Goal: Task Accomplishment & Management: Manage account settings

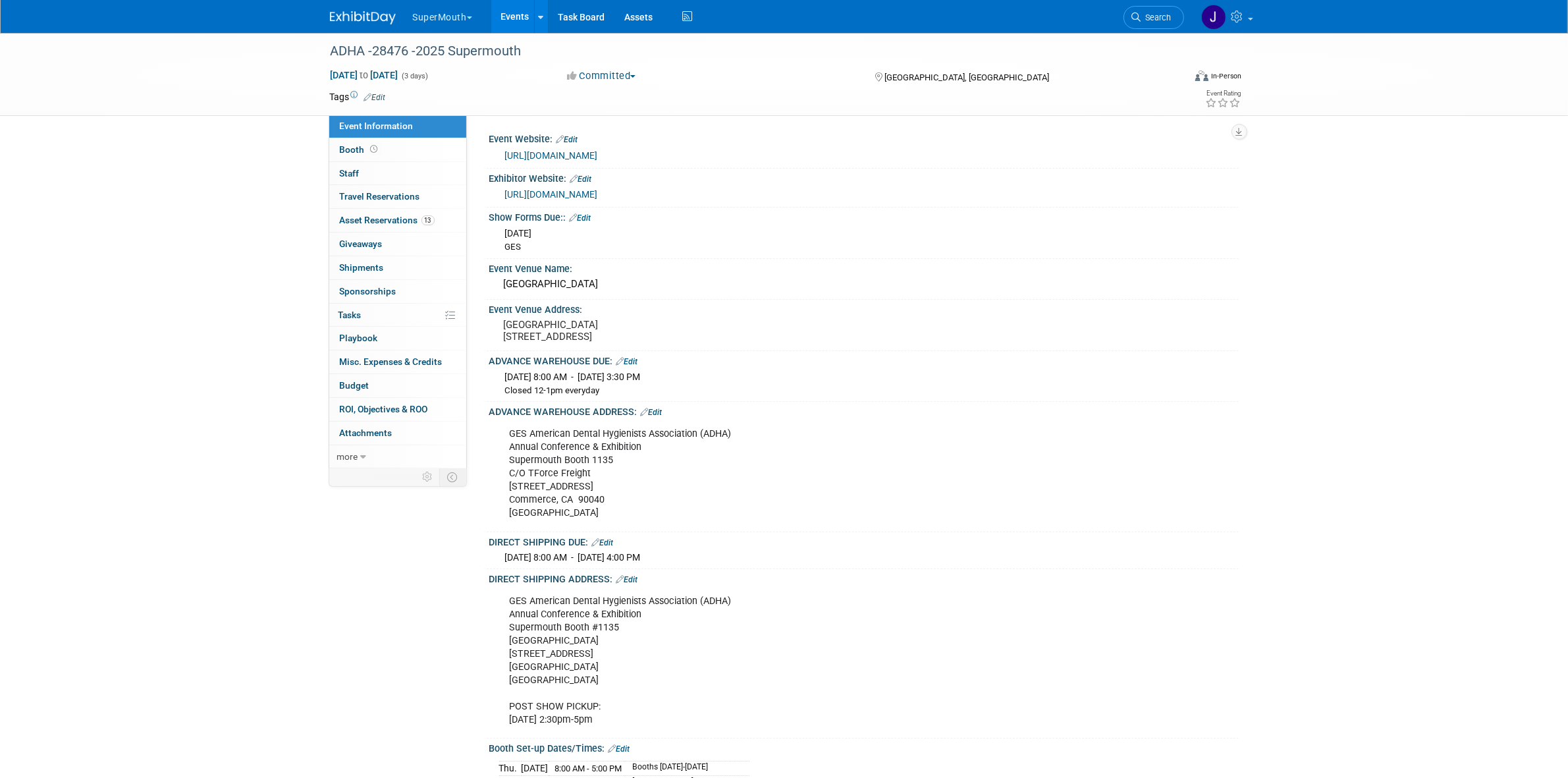
click at [458, 15] on button "SuperMouth" at bounding box center [450, 15] width 77 height 29
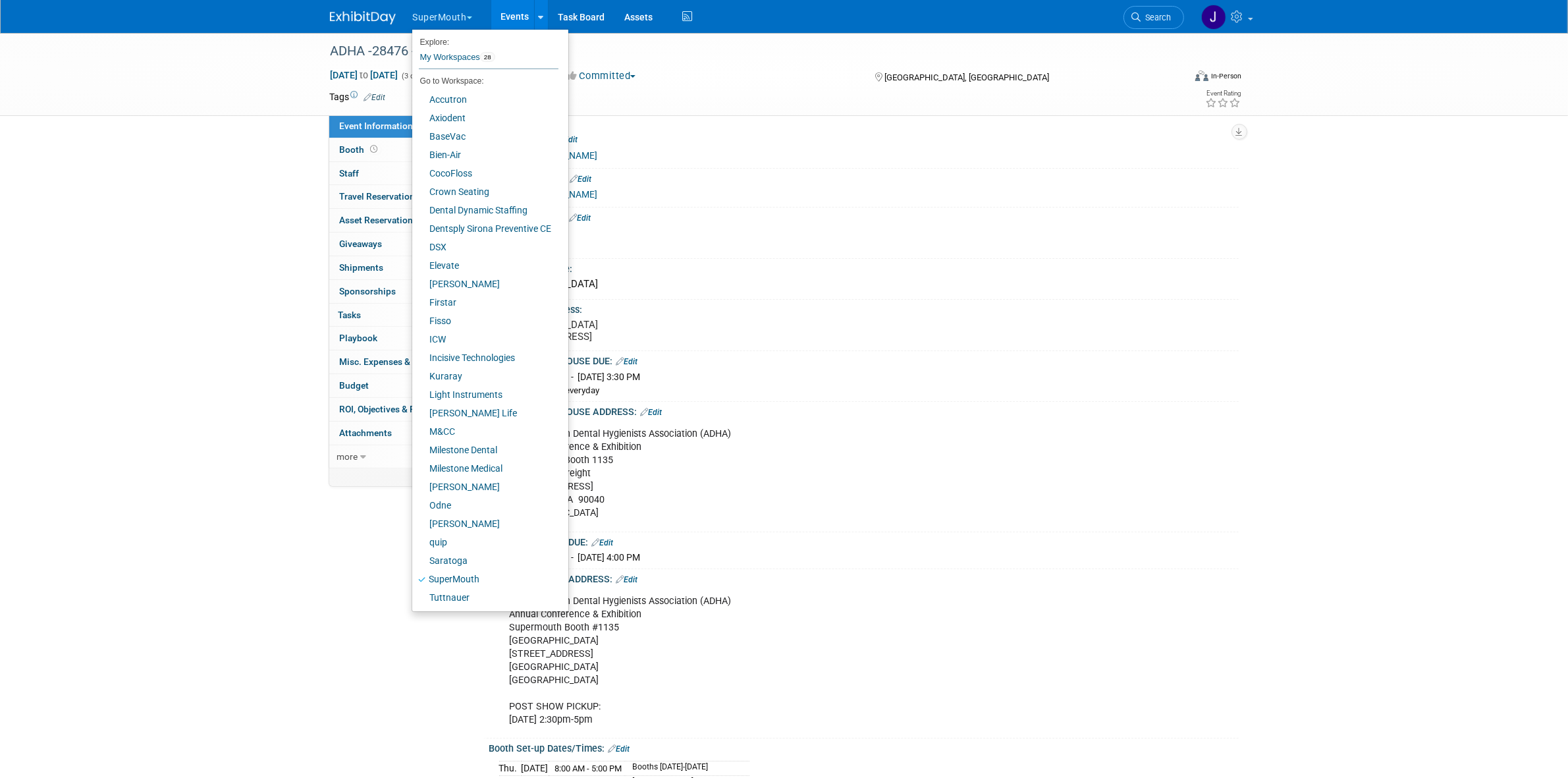
click at [295, 234] on div "ADHA -28476 -2025 Supermouth Oct 4, 2025 to Oct 6, 2025 (3 days) Oct 4, 2025 to…" at bounding box center [784, 547] width 1568 height 1028
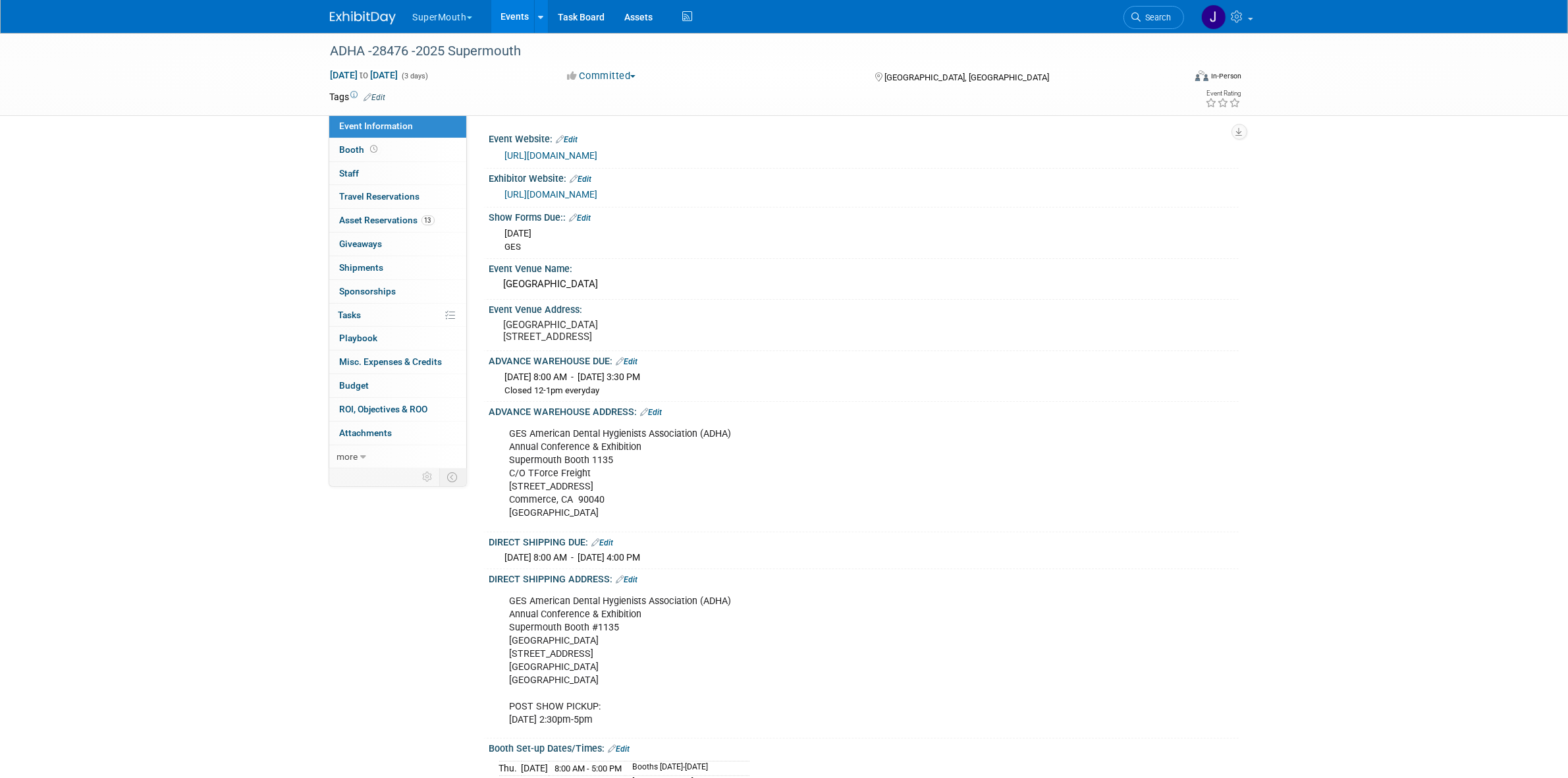
click at [444, 10] on button "SuperMouth" at bounding box center [450, 15] width 77 height 29
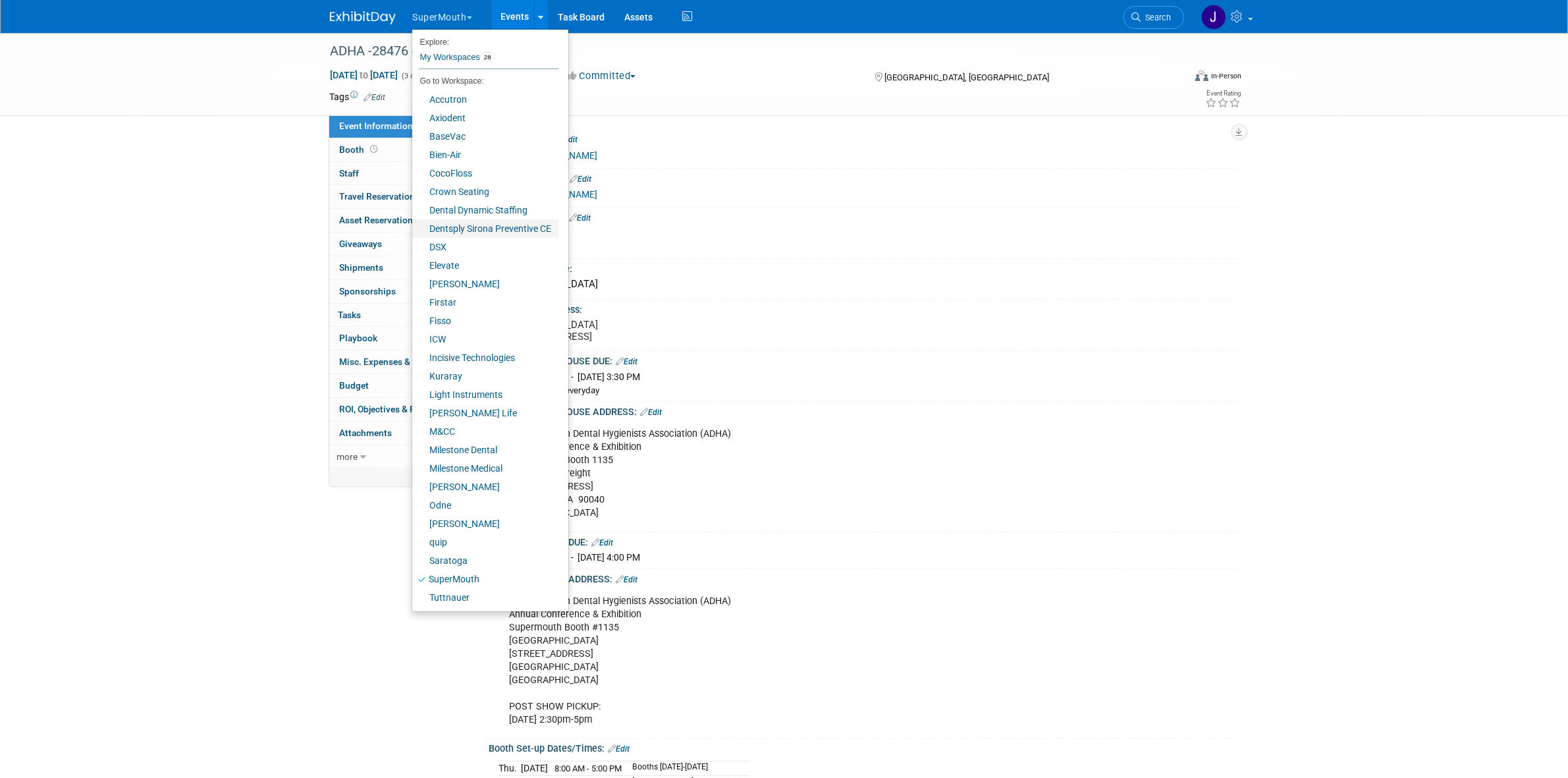
click at [492, 223] on link "Dentsply Sirona Preventive CE" at bounding box center [486, 228] width 146 height 19
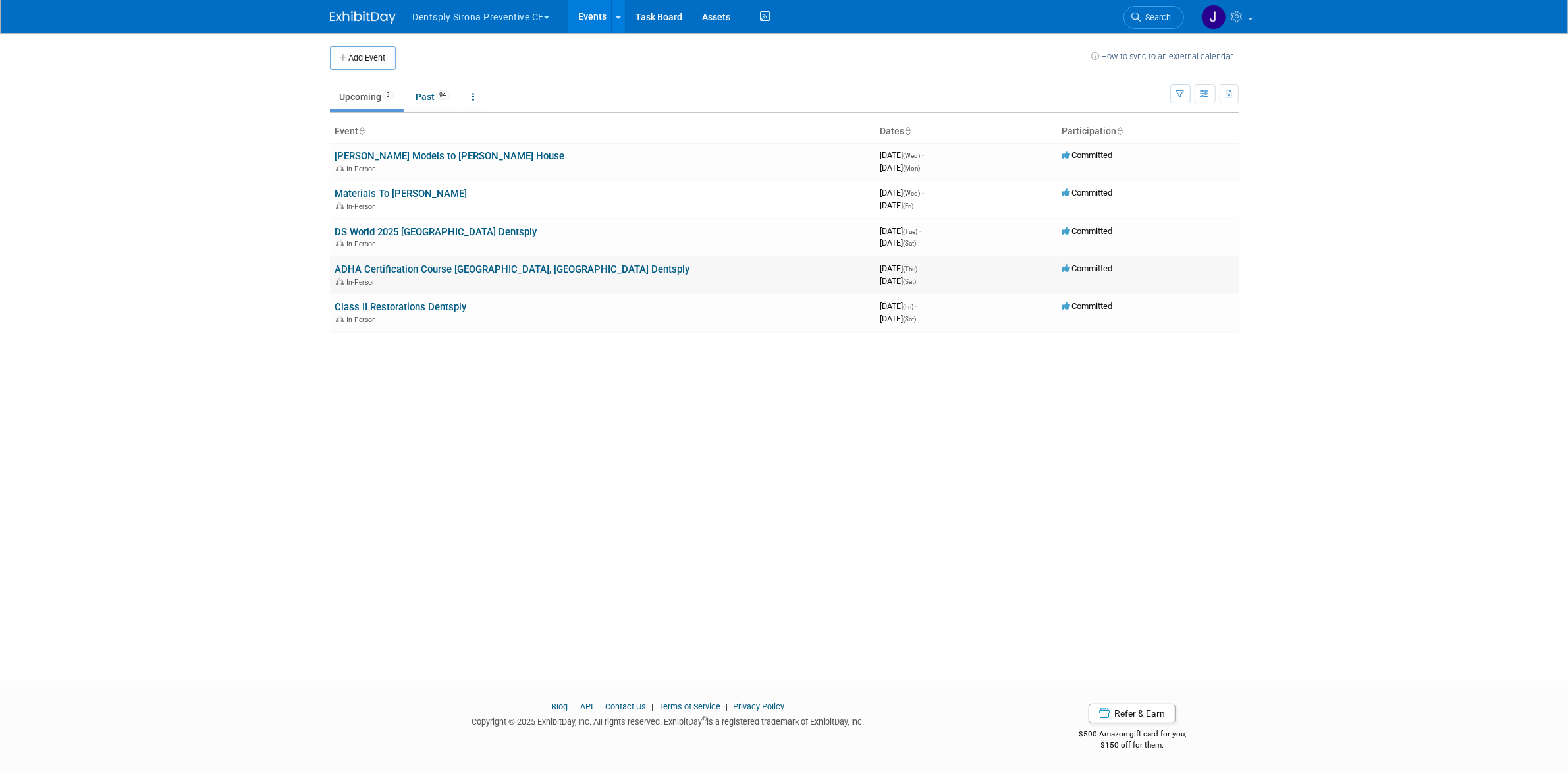
click at [420, 266] on link "ADHA Certification Course [GEOGRAPHIC_DATA], [GEOGRAPHIC_DATA] Dentsply" at bounding box center [512, 269] width 355 height 12
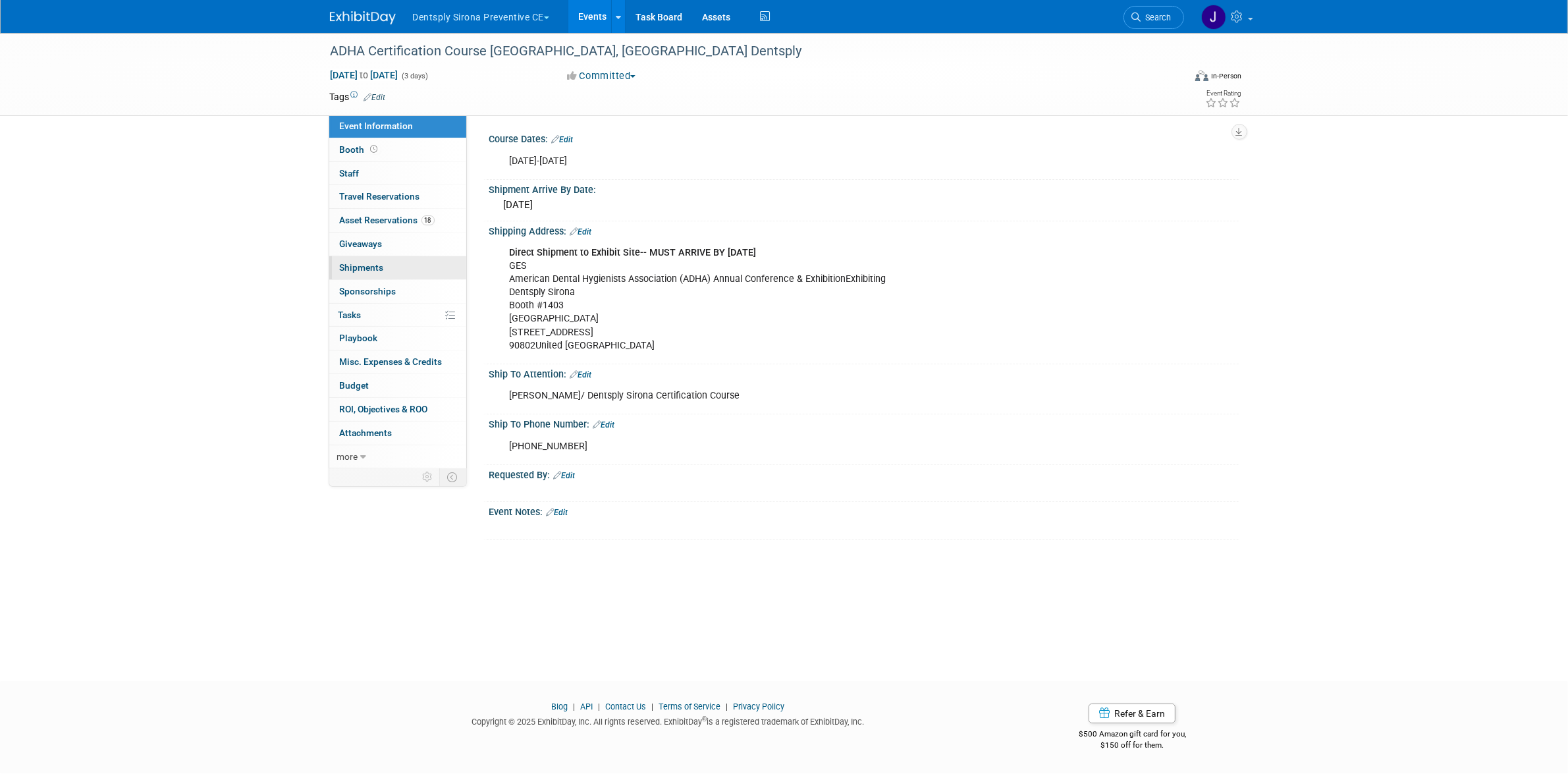
click at [395, 261] on link "0 Shipments 0" at bounding box center [398, 267] width 137 height 23
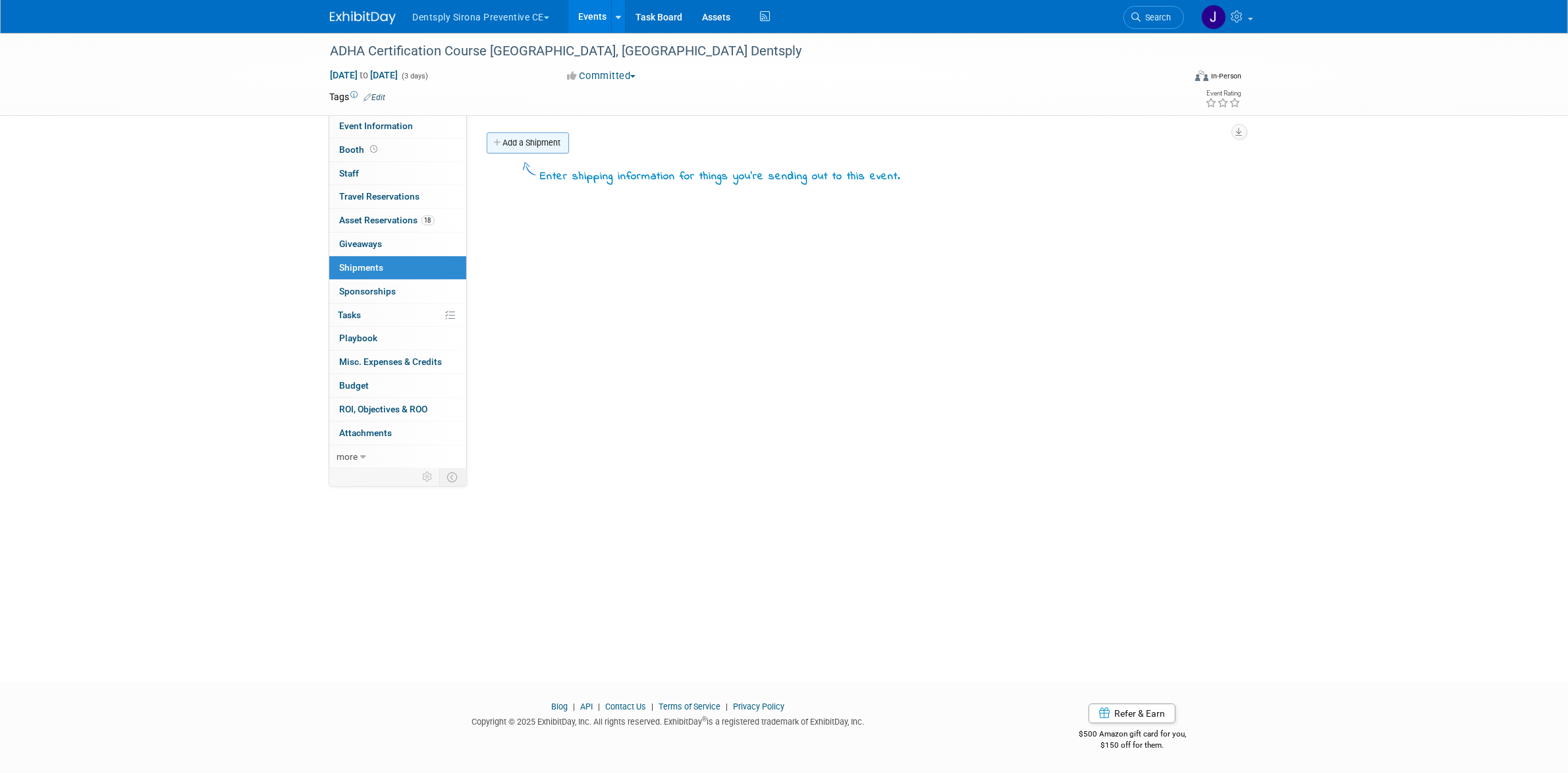
click at [522, 138] on link "Add a Shipment" at bounding box center [527, 143] width 82 height 21
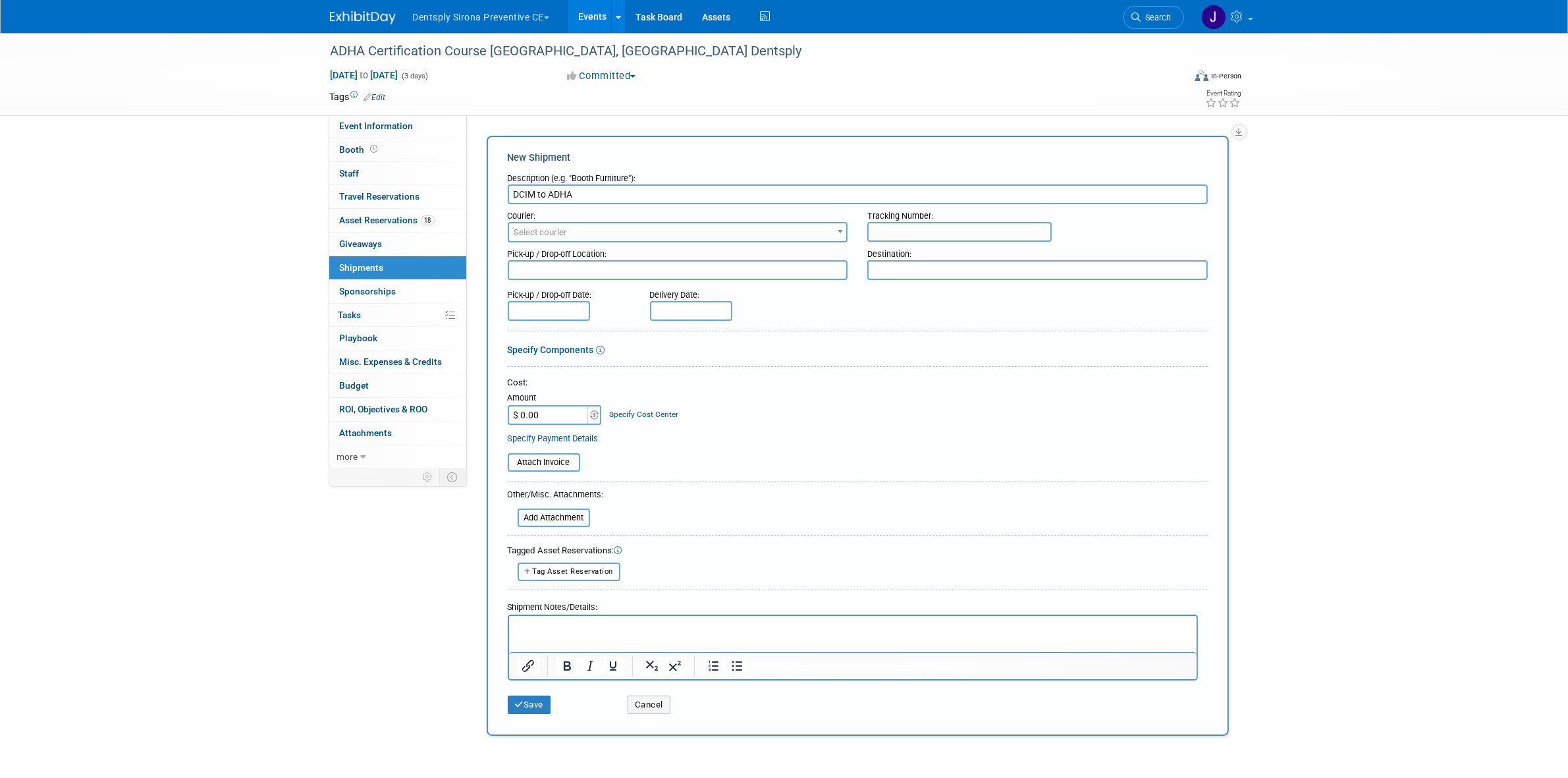
click at [512, 195] on input "DCIM to ADHA" at bounding box center [857, 194] width 700 height 19
type input "DCIM to ADHA"
click at [590, 184] on input "DCIM to ADHA" at bounding box center [857, 194] width 700 height 19
click at [960, 238] on input "text" at bounding box center [959, 231] width 184 height 19
paste input "ATLTS401875B"
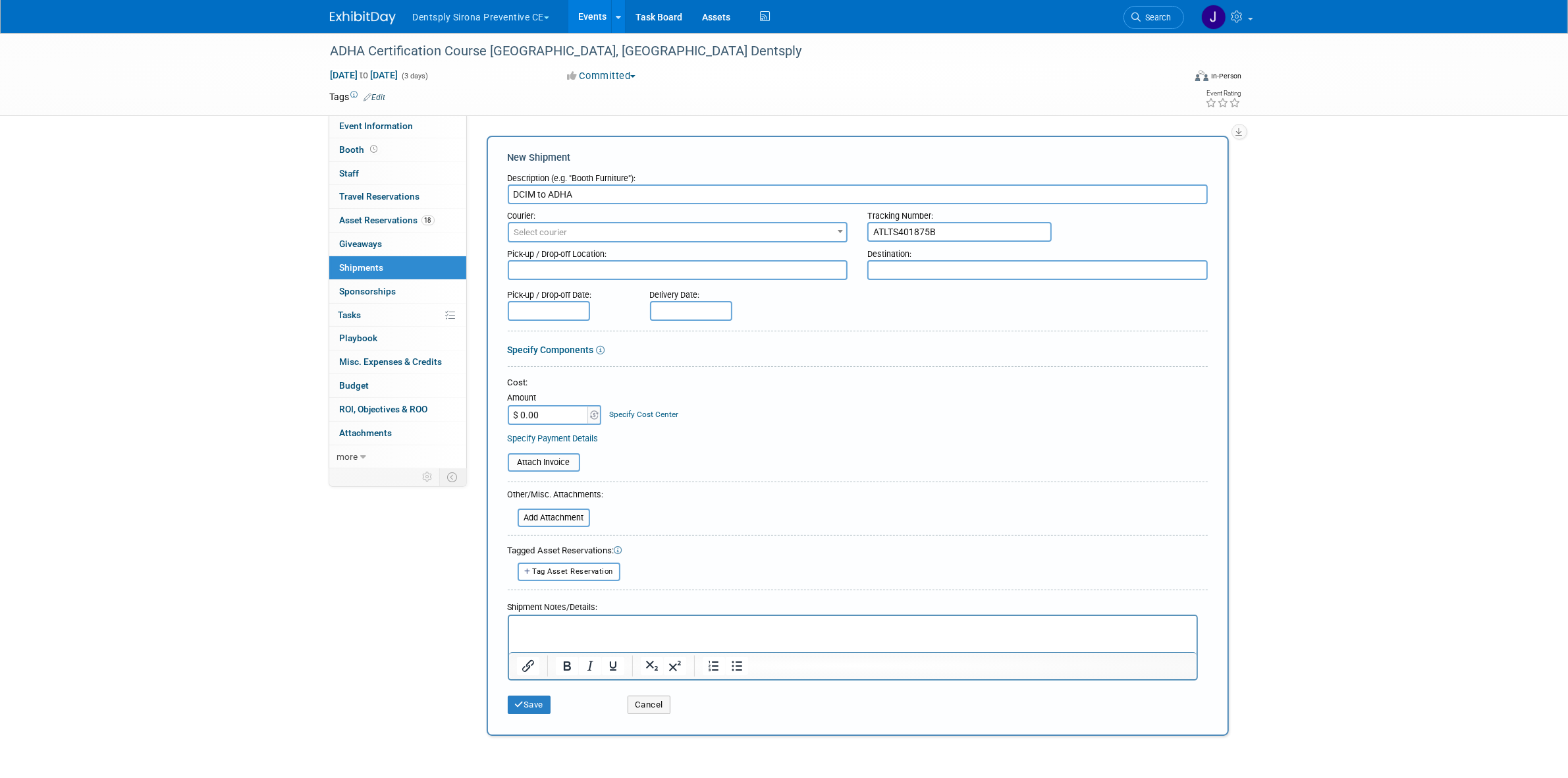
type input "ATLTS401875B"
click at [719, 227] on span "Select courier" at bounding box center [678, 232] width 338 height 19
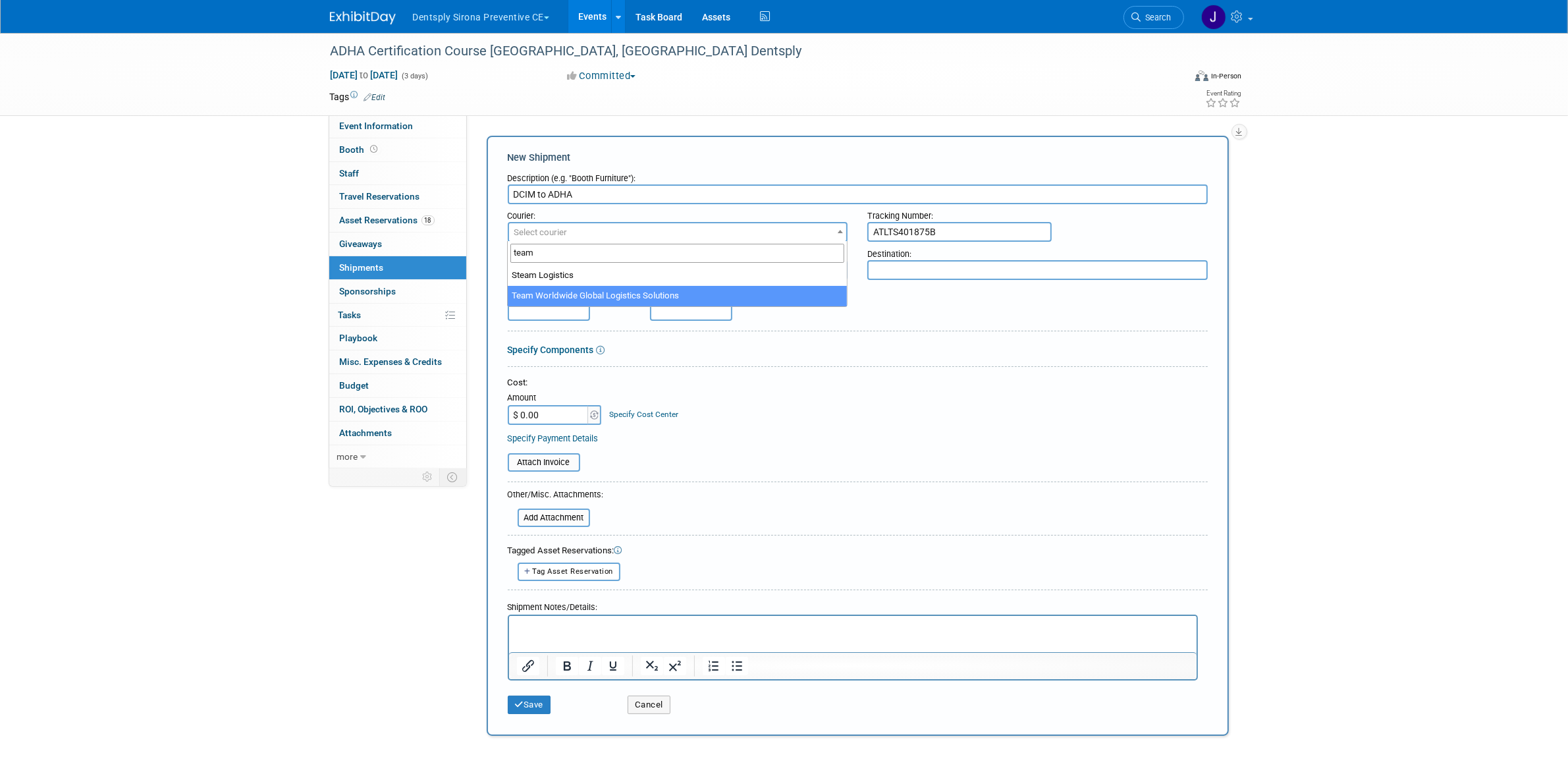
type input "team"
select select "569"
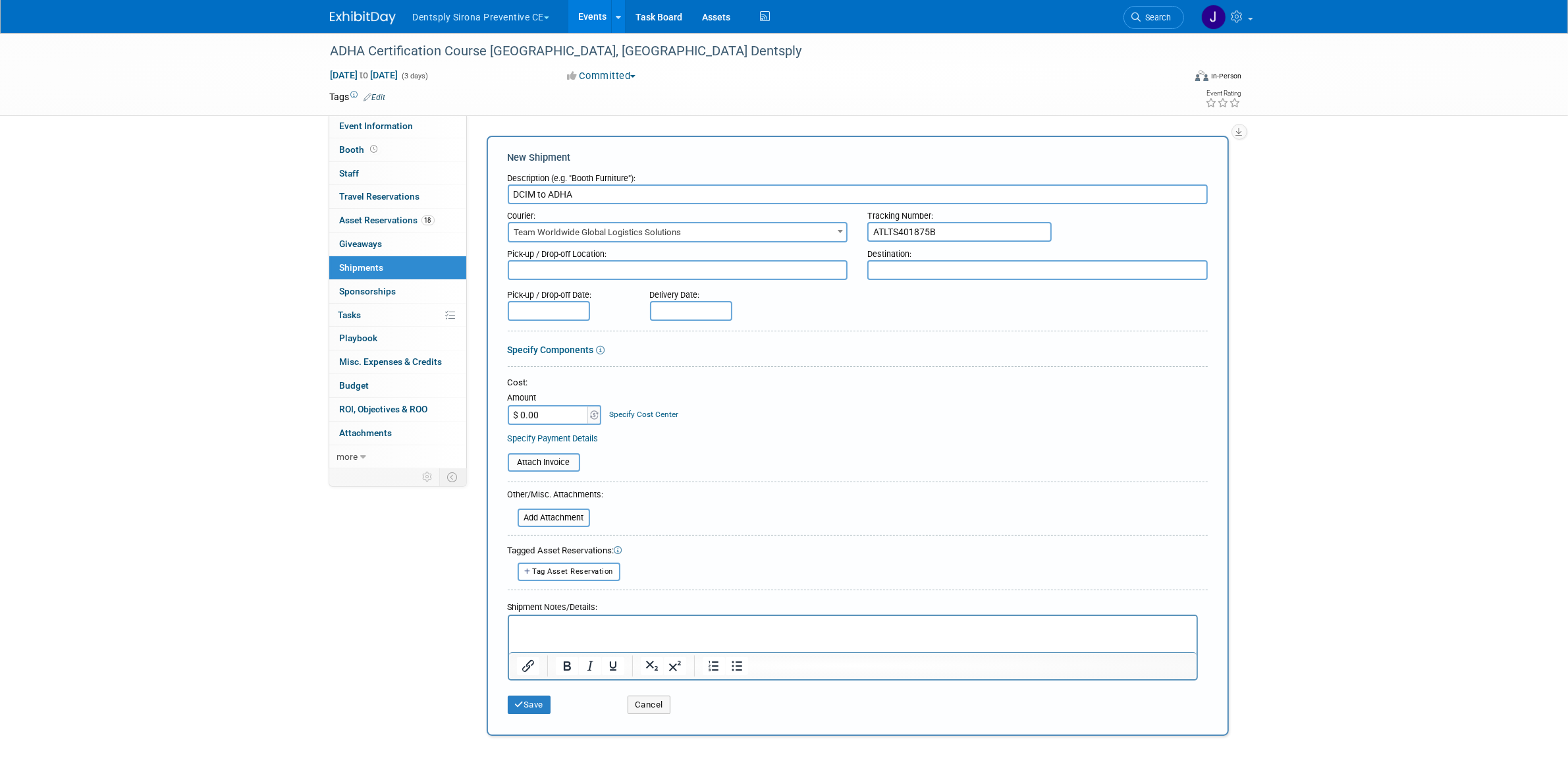
click at [742, 274] on textarea at bounding box center [677, 270] width 340 height 19
click at [515, 185] on input "DCIM to ADHA" at bounding box center [857, 194] width 700 height 19
click at [590, 274] on textarea at bounding box center [677, 270] width 340 height 19
paste textarea "DCIM"
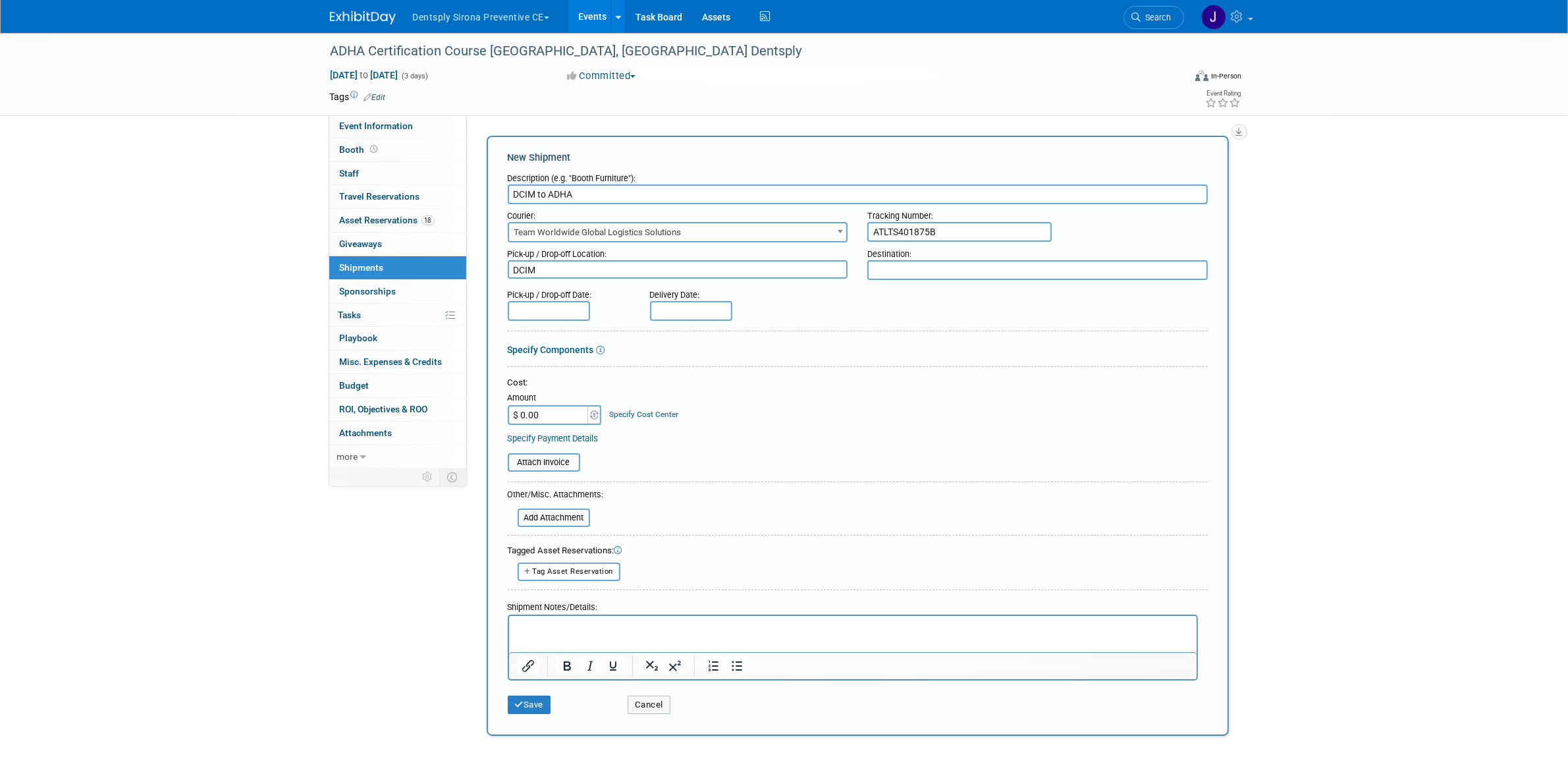
type textarea "DCIM"
click at [565, 184] on input "DCIM to ADHA" at bounding box center [857, 194] width 700 height 19
click at [952, 265] on textarea at bounding box center [1037, 270] width 340 height 19
paste textarea "ADHA"
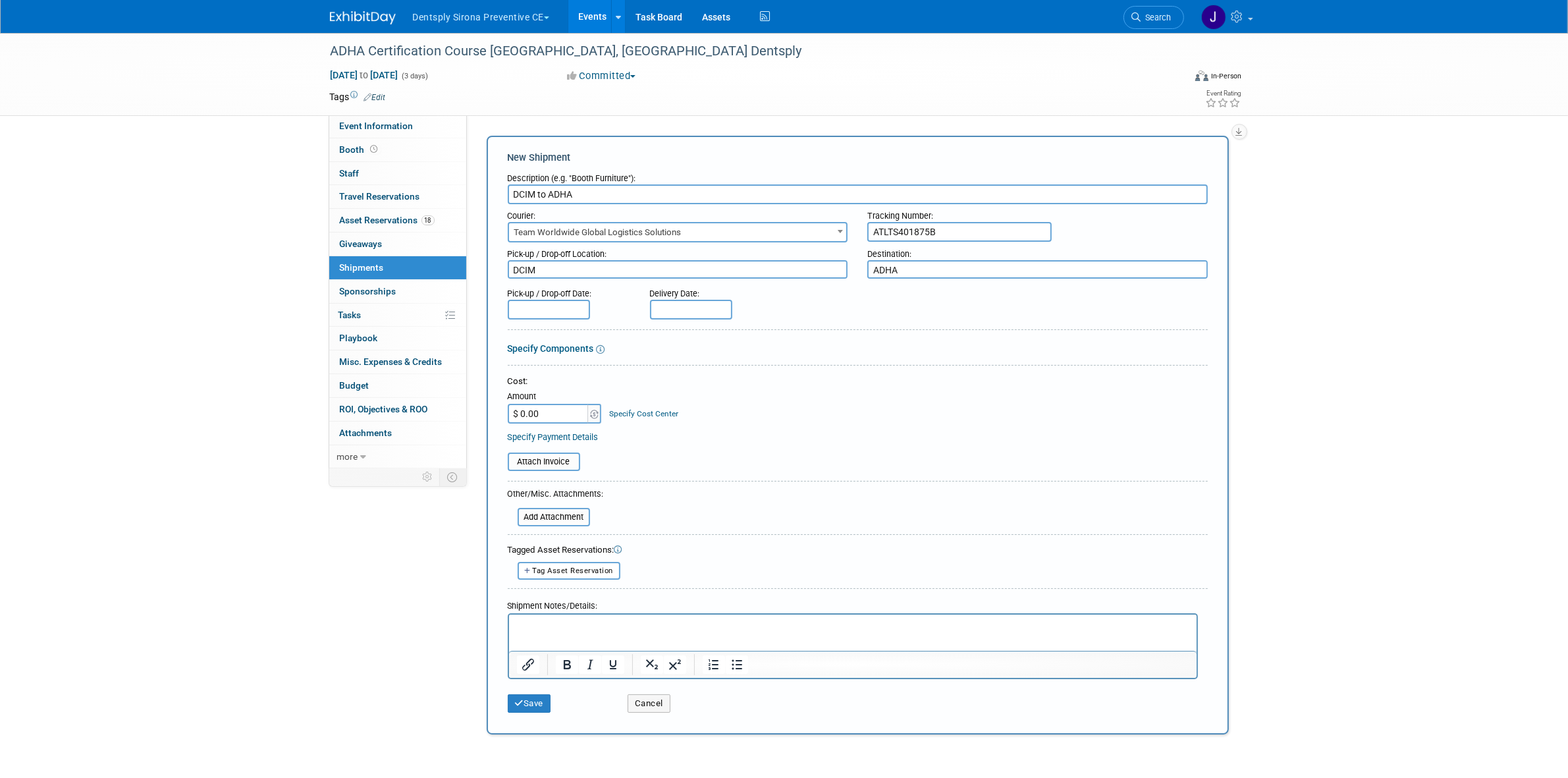
type textarea "ADHA"
click at [547, 304] on input "text" at bounding box center [548, 309] width 82 height 19
click at [543, 452] on span "22" at bounding box center [551, 452] width 26 height 26
type input "Sep 22, 2025"
click at [672, 301] on input "text" at bounding box center [690, 309] width 82 height 19
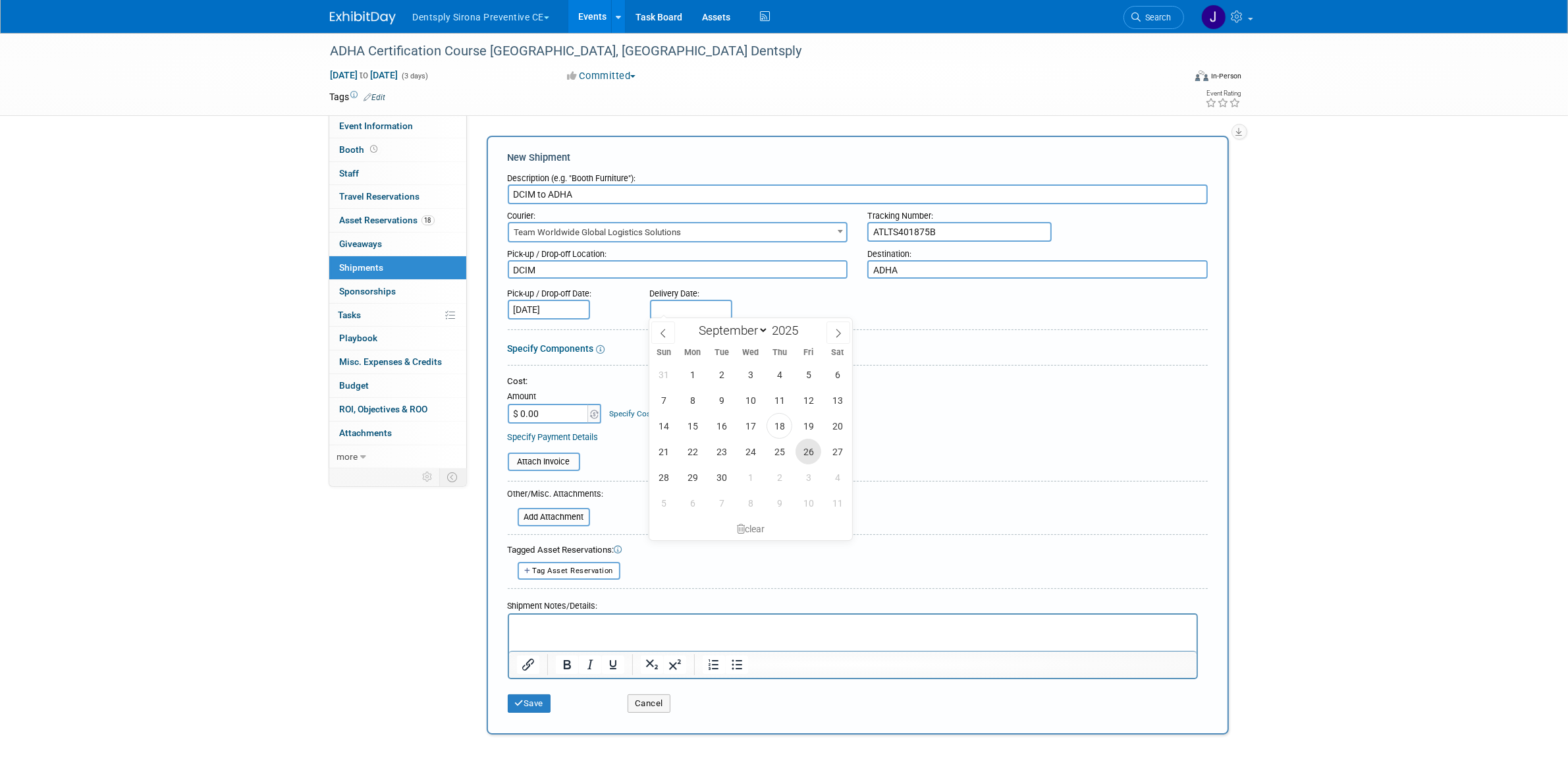
click at [803, 456] on span "26" at bounding box center [809, 452] width 26 height 26
type input "Sep 26, 2025"
click at [628, 627] on p "Rich Text Area. Press ALT-0 for help." at bounding box center [853, 626] width 672 height 13
click at [517, 620] on p "Pickup 22nd at 8am ansd drop off by 3pm 9/26." at bounding box center [853, 626] width 672 height 13
click at [771, 629] on p "Set up with teather at TWW by justin. Pickup 22nd at 8am ansd drop off by 3pm 9…" at bounding box center [853, 626] width 672 height 13
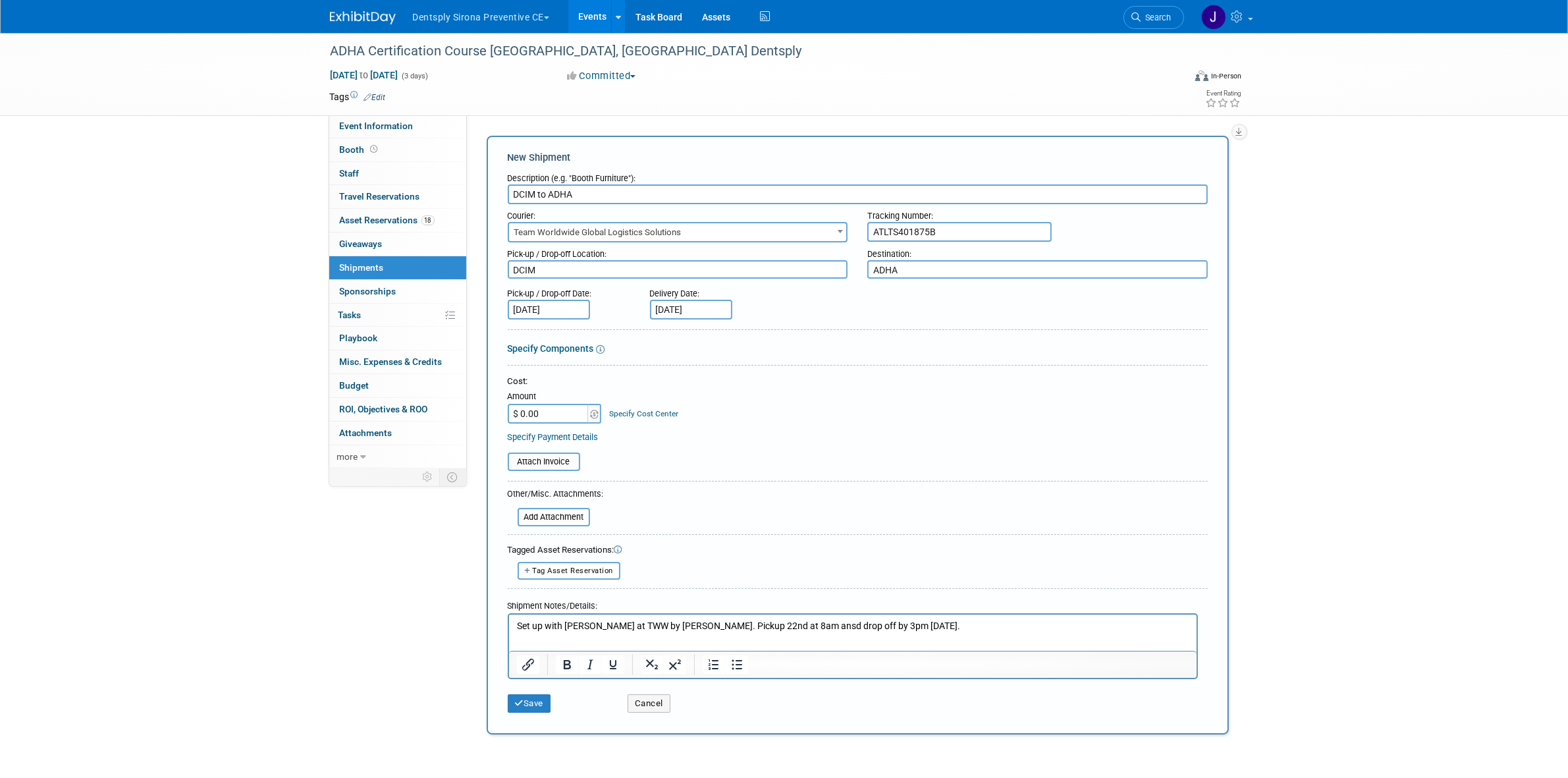
click at [767, 629] on p "Set up with teather at TWW by justin. Pickup 22nd at 8am ansd drop off by 3pm 9…" at bounding box center [853, 626] width 672 height 13
click at [559, 183] on div "Description (e.g. "Booth Furniture"):" at bounding box center [857, 175] width 700 height 18
click at [555, 192] on input "DCIM to ADHA" at bounding box center [857, 194] width 700 height 19
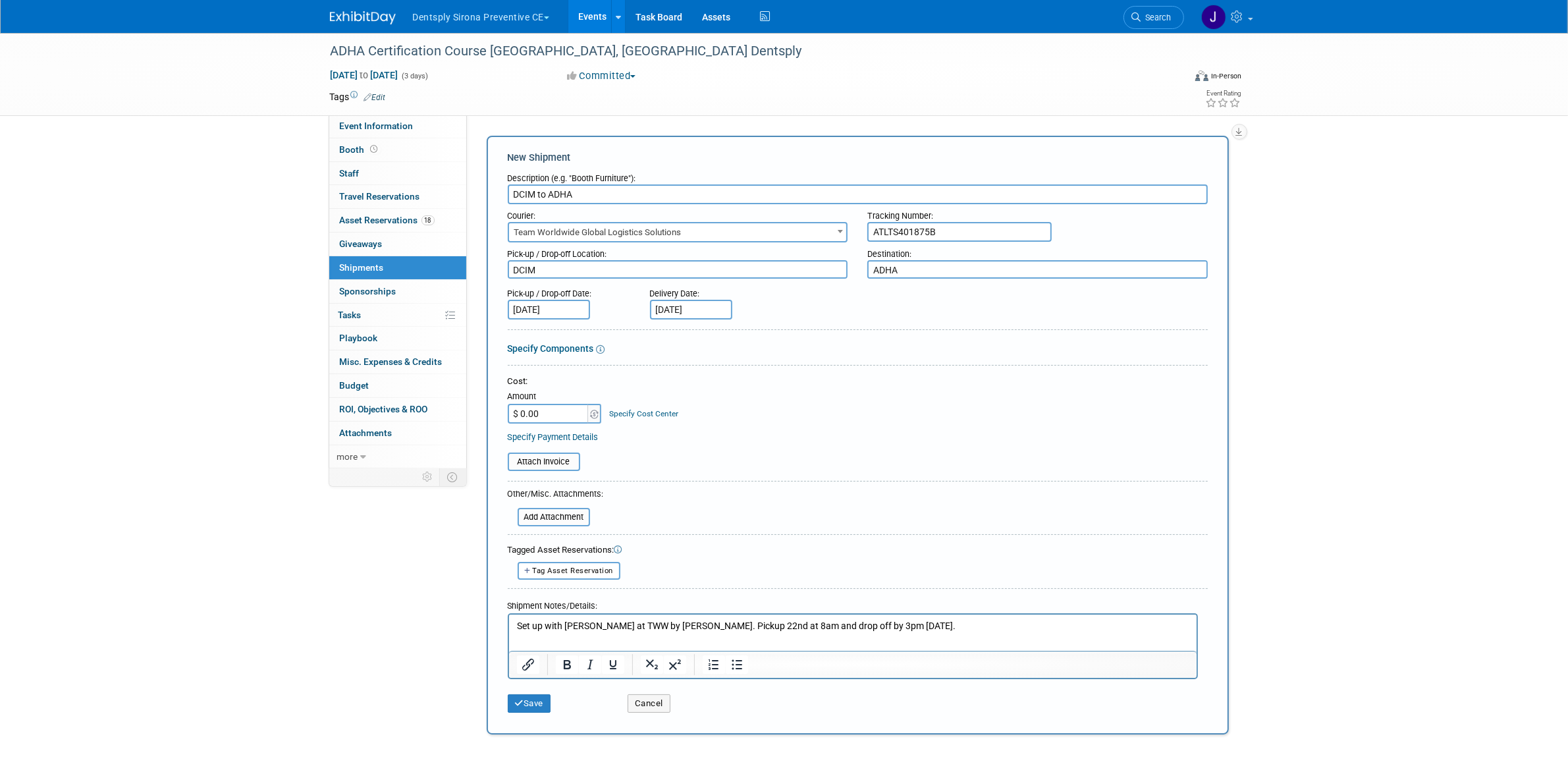
click at [555, 192] on input "DCIM to ADHA" at bounding box center [857, 194] width 700 height 19
click at [932, 610] on div "Shipment Notes/Details:" at bounding box center [857, 637] width 700 height 85
click at [930, 620] on p "Set up with teather at TWW by justin. Pickup 22nd at 8am and drop off by 3pm 9/…" at bounding box center [853, 626] width 672 height 13
click at [937, 620] on p "Set up with teather at TWW by justin. Pickup 22nd at 8am and drop off by 3pm 9/…" at bounding box center [853, 626] width 672 height 13
click at [938, 623] on p "Set up with teather at TWW by justin. Pickup 22nd at 8am and drop off by 3pm 9/…" at bounding box center [853, 626] width 672 height 13
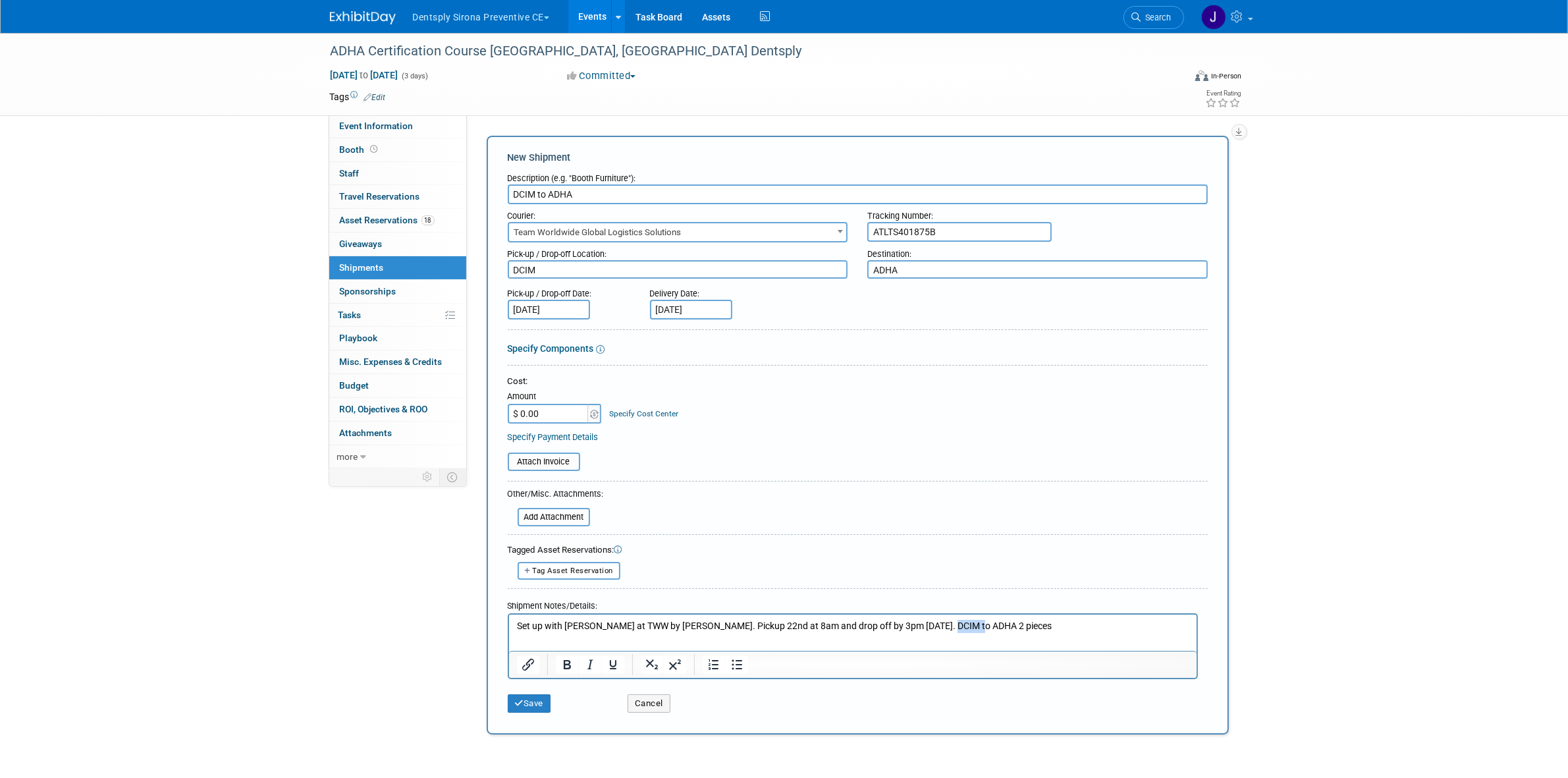
click at [938, 623] on p "Set up with teather at TWW by justin. Pickup 22nd at 8am and drop off by 3pm 9/…" at bounding box center [853, 626] width 672 height 13
click at [551, 460] on input "file" at bounding box center [500, 461] width 157 height 15
click at [559, 460] on input "file" at bounding box center [500, 461] width 157 height 15
type input "C:\fakepath\DCIM to ADHA BOL"
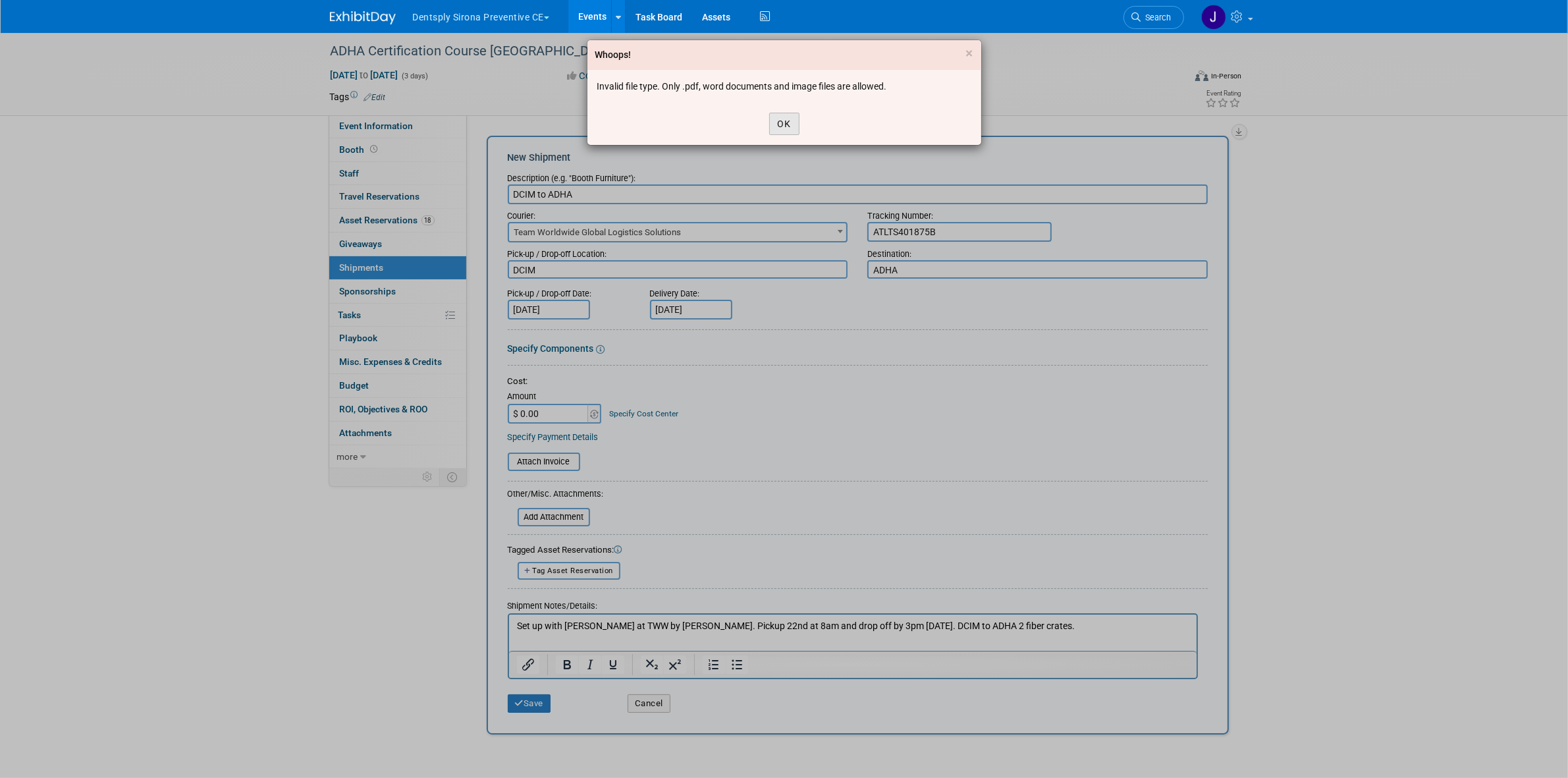
click at [789, 125] on button "OK" at bounding box center [784, 124] width 30 height 23
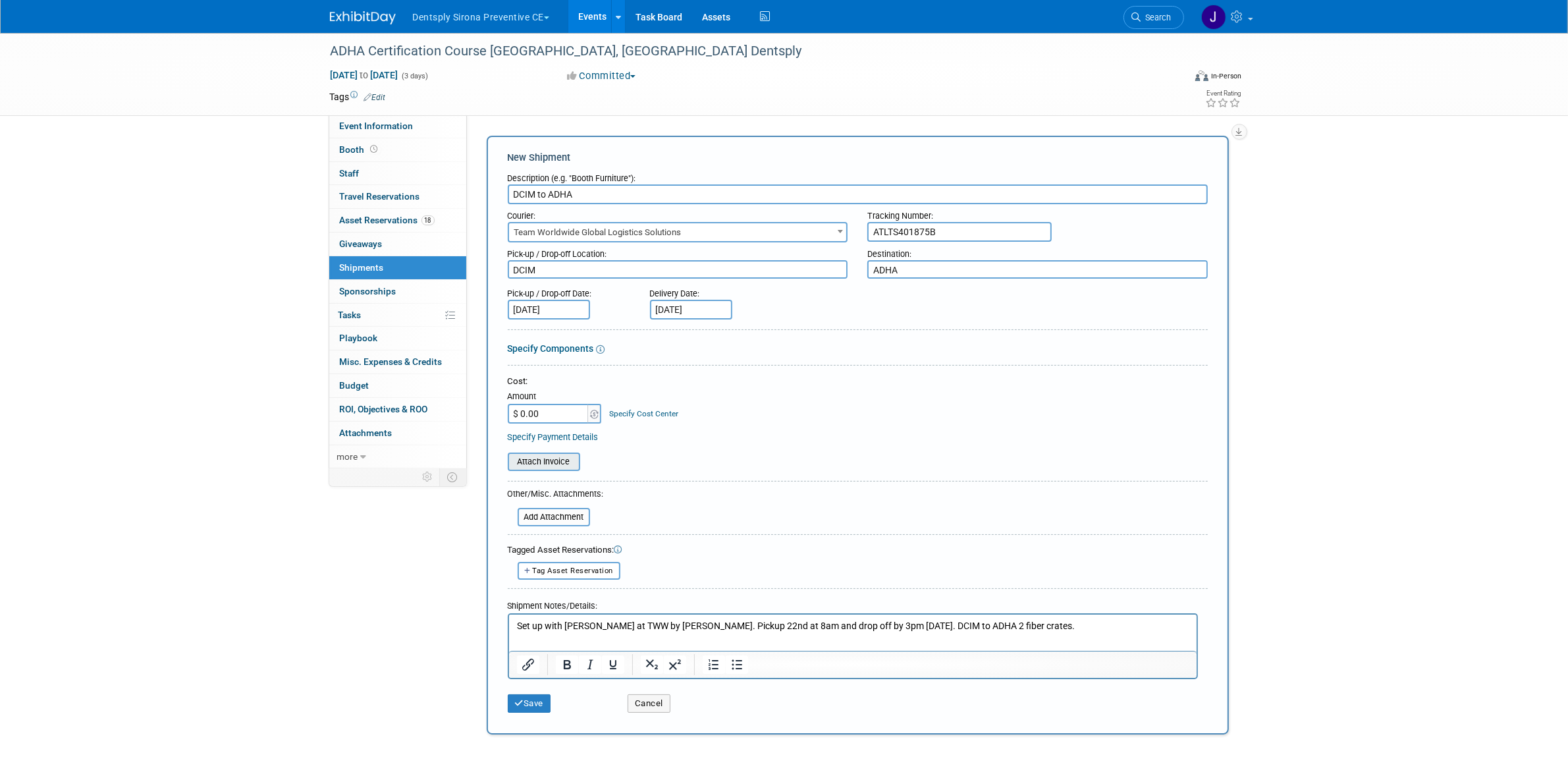
click at [559, 458] on input "file" at bounding box center [500, 461] width 157 height 15
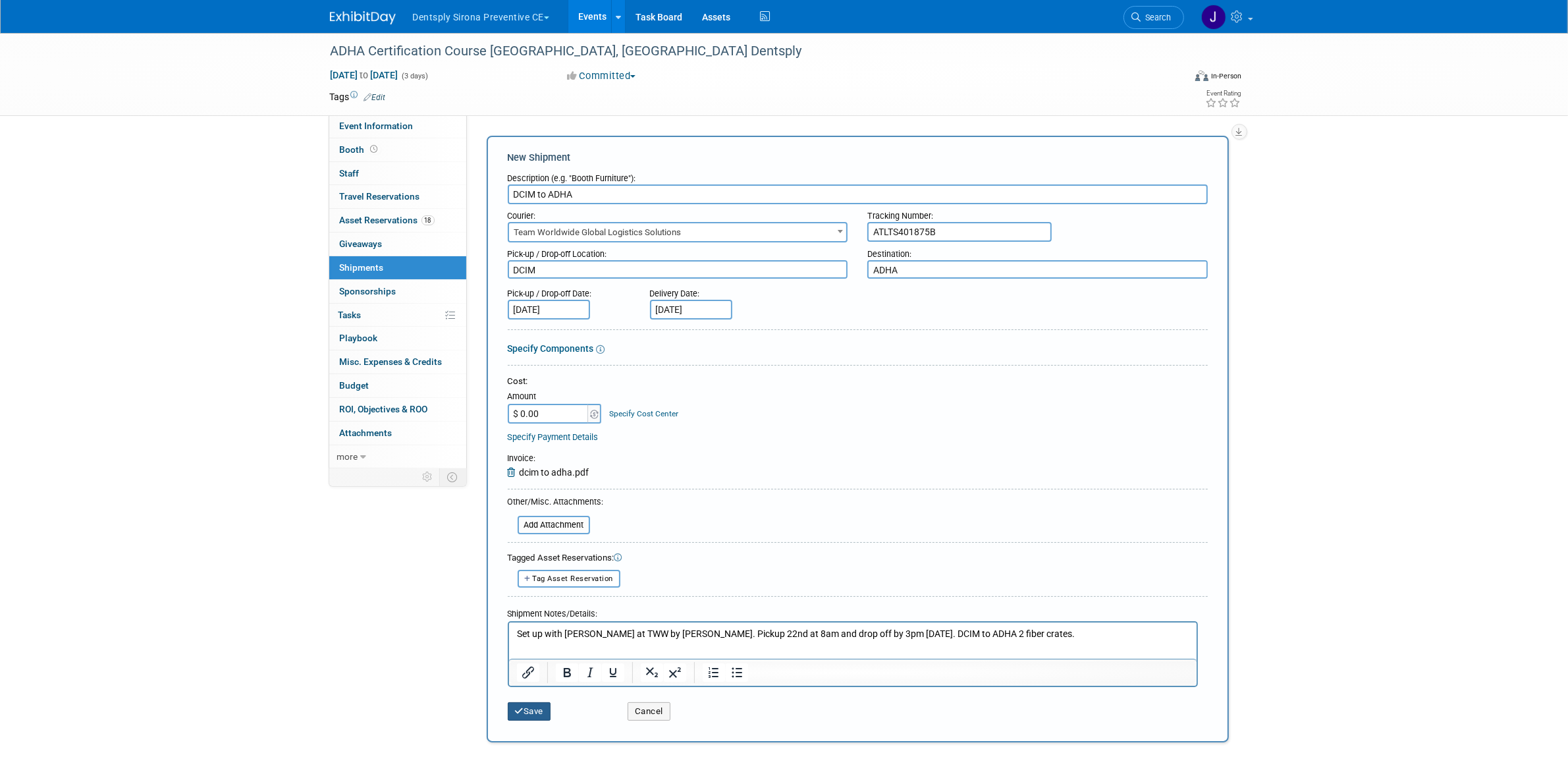
click at [531, 703] on button "Save" at bounding box center [529, 711] width 44 height 19
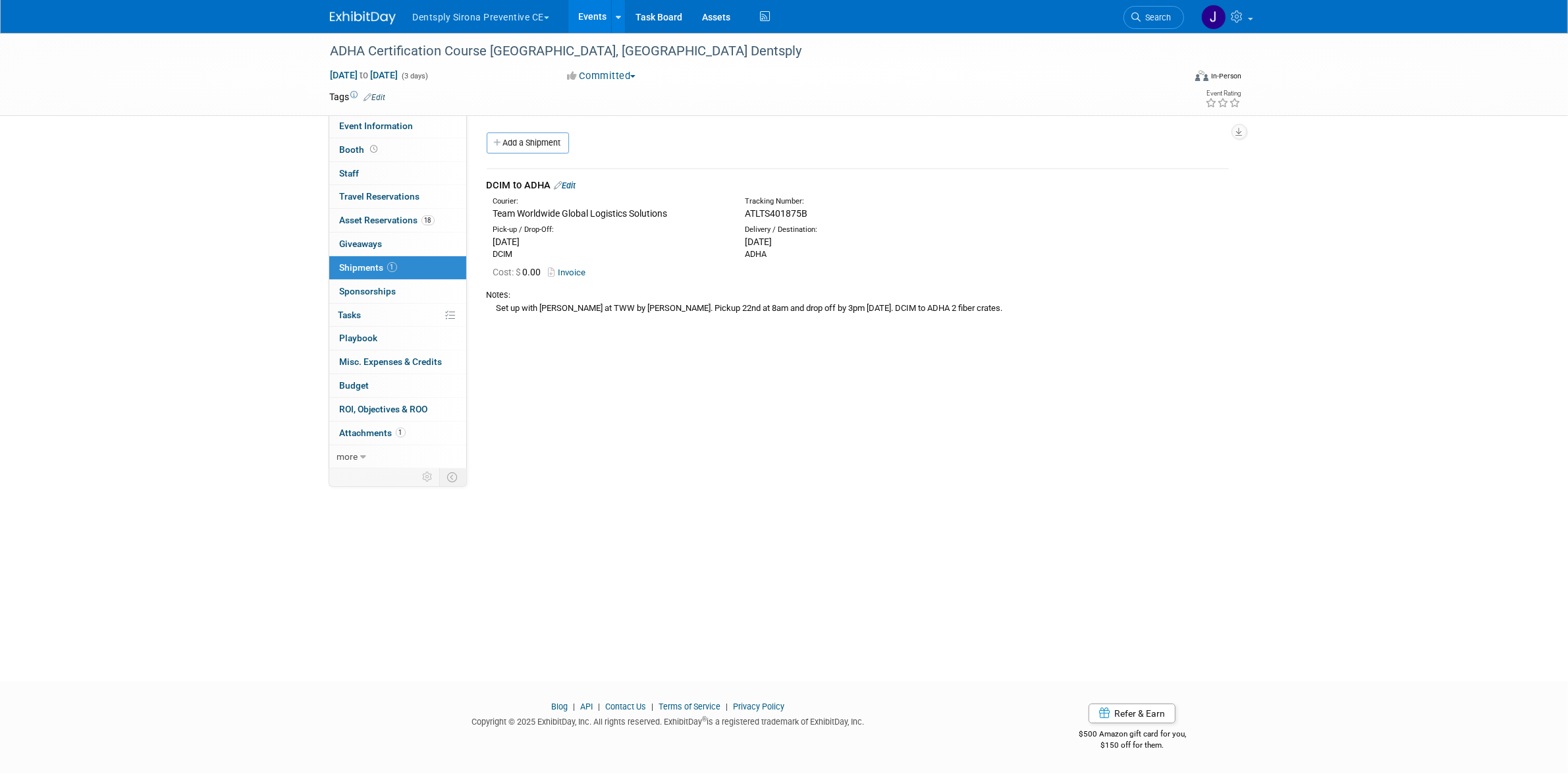
click at [527, 183] on div "DCIM to ADHA Edit" at bounding box center [857, 185] width 742 height 14
copy div "DCIM to ADHA"
drag, startPoint x: 497, startPoint y: 305, endPoint x: 818, endPoint y: 307, distance: 321.0
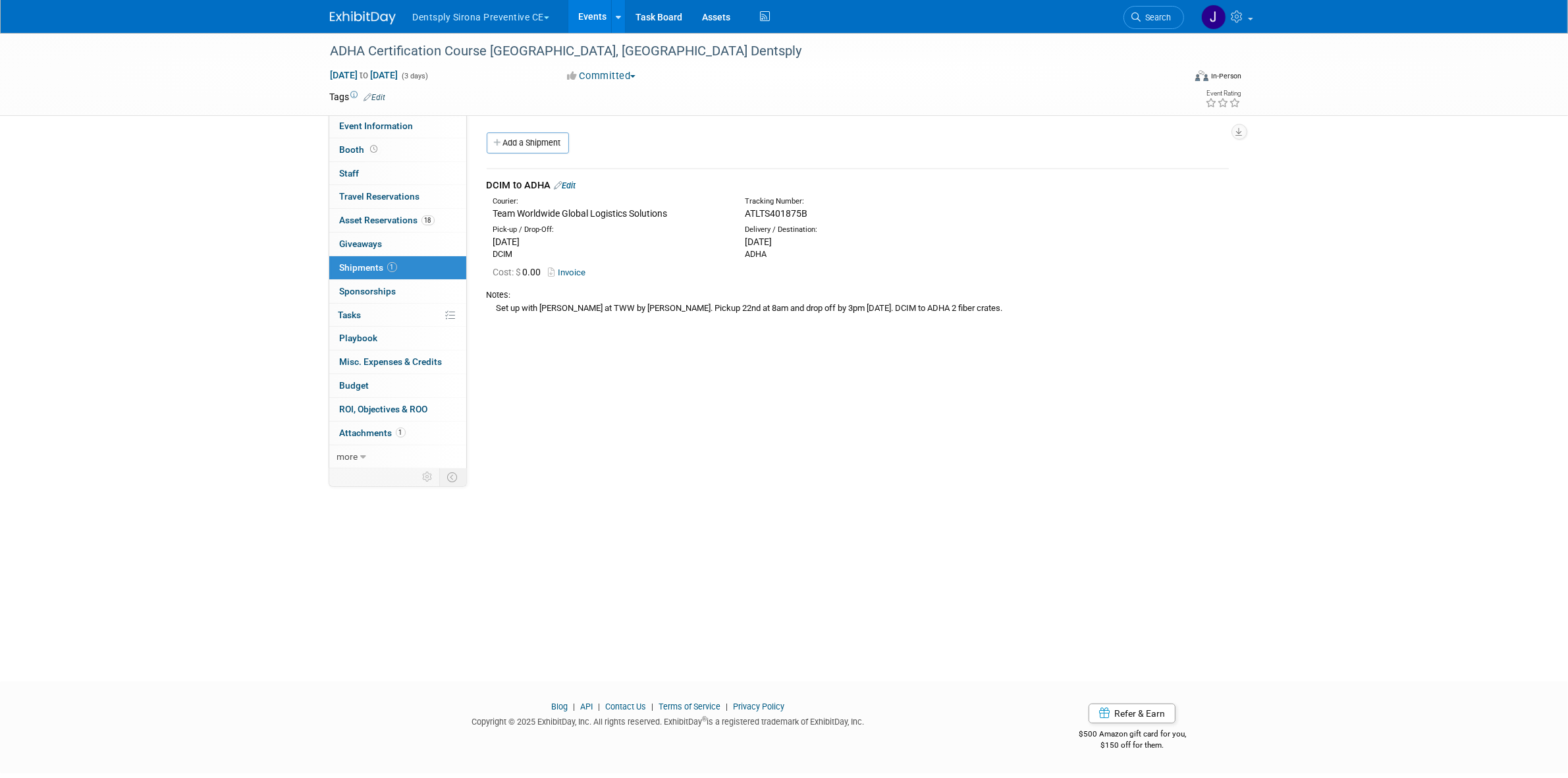
click at [818, 307] on div "Set up with teather at TWW by justin. Pickup 22nd at 8am and drop off by 3pm 9/…" at bounding box center [857, 308] width 742 height 14
copy div "Set up with teather at TWW by justin. Pickup 22nd at 8am and drop off by 3pm 9/…"
drag, startPoint x: 905, startPoint y: 305, endPoint x: 959, endPoint y: 304, distance: 54.0
click at [959, 304] on div "Set up with teather at TWW by justin. Pickup 22nd at 8am and drop off by 3pm 9/…" at bounding box center [857, 308] width 742 height 14
copy div "2 fiber crates."
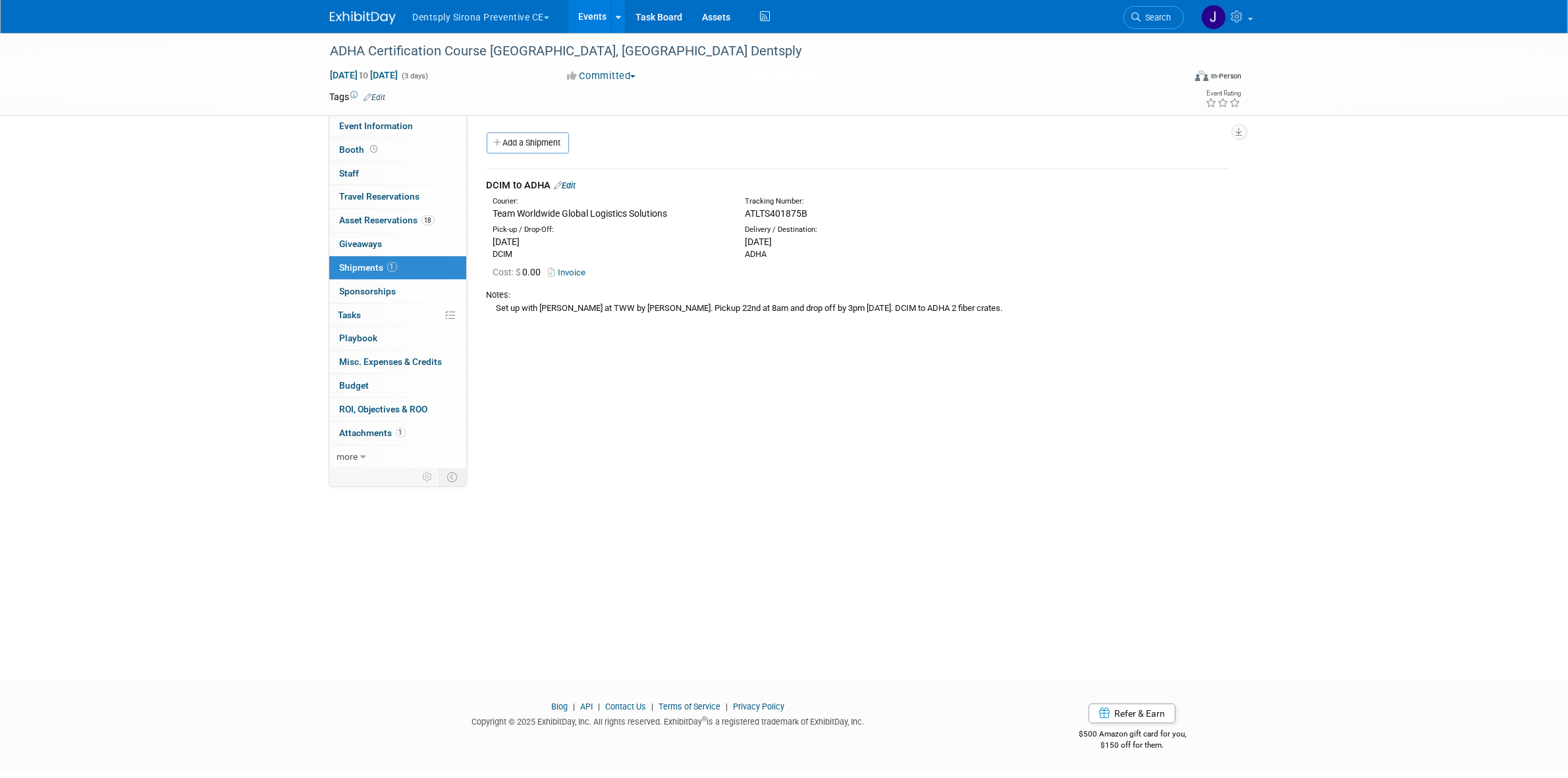
click at [573, 192] on div "DCIM to ADHA Edit" at bounding box center [857, 185] width 742 height 14
click at [574, 185] on link "Edit" at bounding box center [565, 185] width 22 height 10
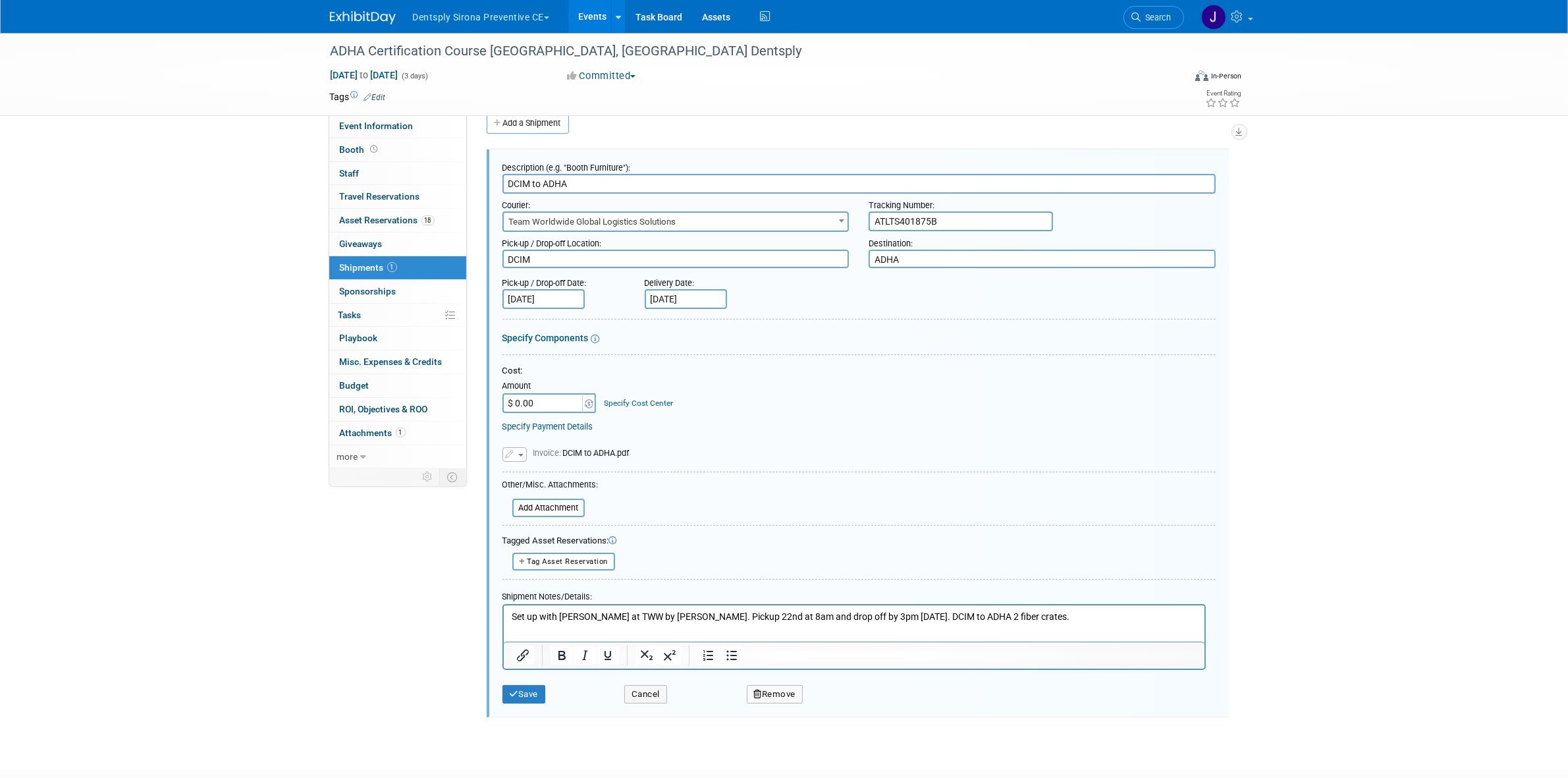
paste input "2 fiber crates."
type input "DCIM to ADHA 2 fiber crates."
click at [535, 692] on button "Save" at bounding box center [525, 694] width 44 height 19
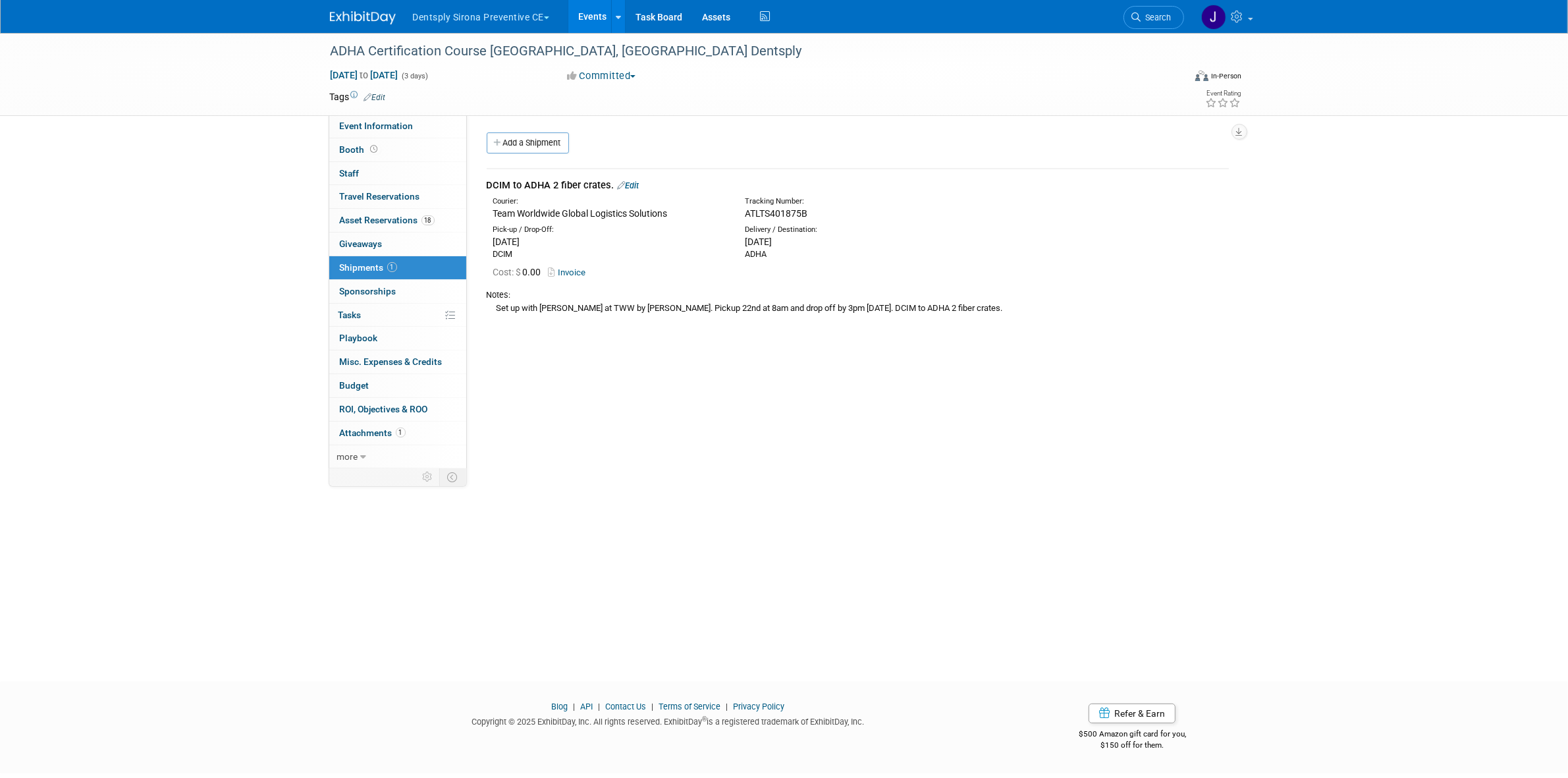
click at [901, 305] on div "Set up with teather at TWW by justin. Pickup 22nd at 8am and drop off by 3pm 9/…" at bounding box center [857, 308] width 742 height 14
copy div "Set up with teather at TWW by justin. Pickup 22nd at 8am and drop off by 3pm 9/…"
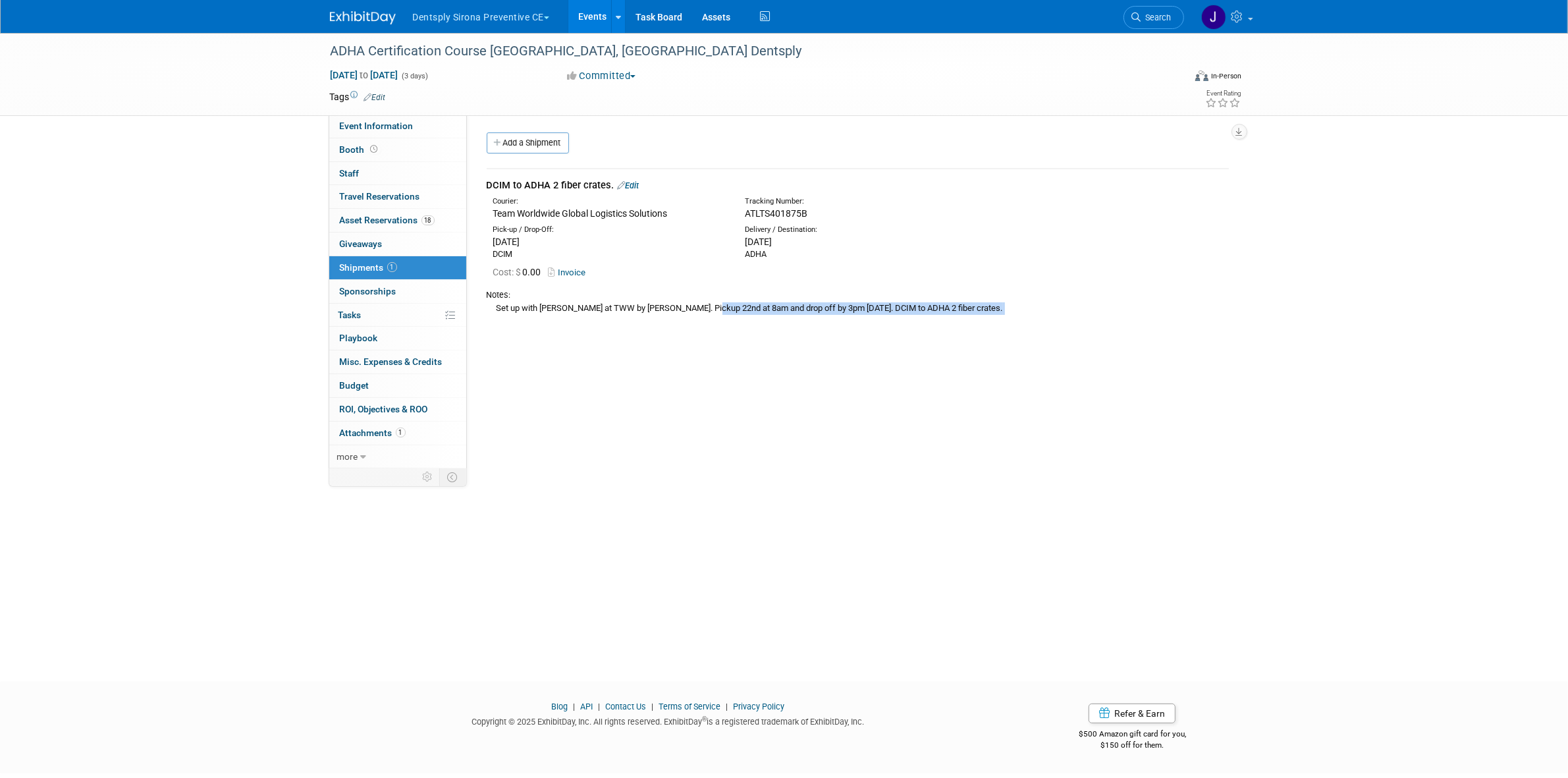
drag, startPoint x: 490, startPoint y: 186, endPoint x: 548, endPoint y: 179, distance: 58.4
click at [548, 179] on div "DCIM to ADHA 2 fiber crates. Edit" at bounding box center [857, 185] width 742 height 14
copy div "DCIM to ADHA"
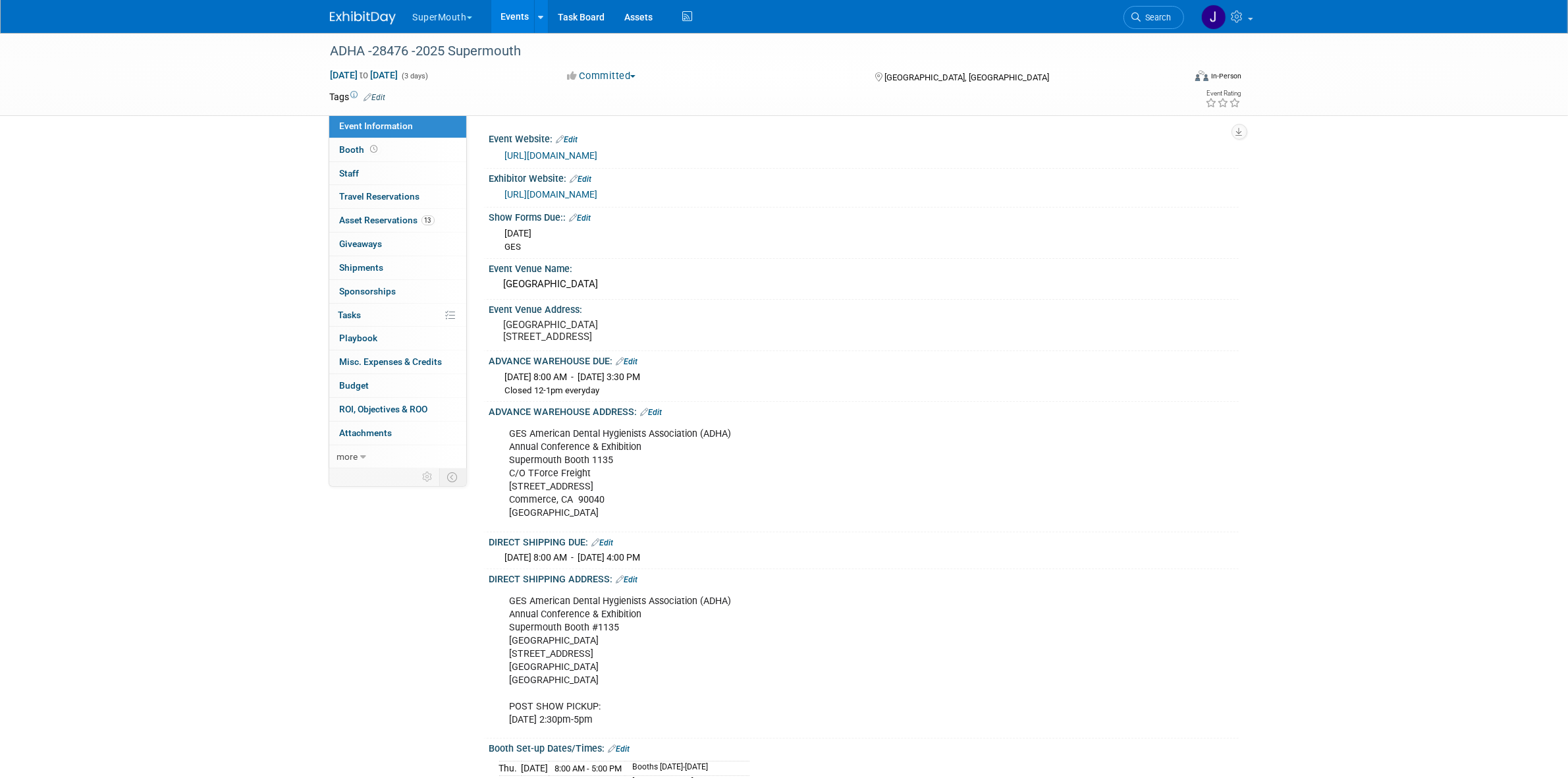
click at [469, 16] on span "button" at bounding box center [469, 17] width 5 height 2
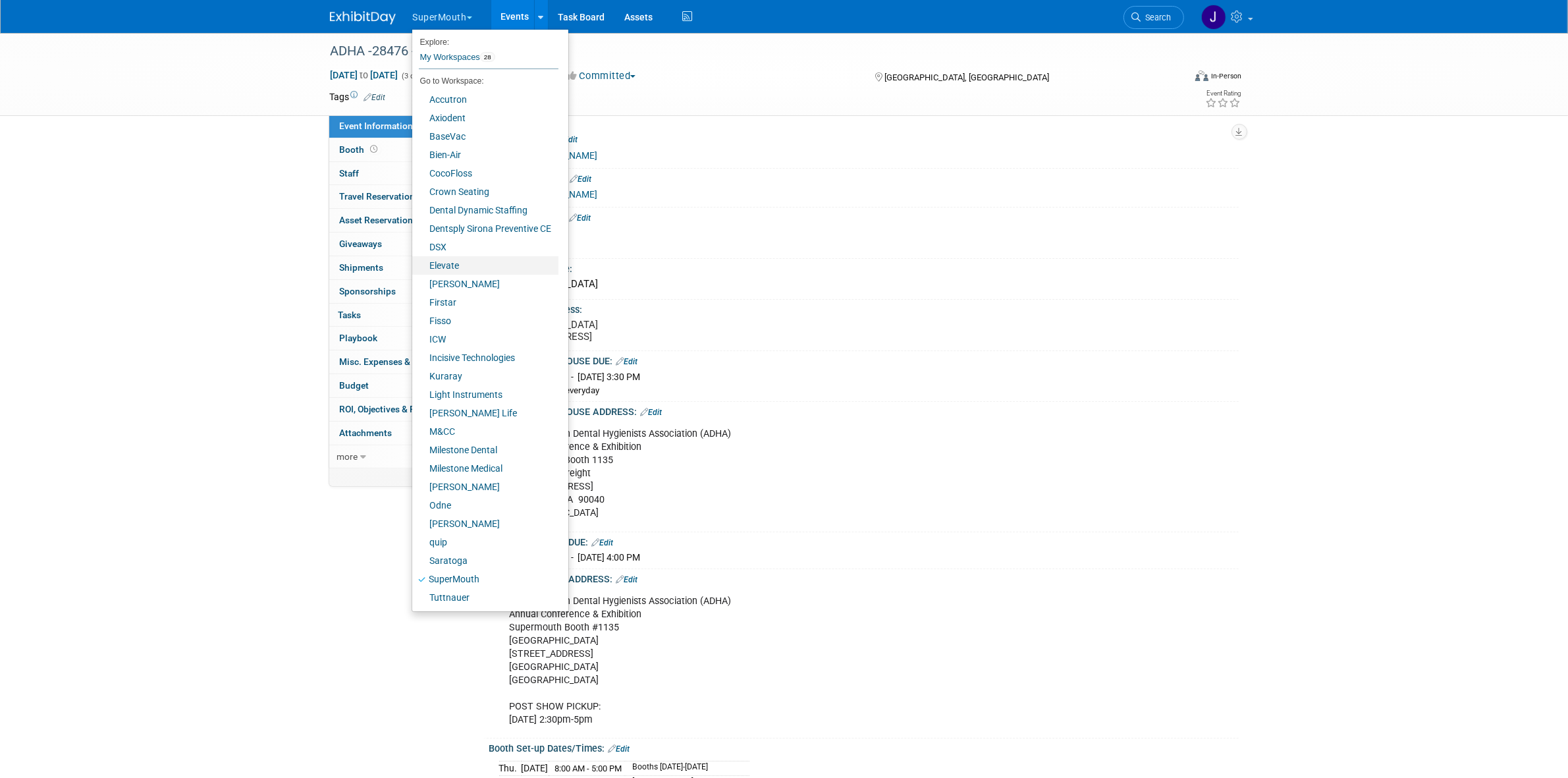
click at [445, 267] on link "Elevate" at bounding box center [486, 265] width 146 height 19
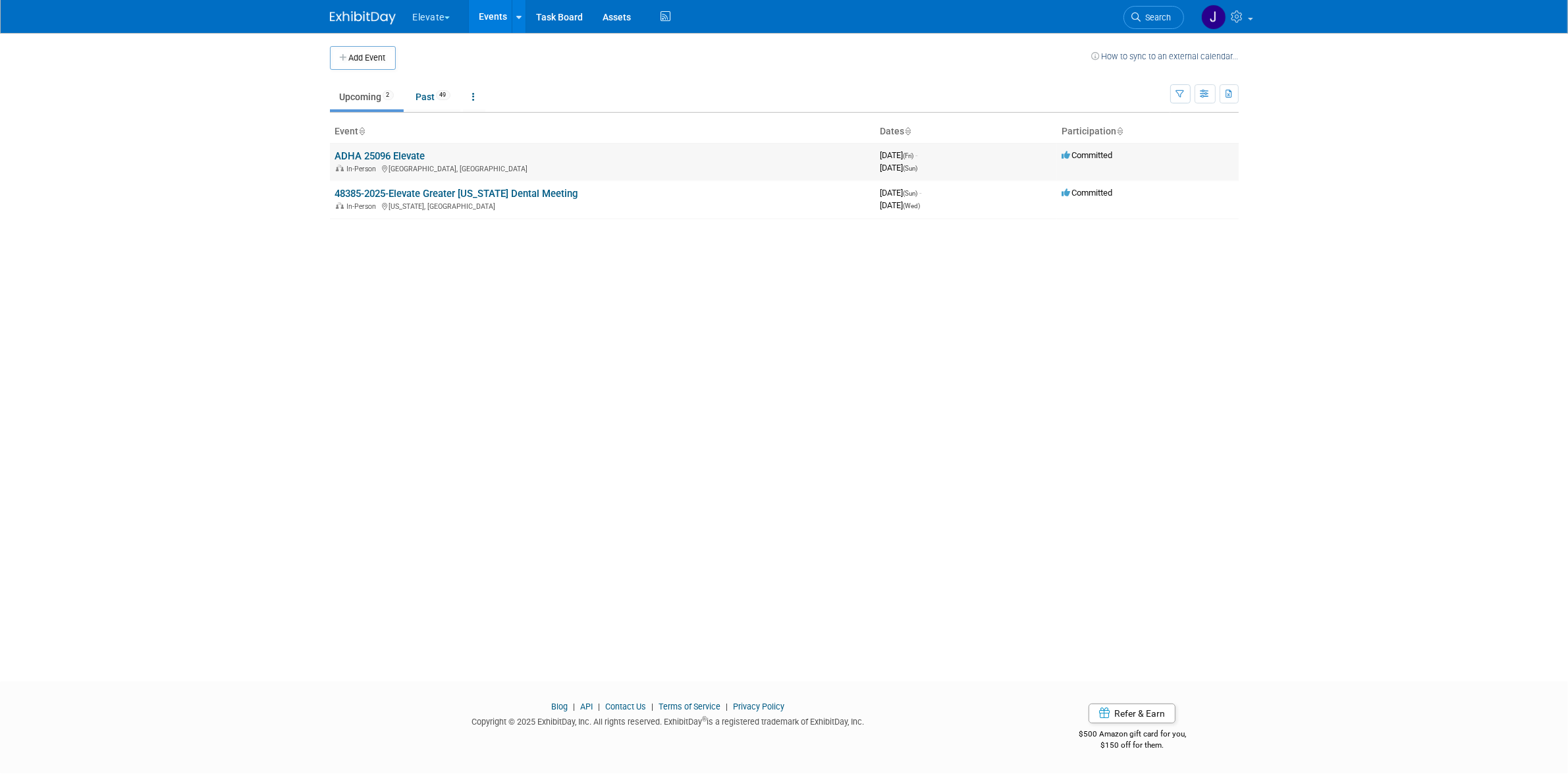
click at [386, 155] on link "ADHA 25096 Elevate" at bounding box center [380, 156] width 90 height 12
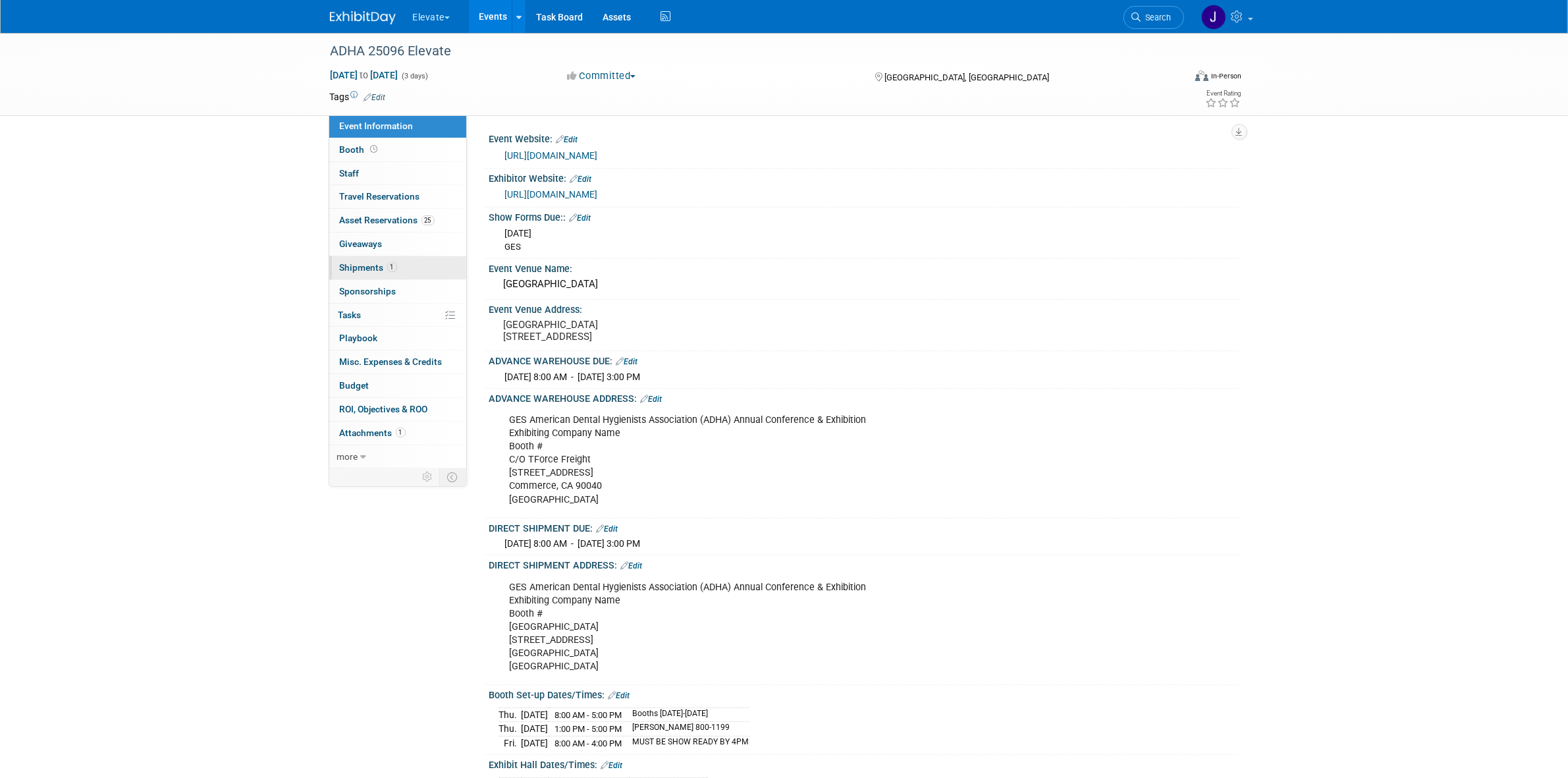
click at [419, 258] on link "1 Shipments 1" at bounding box center [398, 267] width 137 height 23
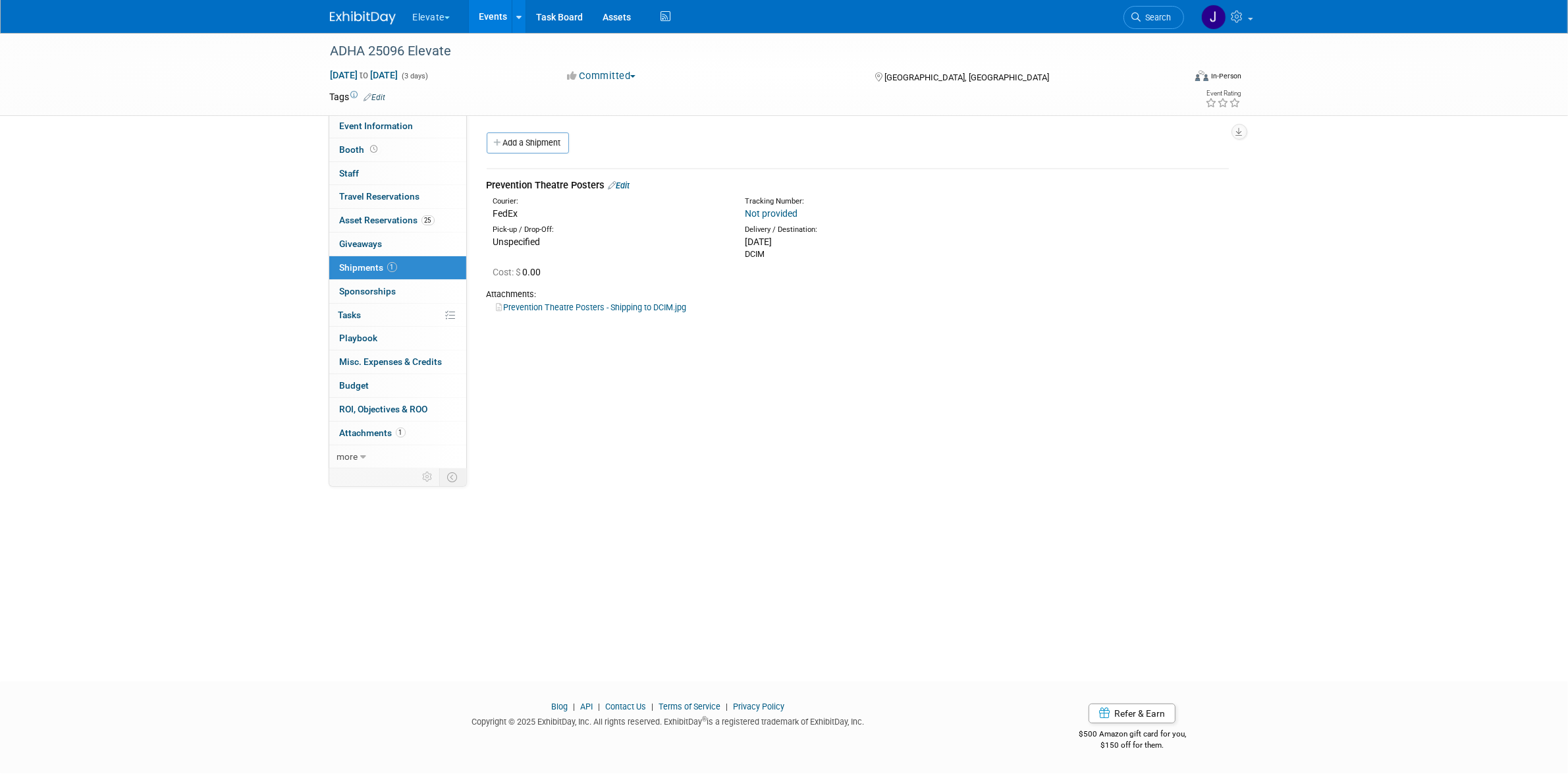
click at [553, 123] on div "Event Website: Edit https://www.adha2025.org/ Exhibitor Website: Edit https://o…" at bounding box center [853, 292] width 772 height 357
click at [577, 181] on div "Prevention Theatre Posters Edit" at bounding box center [857, 185] width 742 height 14
click at [566, 152] on link "Add a Shipment" at bounding box center [527, 143] width 82 height 21
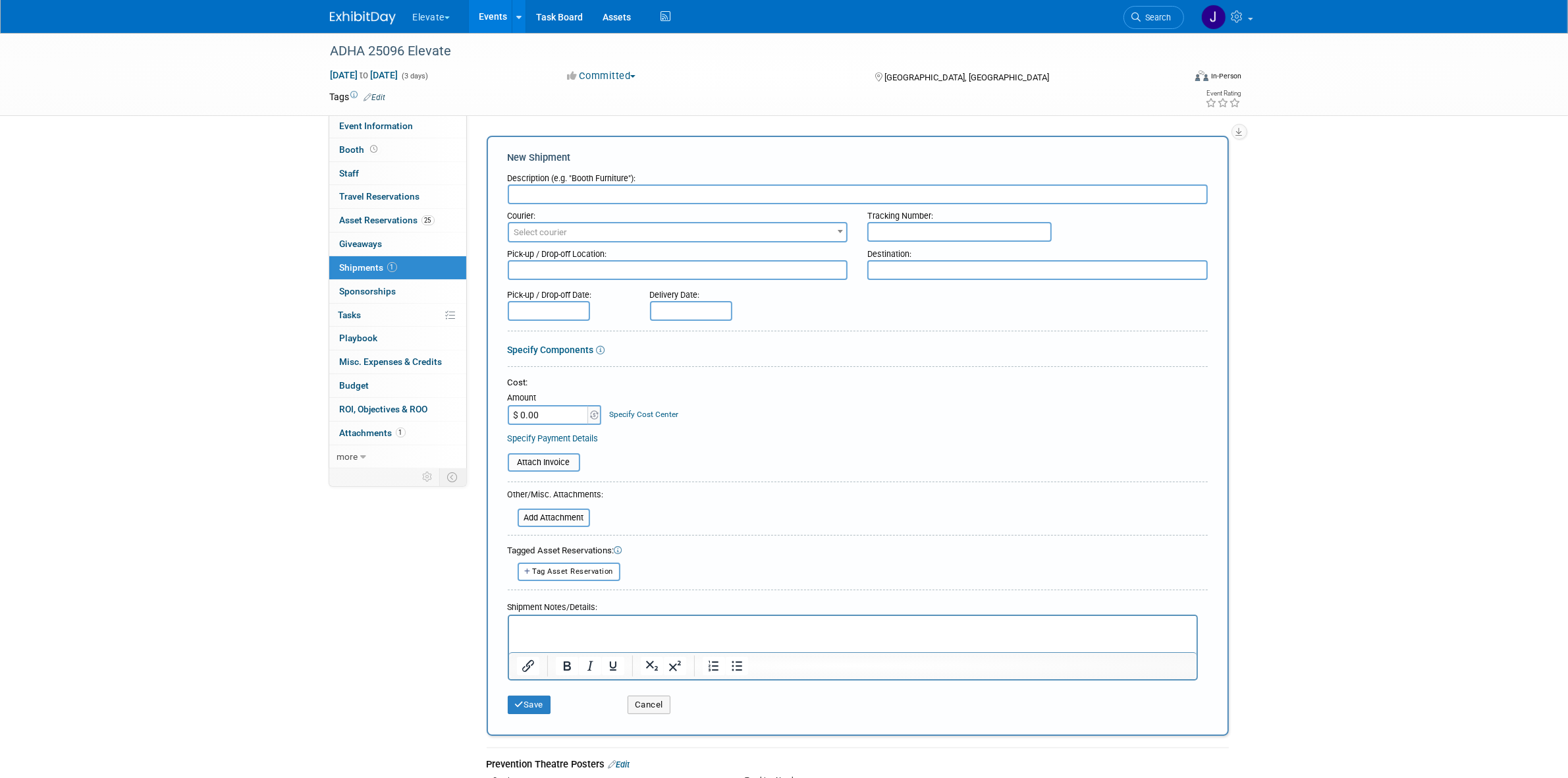
click at [680, 192] on input "text" at bounding box center [857, 194] width 700 height 19
paste input "DCIM to ADHA"
type input "DCIM to ADHA"
click at [573, 456] on input "file" at bounding box center [500, 462] width 157 height 15
click at [577, 455] on input "file" at bounding box center [500, 462] width 157 height 15
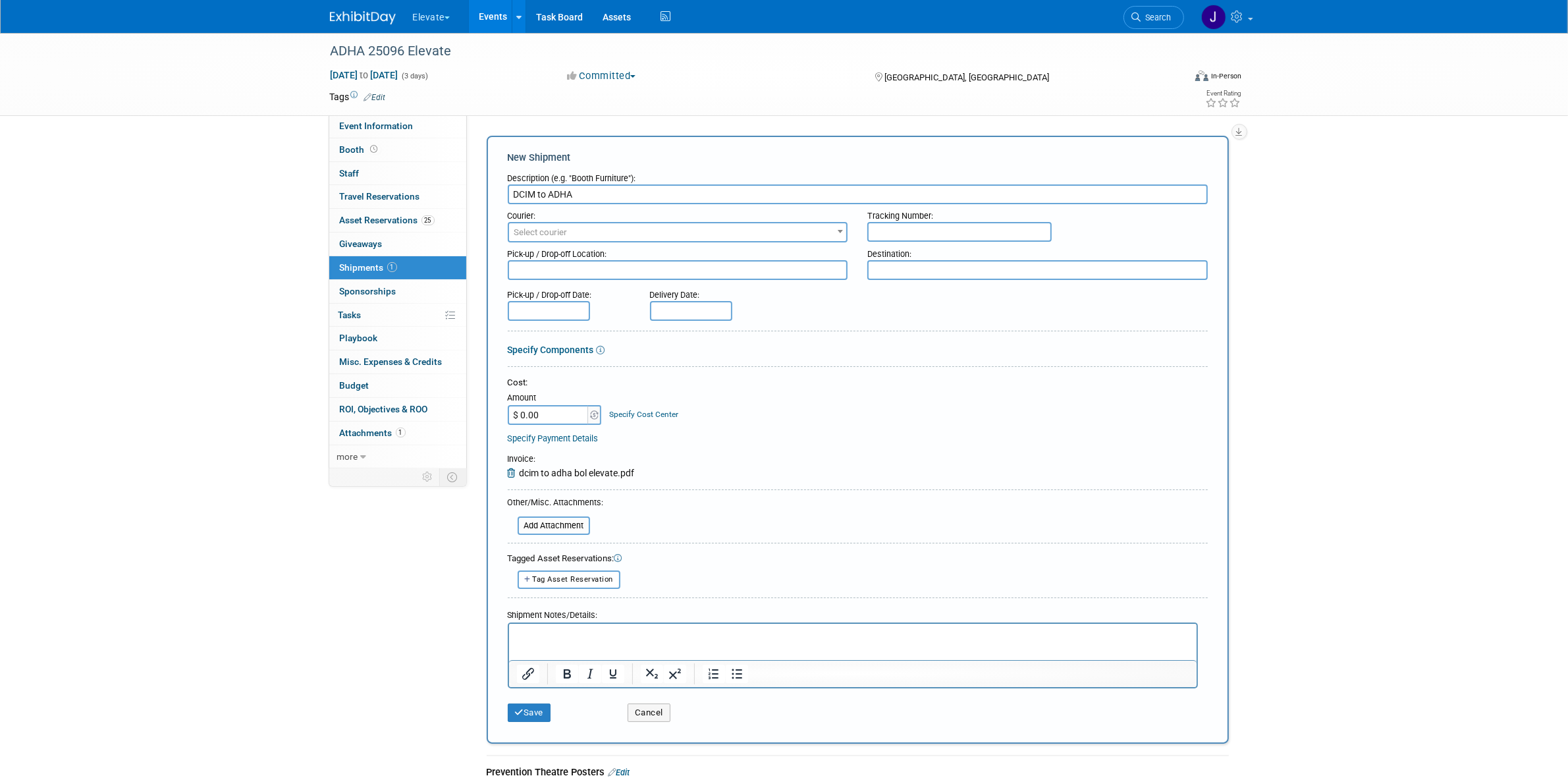
click at [620, 195] on input "DCIM to ADHA" at bounding box center [857, 194] width 700 height 19
click at [960, 234] on input "text" at bounding box center [959, 231] width 184 height 19
paste input "ATLTS401875A"
type input "ATLTS401875A"
click at [807, 181] on div "Description (e.g. "Booth Furniture"):" at bounding box center [857, 175] width 700 height 18
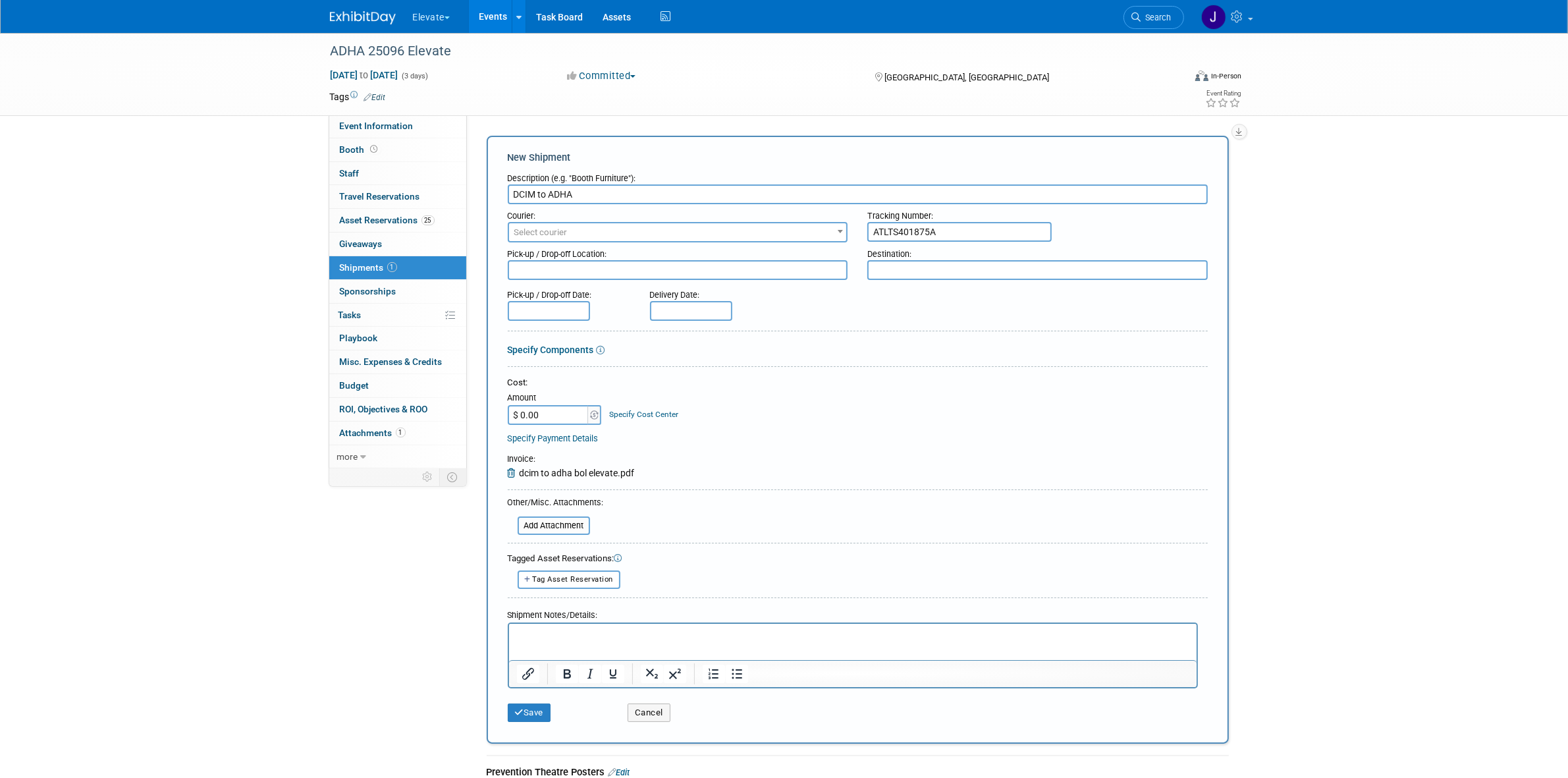
click at [794, 188] on input "DCIM to ADHA" at bounding box center [857, 194] width 700 height 19
click at [619, 633] on p "Rich Text Area. Press ALT-0 for help." at bounding box center [853, 635] width 672 height 13
click at [566, 647] on ul "1 Fiber Crate" at bounding box center [866, 648] width 646 height 13
click at [571, 651] on li "2 Skids" at bounding box center [879, 648] width 620 height 13
click at [726, 636] on p "2 Wood Crate, 1 Fiber Crate and 2 Skids" at bounding box center [853, 635] width 672 height 13
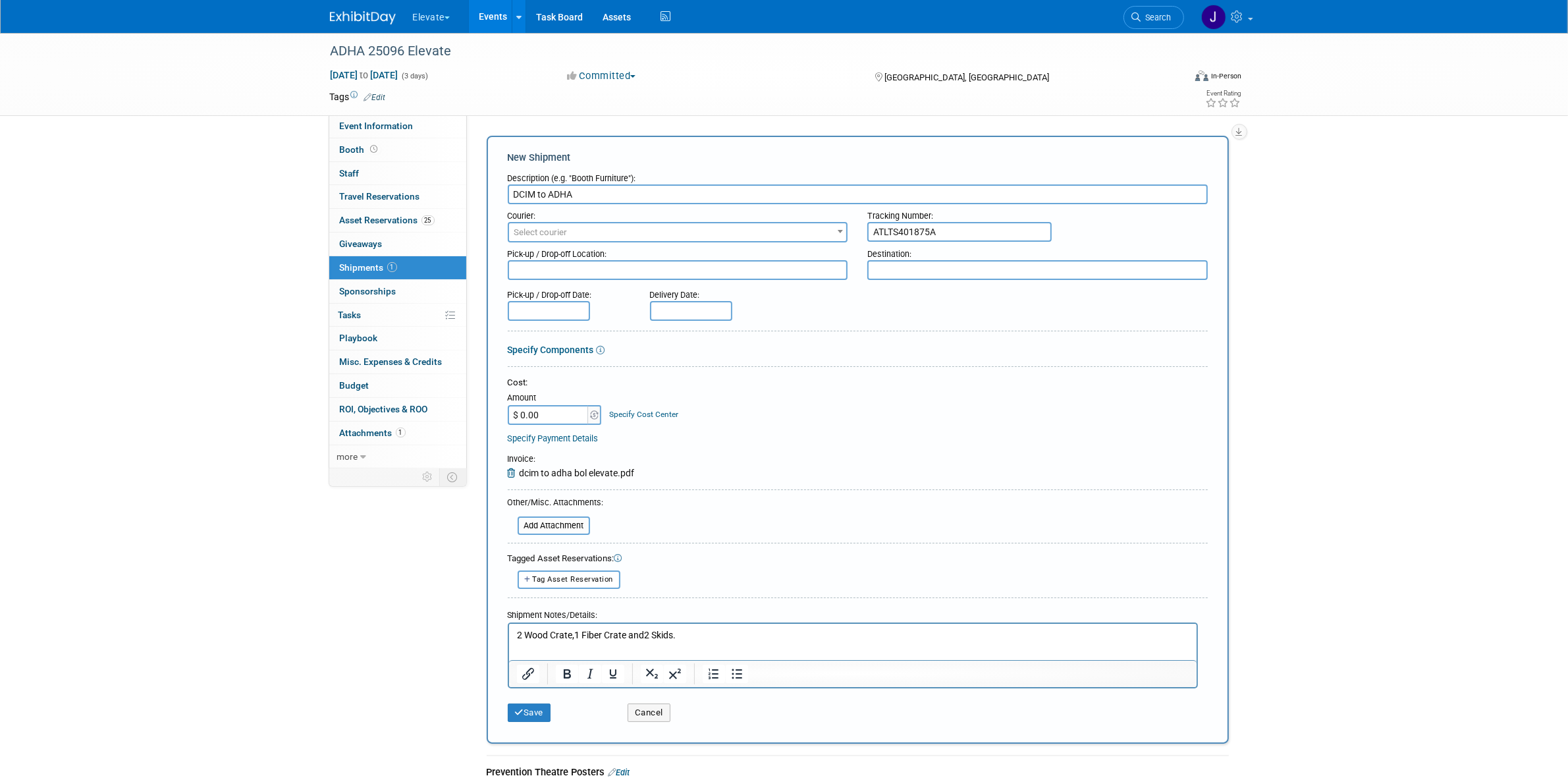
click at [596, 190] on input "DCIM to ADHA" at bounding box center [857, 194] width 700 height 19
click at [516, 636] on p "2 Wood Crate, 1 Fiber Crate and 2 Skids." at bounding box center [853, 635] width 672 height 13
click at [569, 633] on p "DCIM to ADHA 2 Wood Crate, 1 Fiber Crate and 2 Skids." at bounding box center [853, 635] width 672 height 13
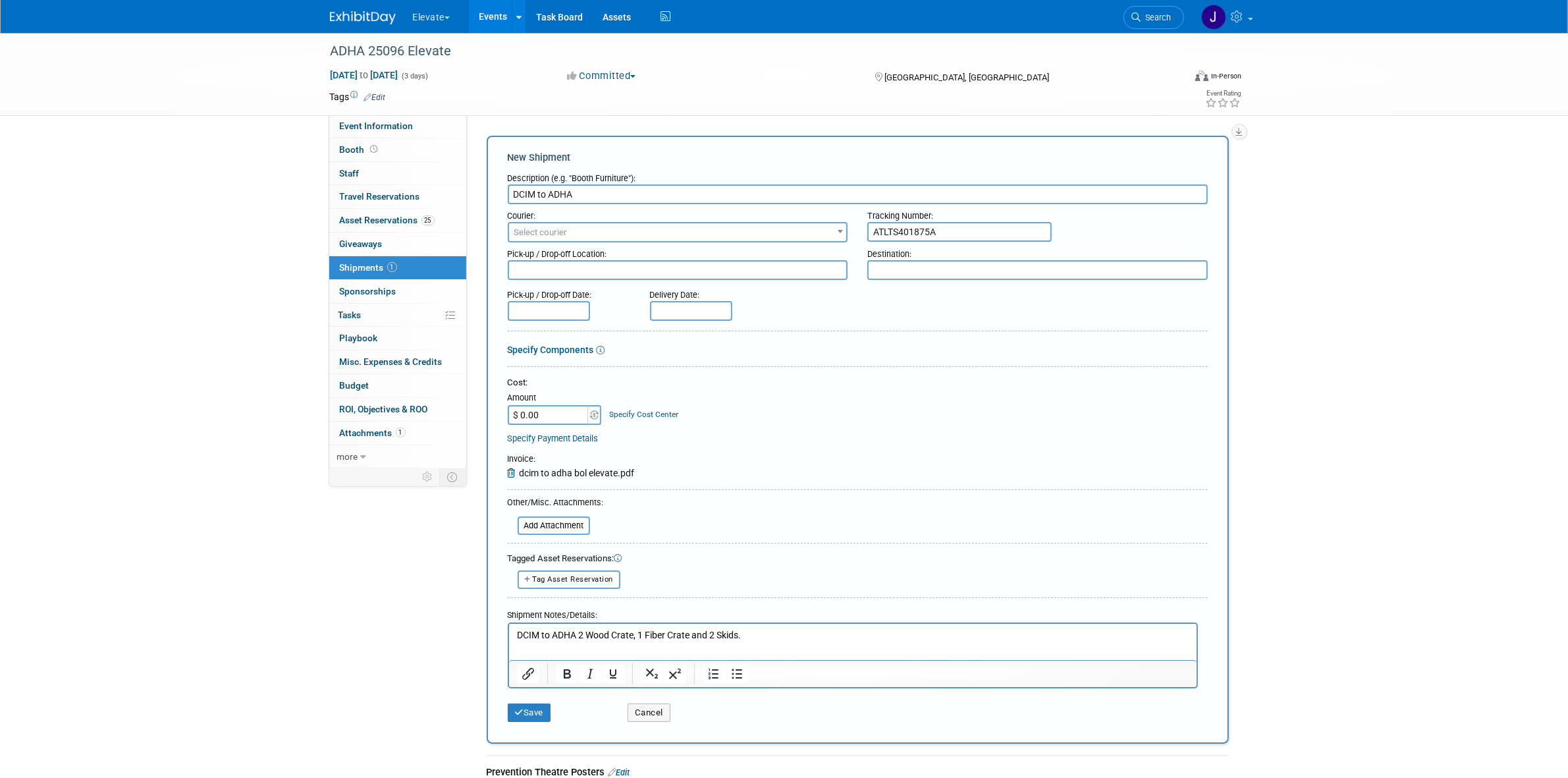
click at [577, 631] on p "DCIM to ADHA 2 Wood Crate, 1 Fiber Crate and 2 Skids." at bounding box center [853, 635] width 672 height 13
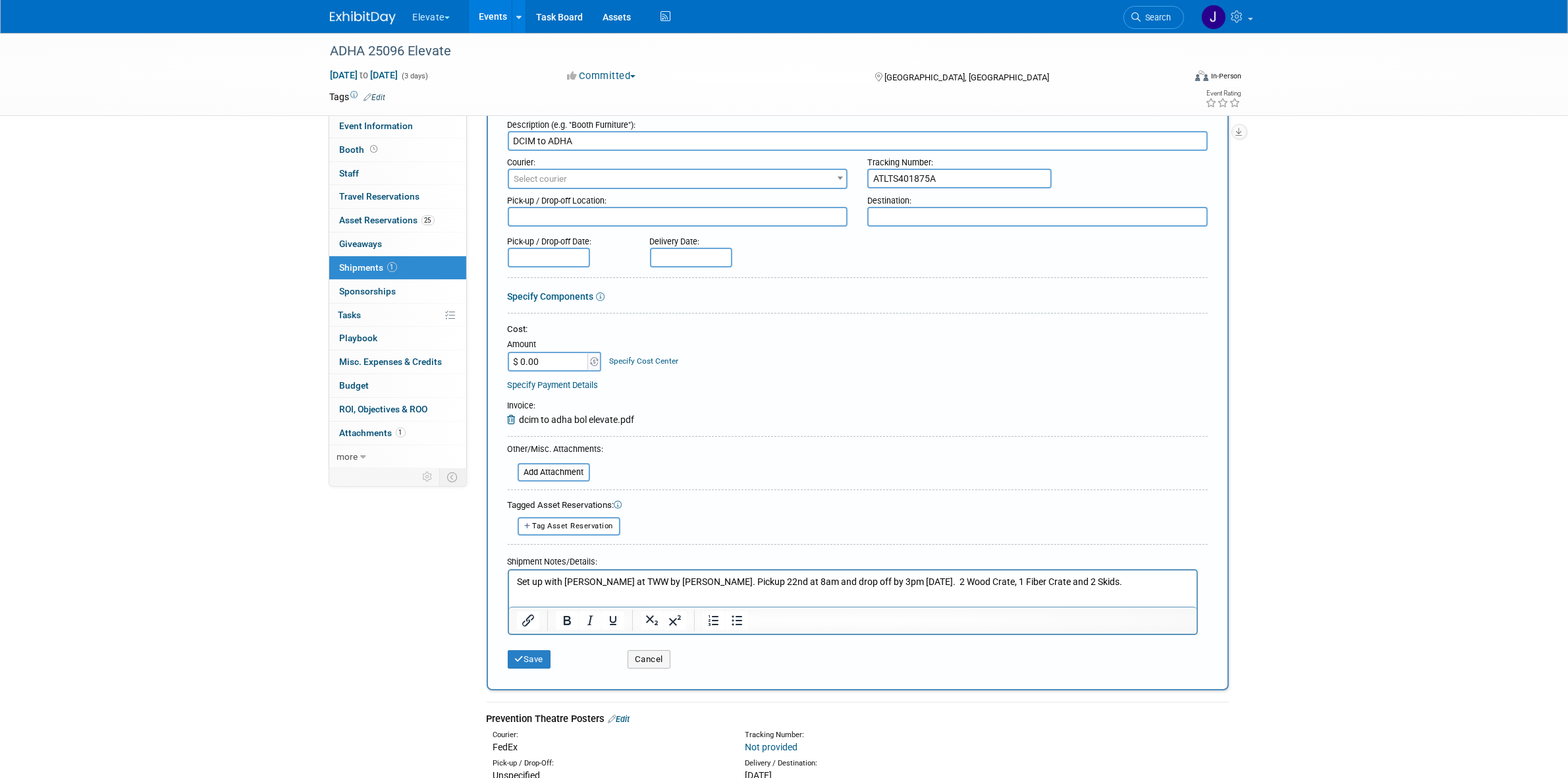
scroll to position [24, 0]
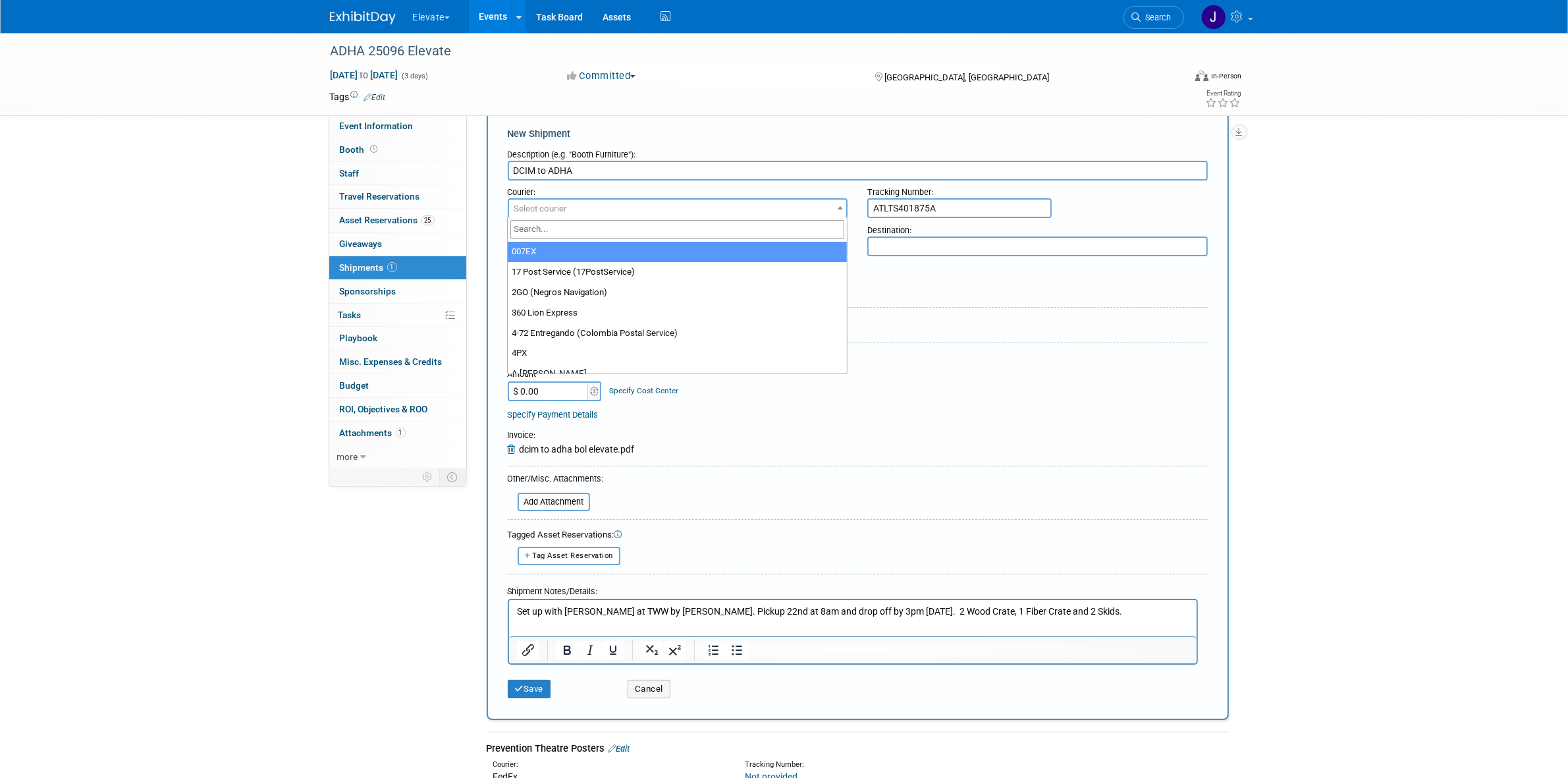
click at [598, 209] on span "Select courier" at bounding box center [678, 209] width 338 height 19
type input "team"
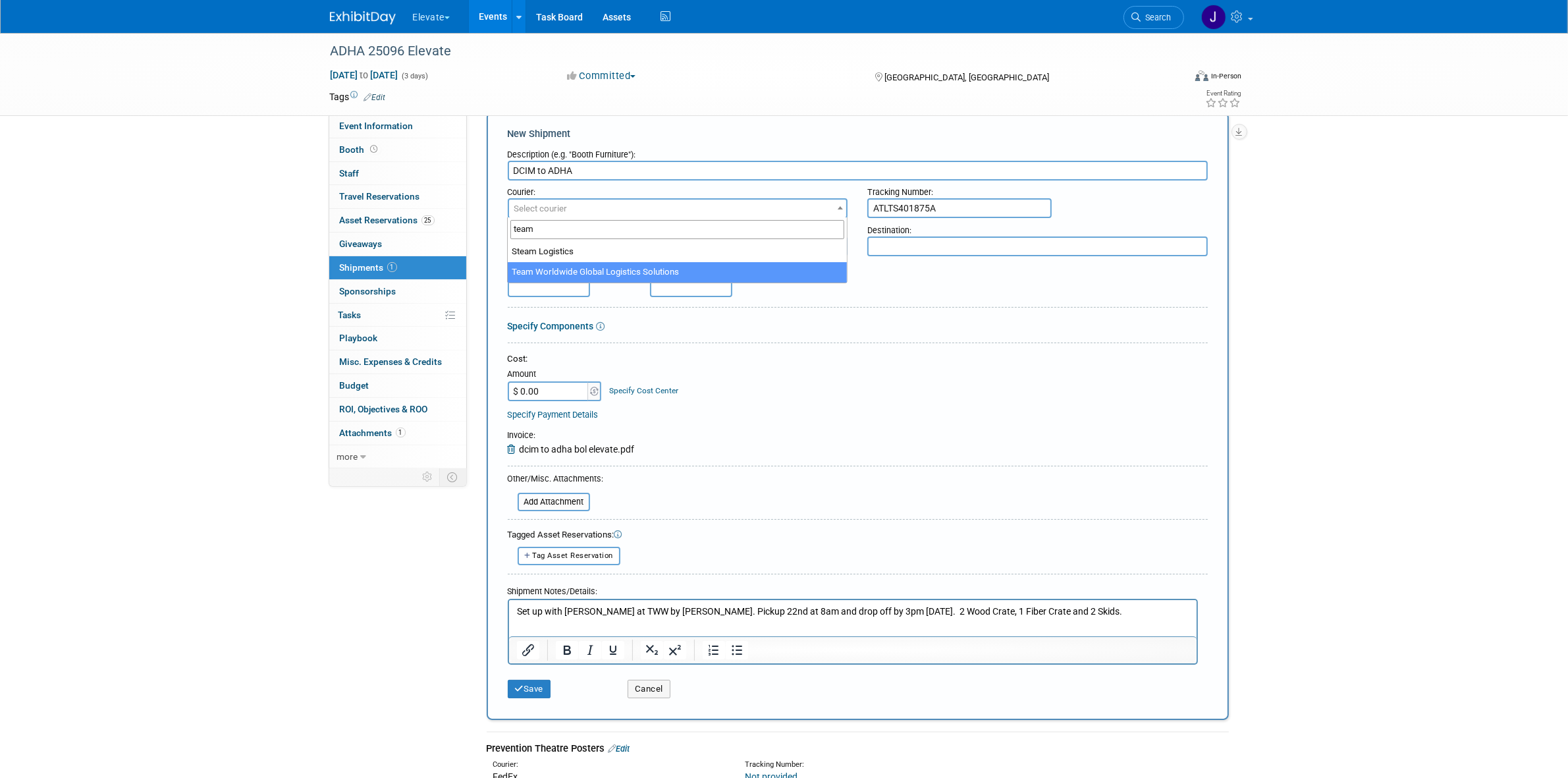
select select "569"
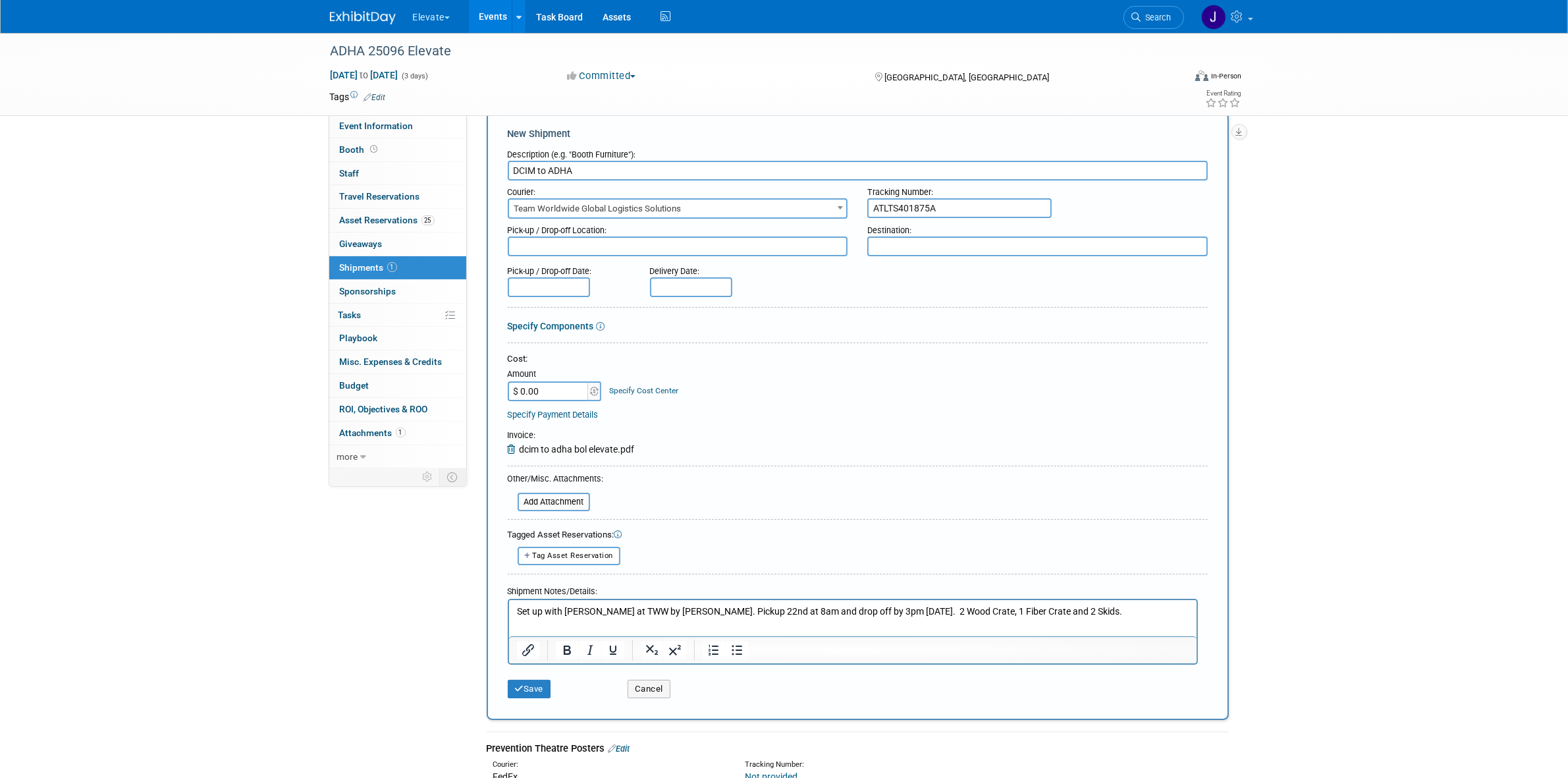
click at [533, 162] on input "DCIM to ADHA" at bounding box center [857, 171] width 700 height 19
click at [525, 166] on input "DCIM to ADHA" at bounding box center [857, 171] width 700 height 19
click at [547, 240] on textarea at bounding box center [677, 246] width 340 height 19
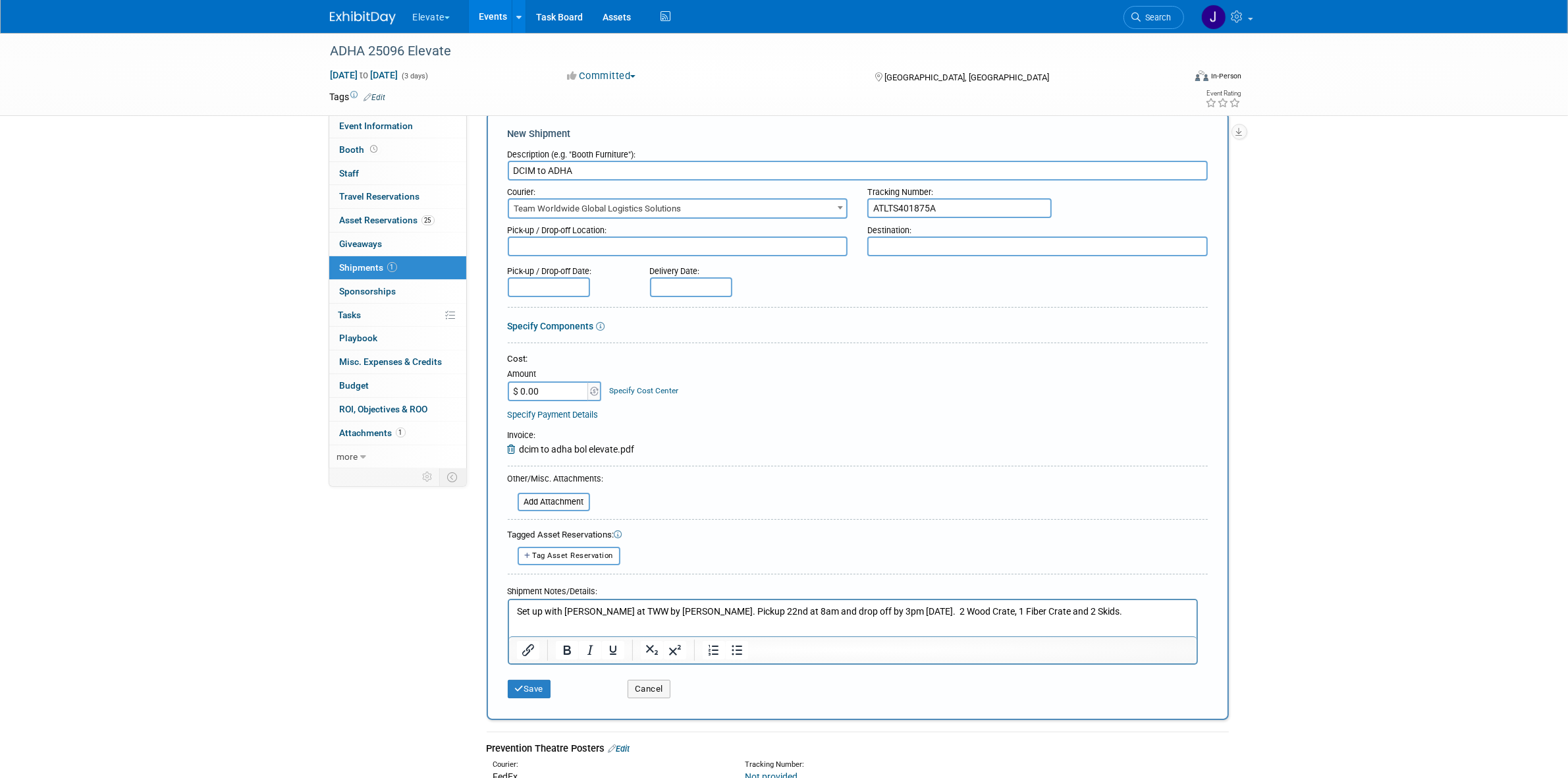
paste textarea "DCIM"
type textarea "DCIM"
click at [562, 173] on input "DCIM to ADHA" at bounding box center [857, 171] width 700 height 19
click at [883, 236] on div "Destination:" at bounding box center [1038, 237] width 361 height 37
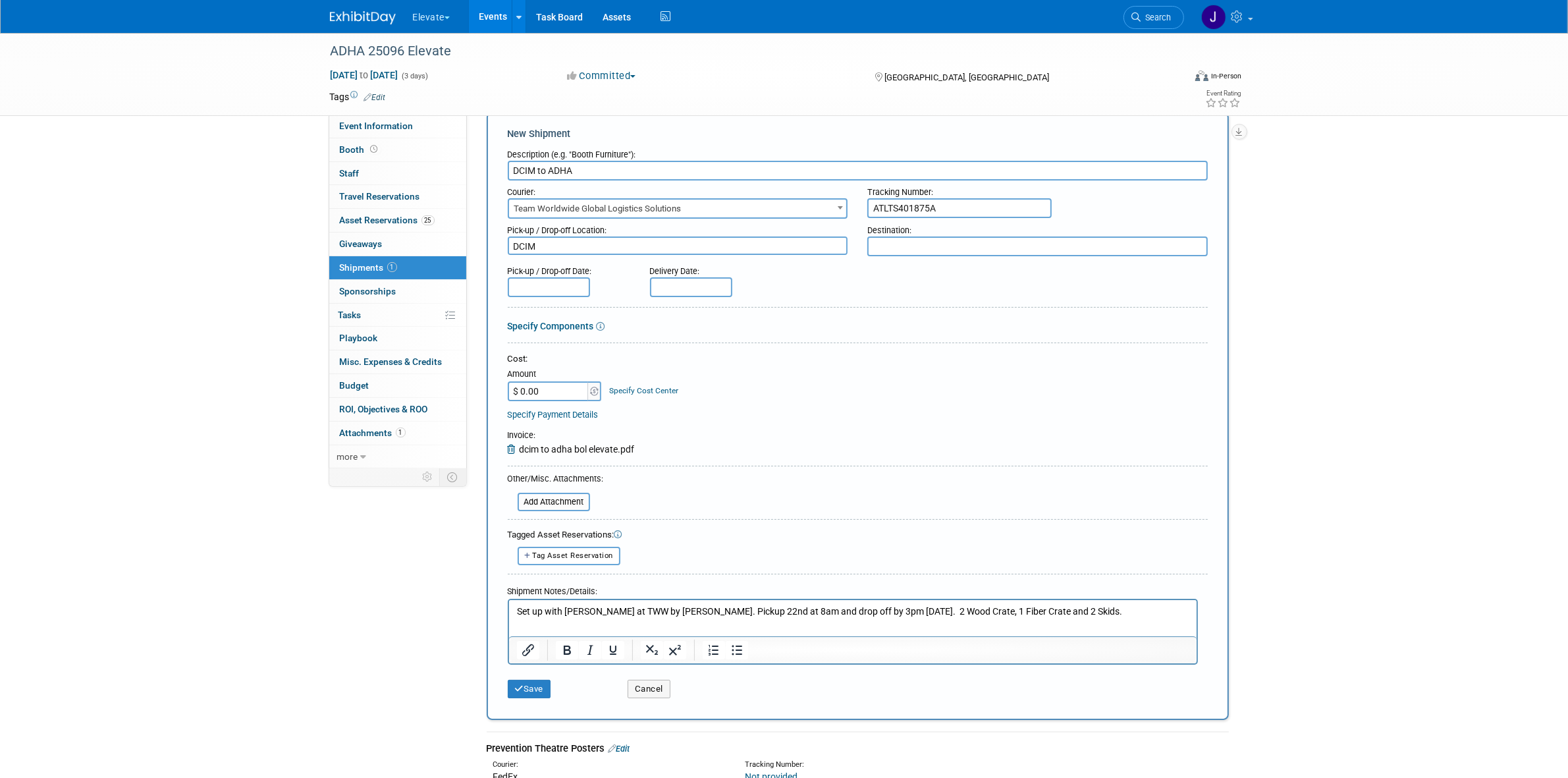
click at [879, 247] on textarea at bounding box center [1037, 246] width 340 height 19
paste textarea "ADHA"
type textarea "ADHA"
drag, startPoint x: 866, startPoint y: 611, endPoint x: 1037, endPoint y: 602, distance: 171.2
click at [1037, 602] on html "Set up with teather at TWW by justin. Pickup 22nd at 8am and drop off by 3pm 9/…" at bounding box center [852, 607] width 688 height 19
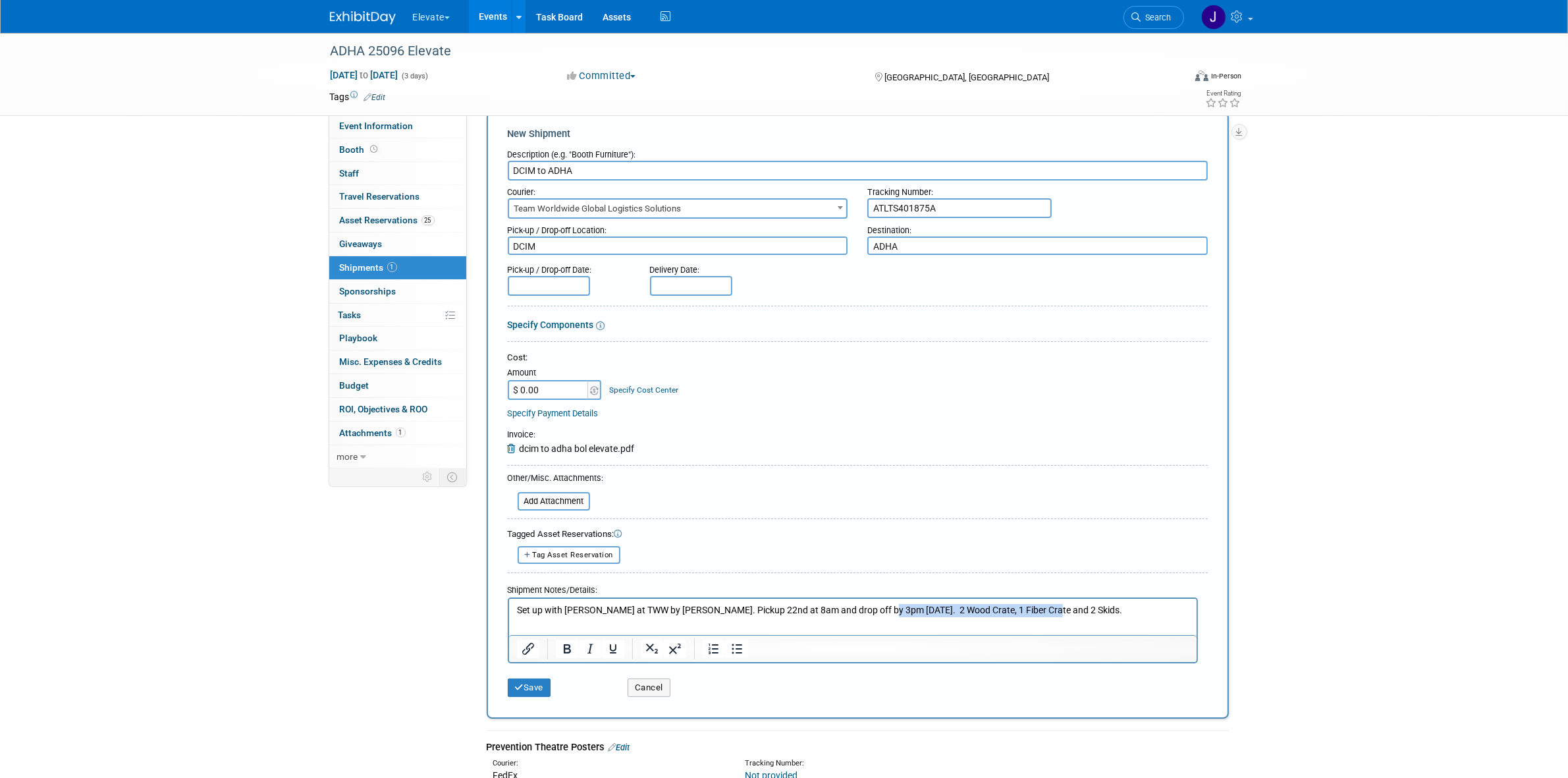
copy p "2 Wood Crate, 1 Fiber Crate and 2 Skids."
click at [615, 157] on div "Description (e.g. "Booth Furniture"):" at bounding box center [857, 152] width 700 height 18
click at [613, 168] on input "DCIM to ADHA" at bounding box center [857, 171] width 700 height 19
paste input "2 Wood Crate, 1 Fiber Crate and 2 Skids."
click at [578, 163] on input "DCIM to ADHA 2 Wood Crate, 1 Fiber Crate and 2 Skids." at bounding box center [857, 171] width 700 height 19
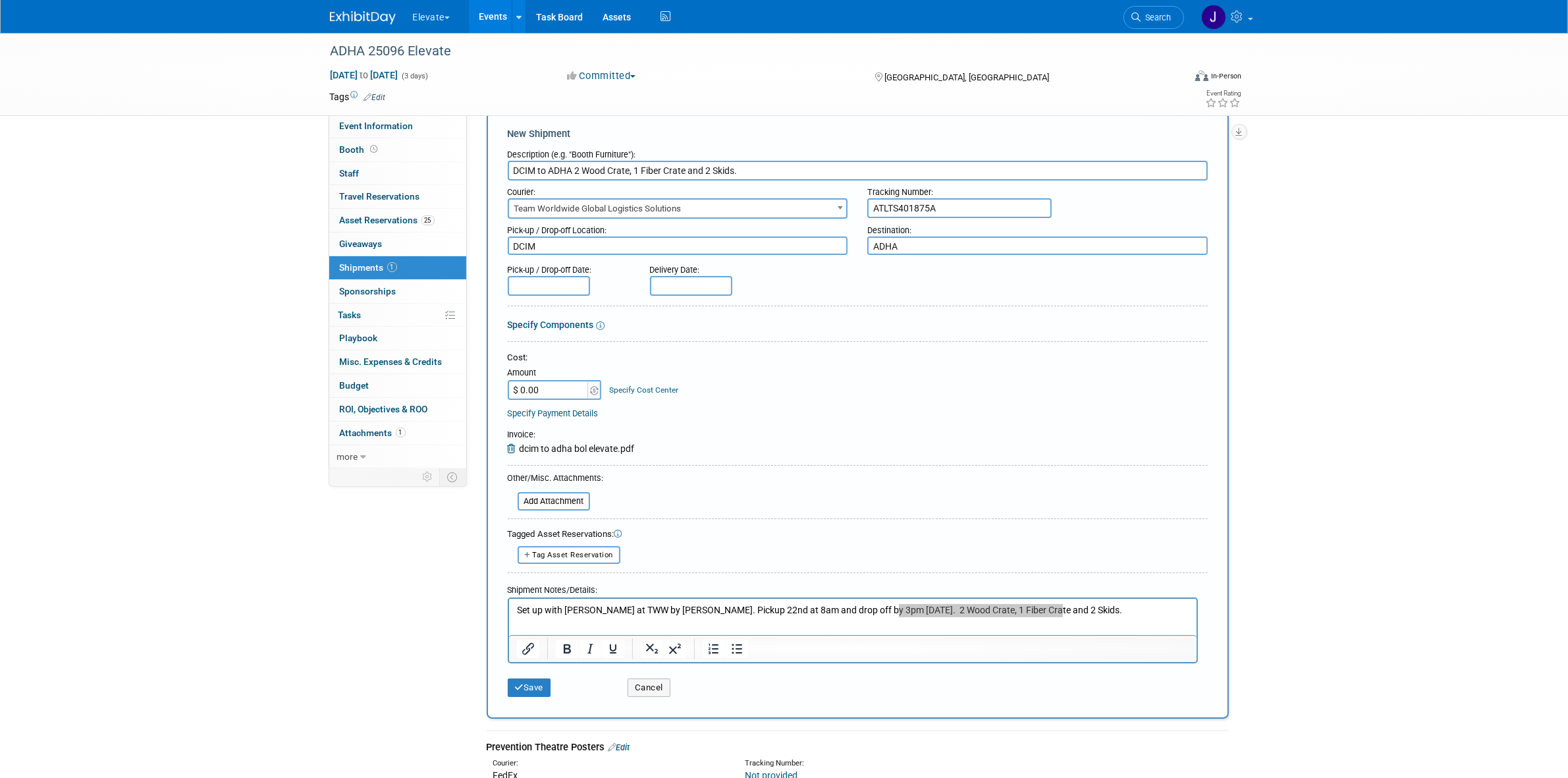
type input "DCIM to ADHA 2 Wood Crate, 1 Fiber Crate and 2 Skids."
click at [567, 283] on input "text" at bounding box center [548, 286] width 82 height 19
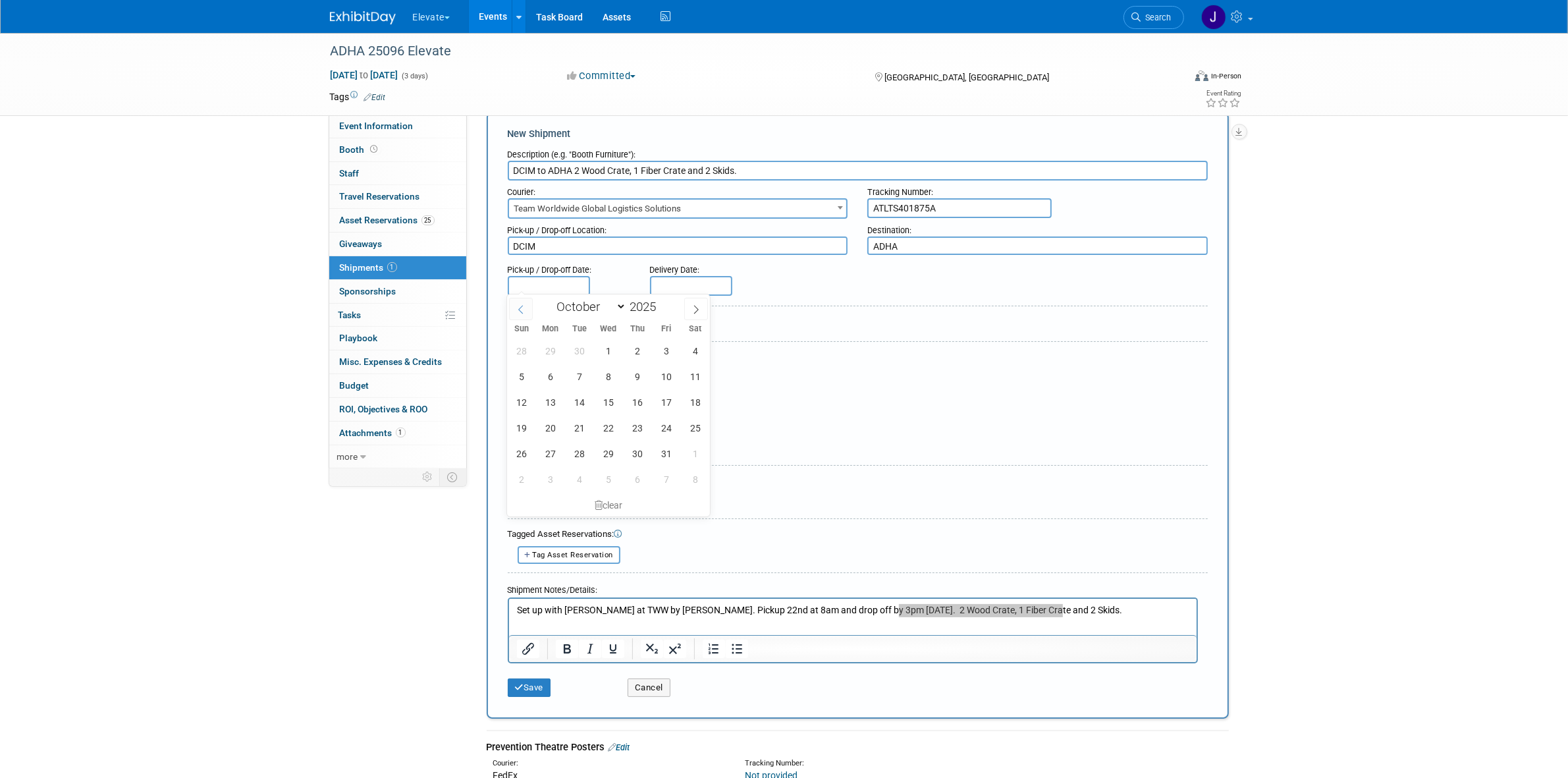
click at [519, 313] on icon at bounding box center [521, 309] width 9 height 9
select select "8"
click at [667, 407] on span "19" at bounding box center [667, 402] width 26 height 26
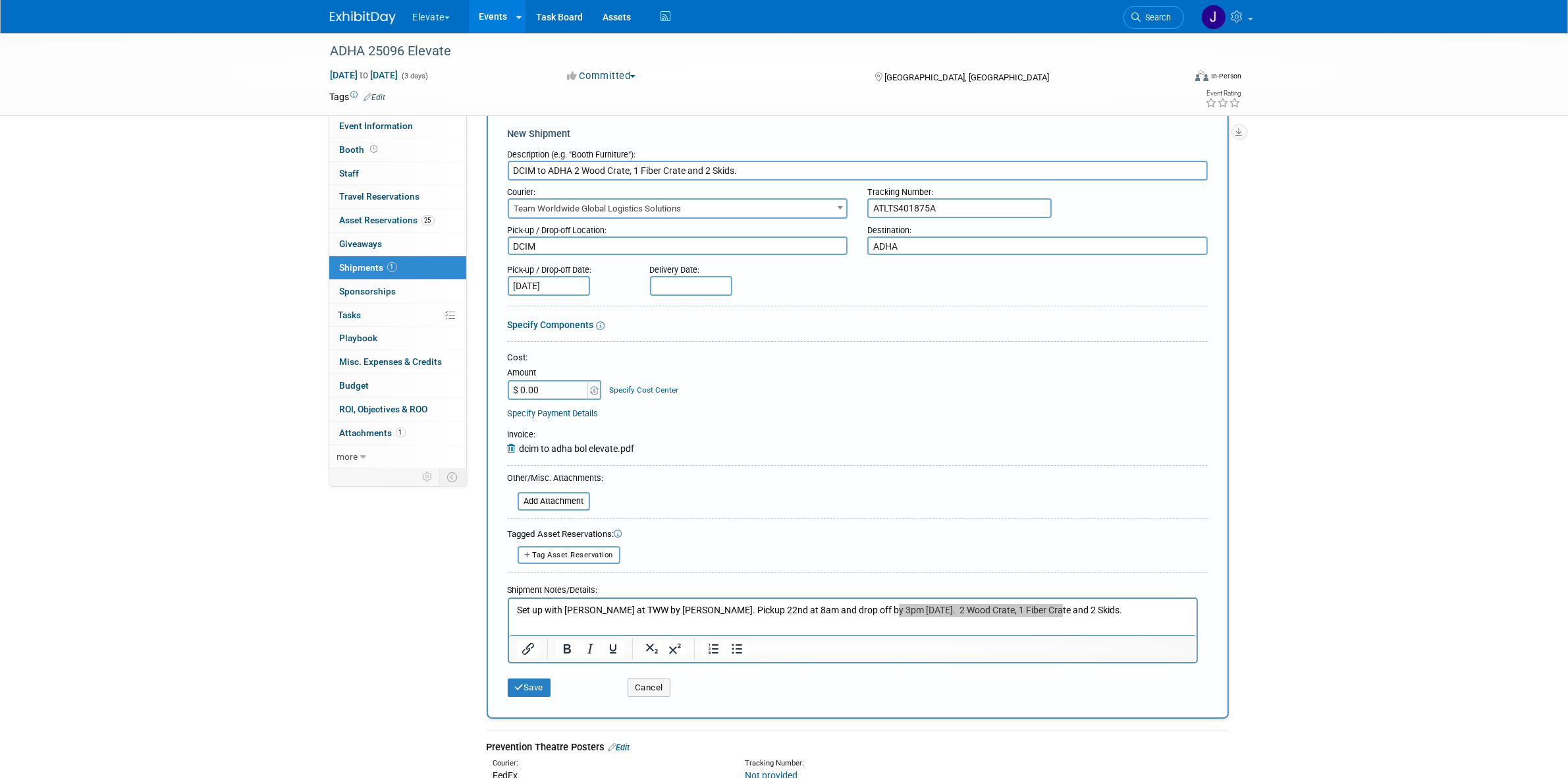
click at [558, 291] on input "Sep 19, 2025" at bounding box center [548, 286] width 82 height 19
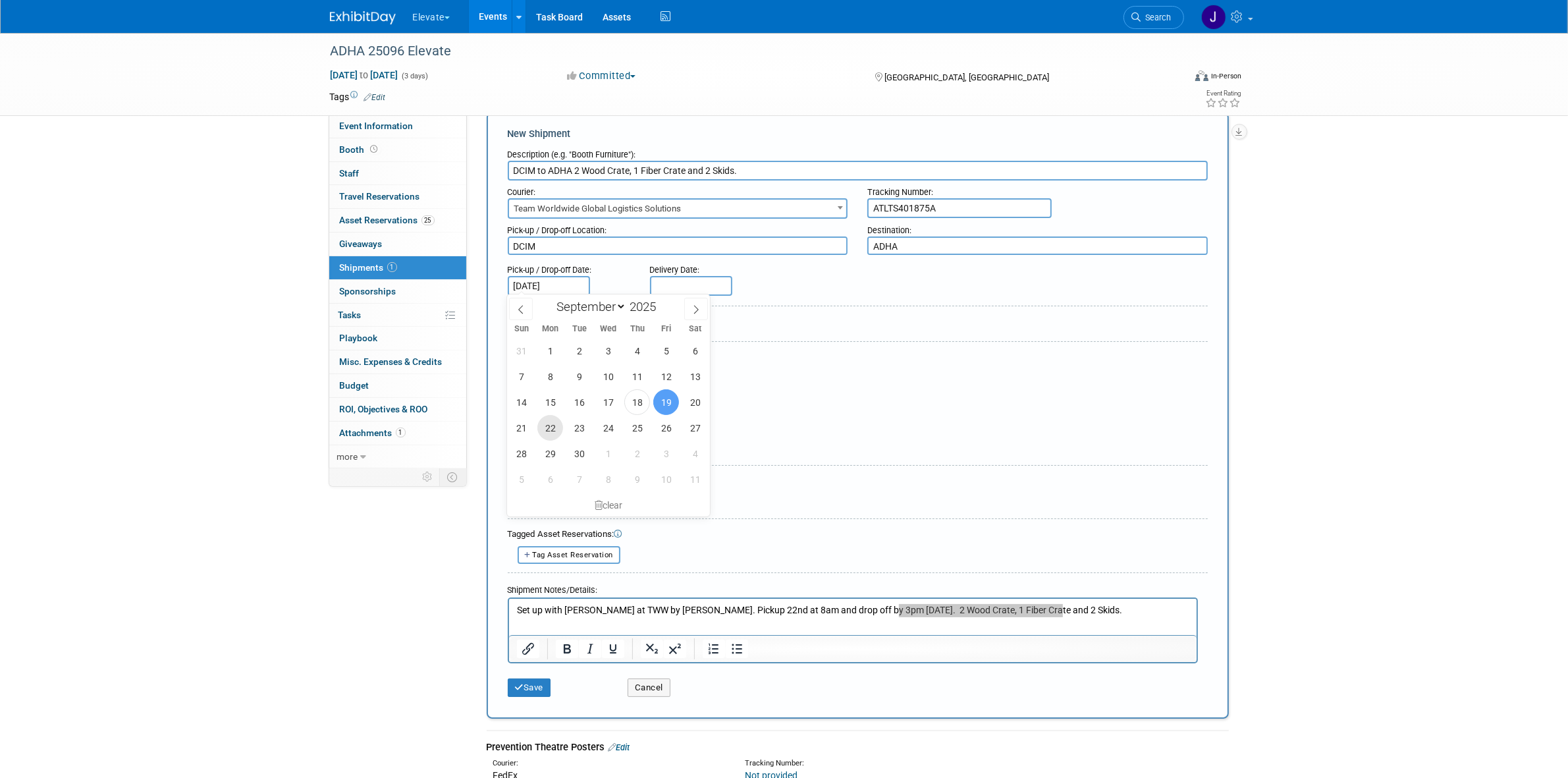
click at [551, 429] on span "22" at bounding box center [551, 428] width 26 height 26
type input "Sep 22, 2025"
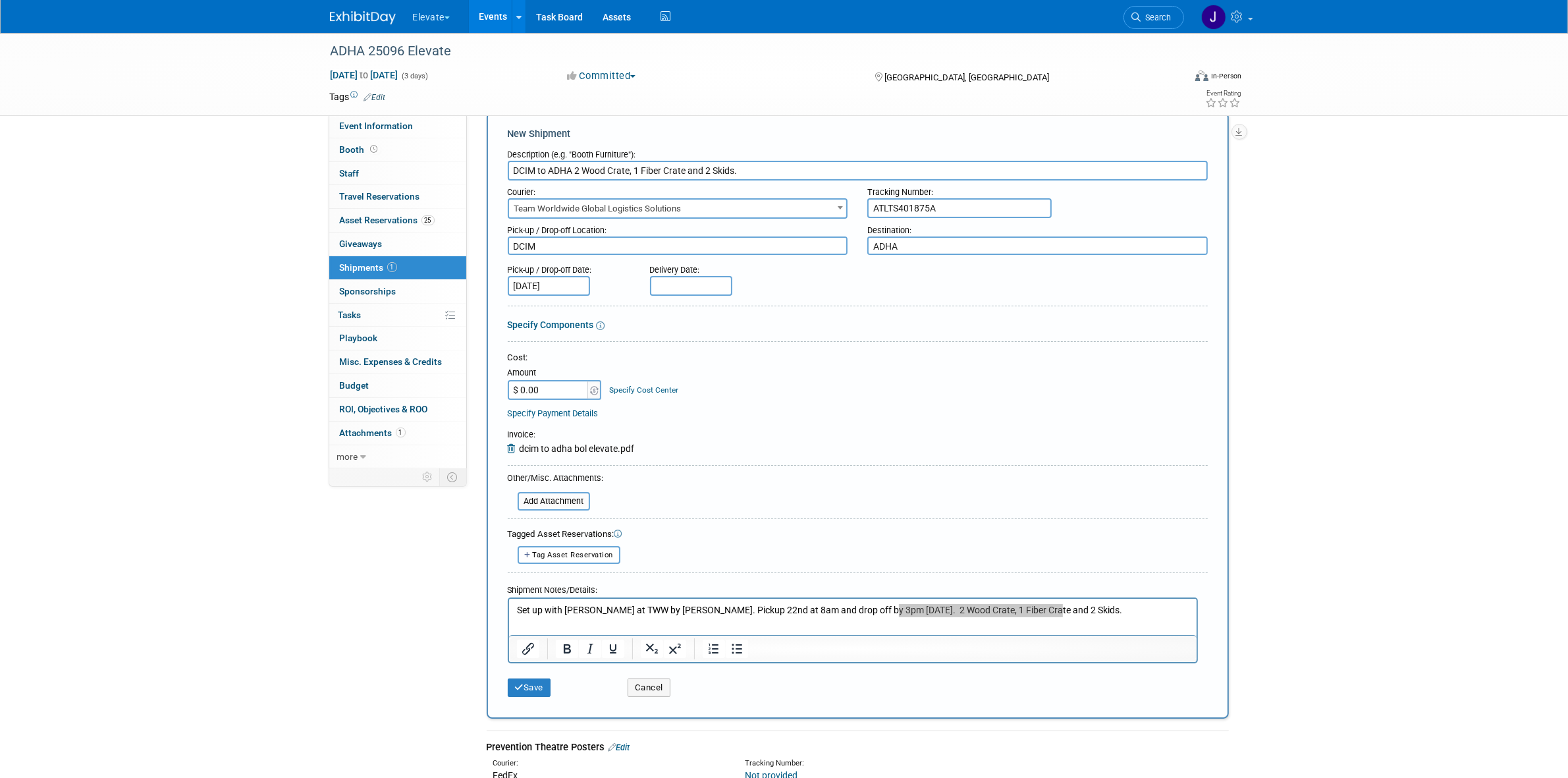
click at [659, 287] on body "Elevate Explore: My Workspaces 28 Go to Workspace: Accutron Axiodent BaseVac Bi…" at bounding box center [784, 365] width 1568 height 778
click at [662, 305] on icon at bounding box center [663, 309] width 9 height 9
select select "8"
click at [809, 430] on span "26" at bounding box center [809, 428] width 26 height 26
type input "[DATE]"
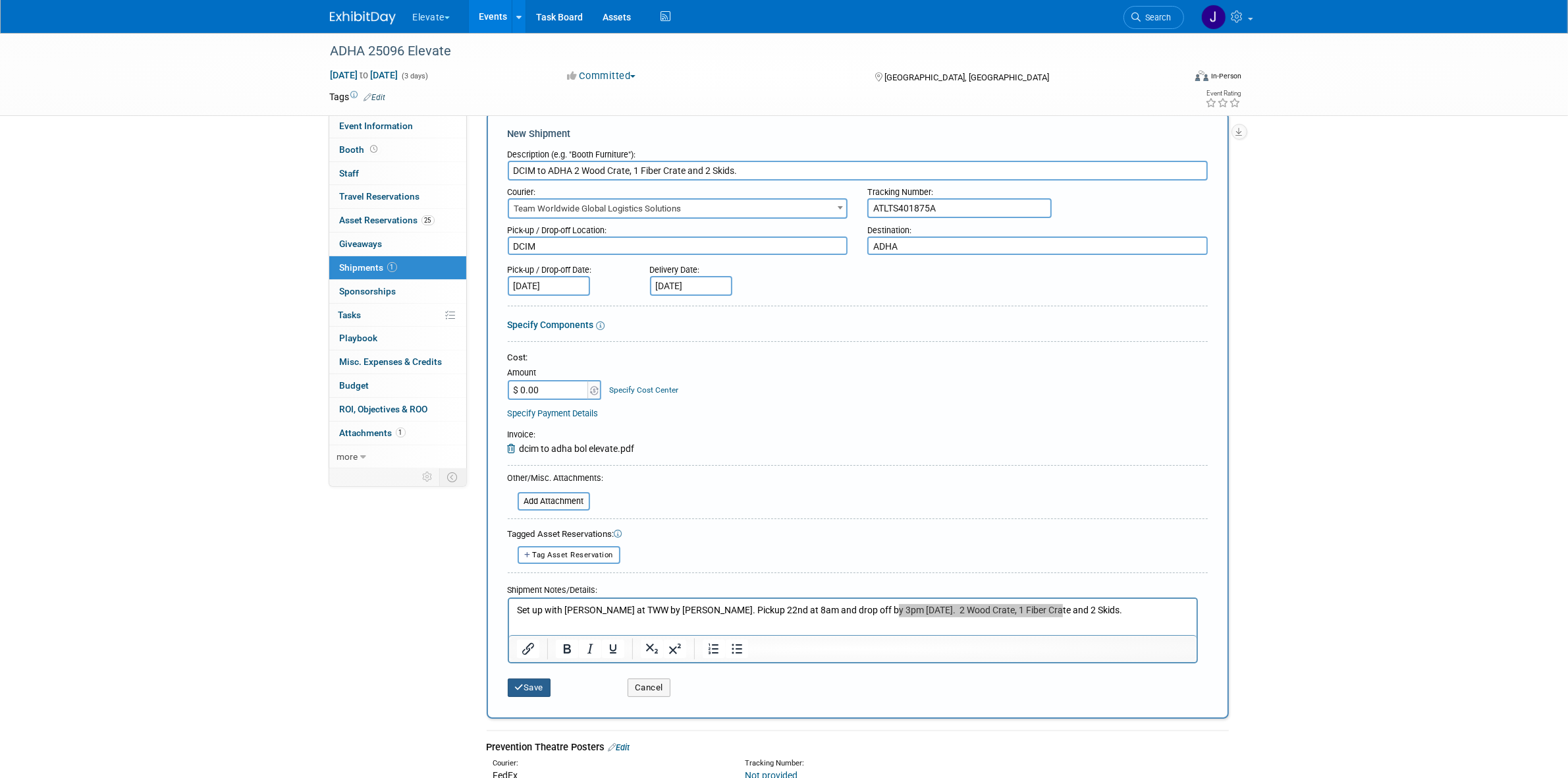
click at [544, 694] on button "Save" at bounding box center [529, 687] width 44 height 19
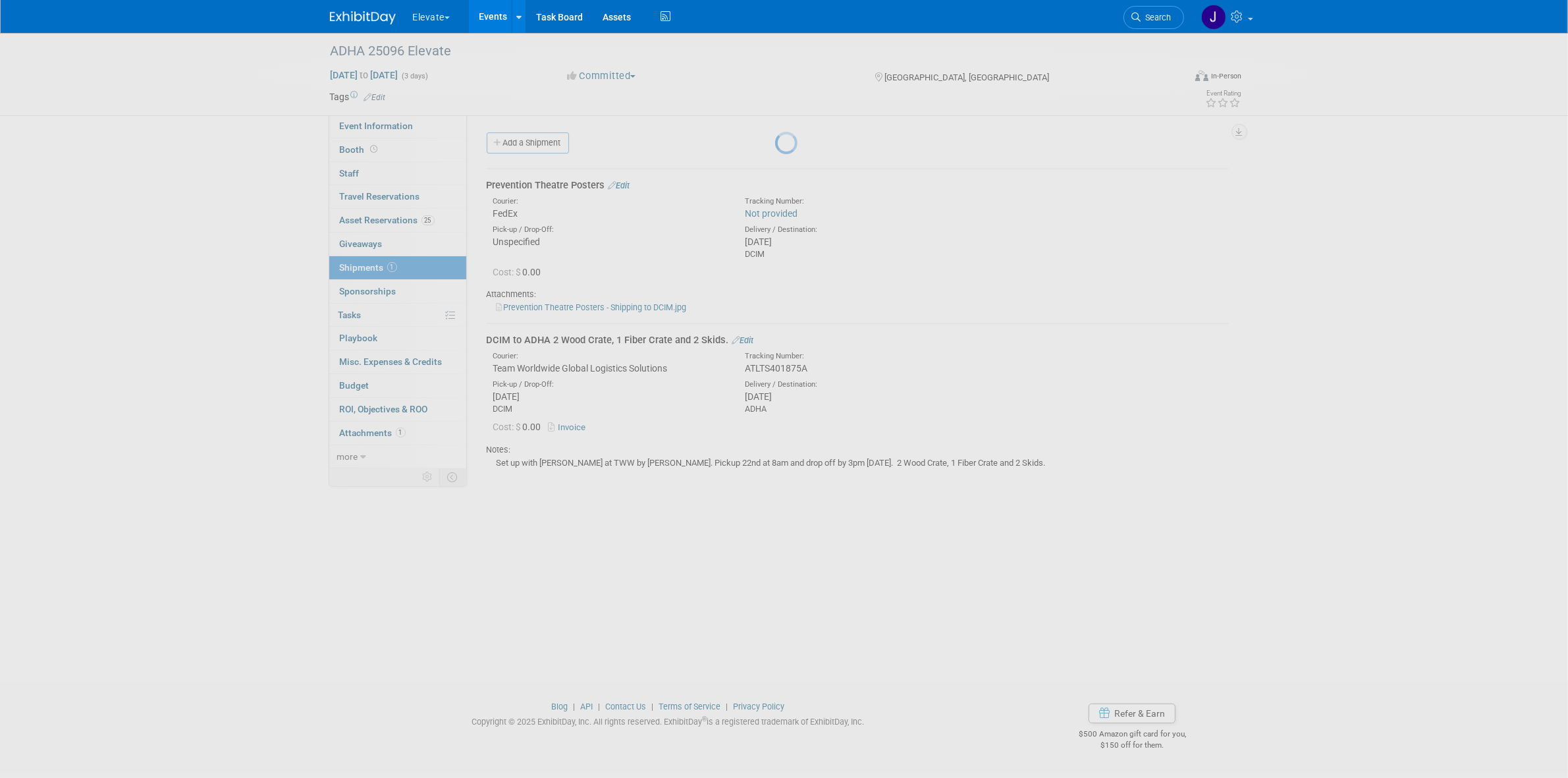
scroll to position [0, 0]
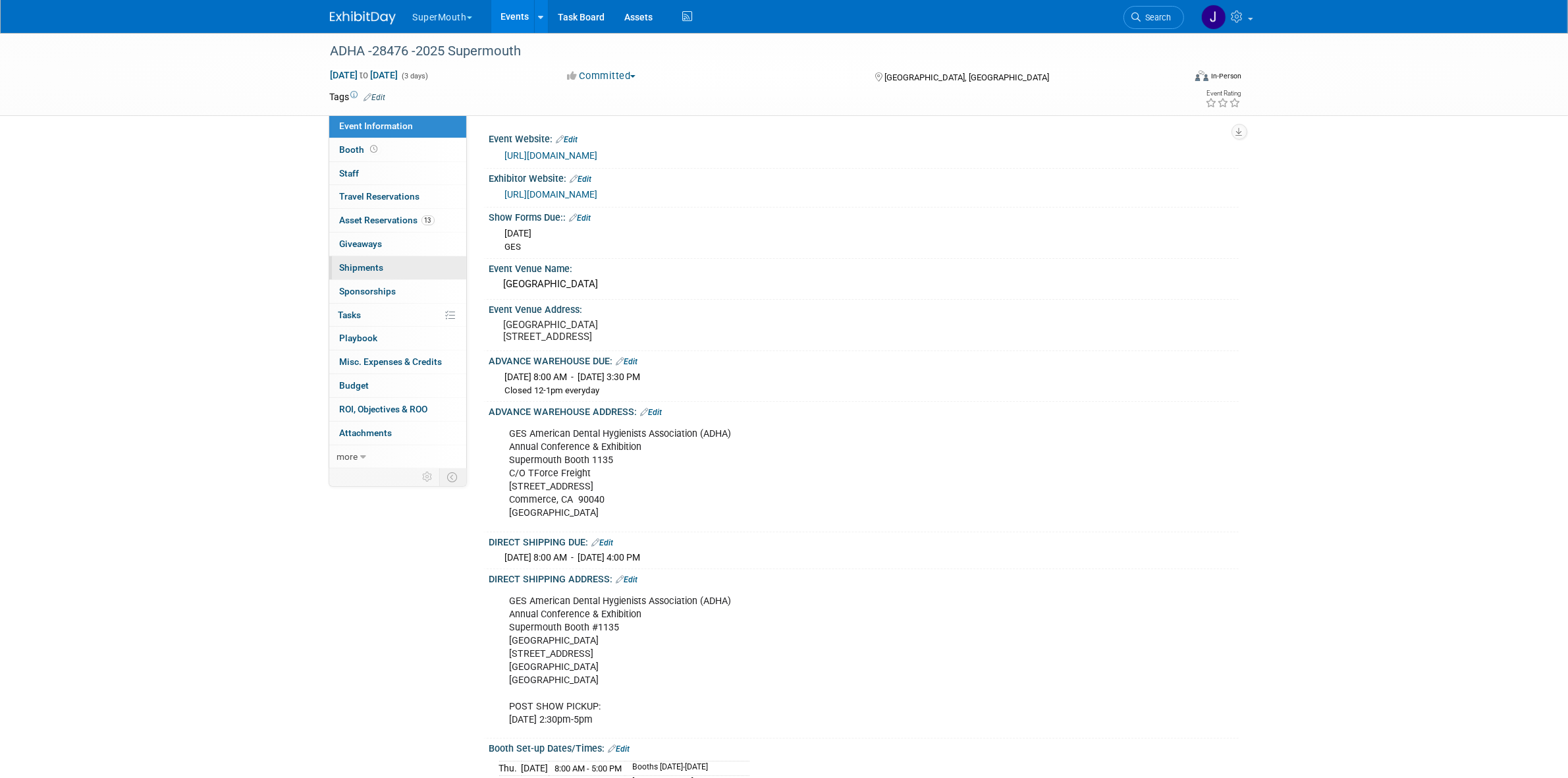
click at [369, 265] on span "Shipments 0" at bounding box center [361, 267] width 44 height 11
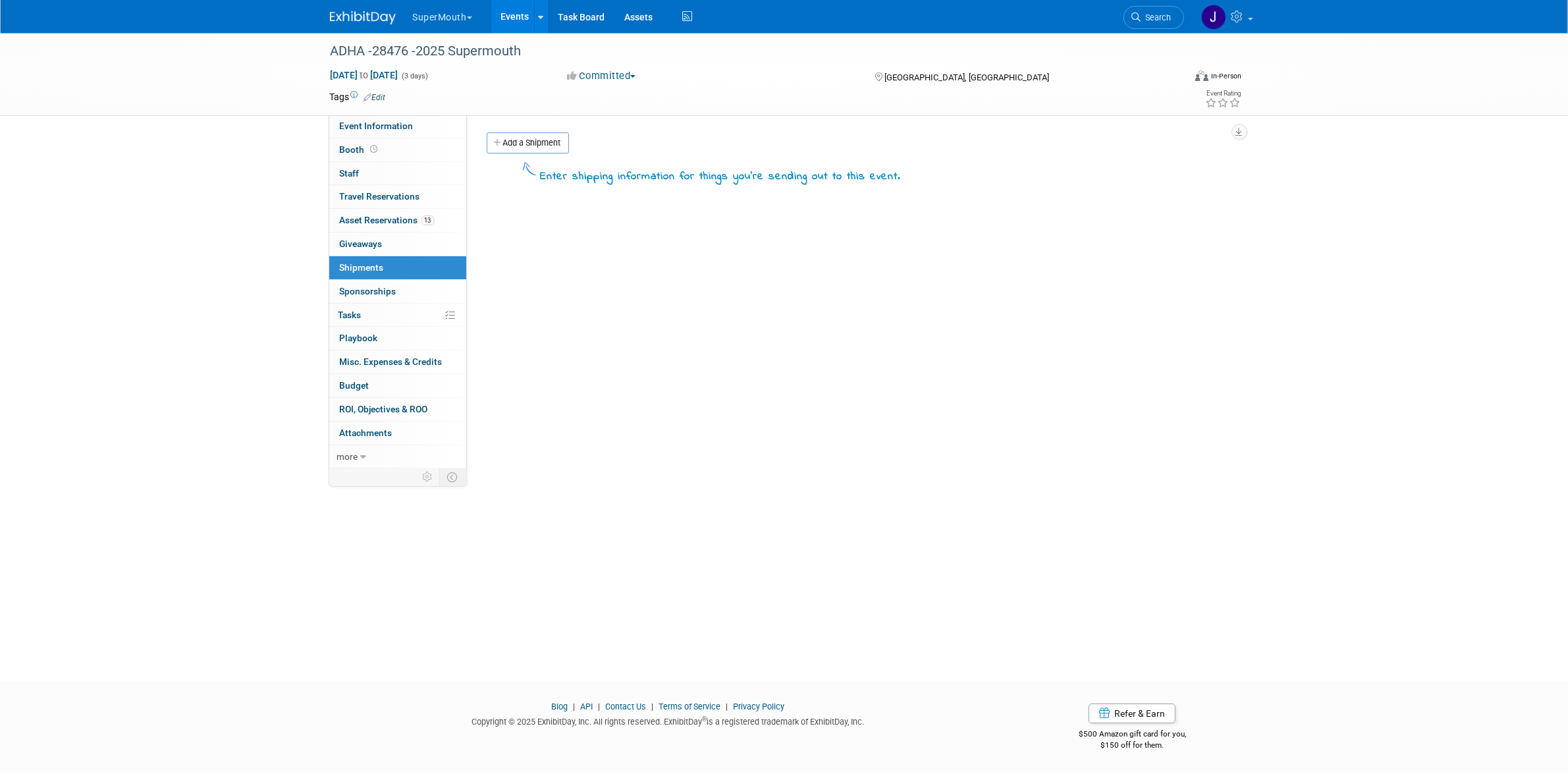
click at [559, 147] on link "Add a Shipment" at bounding box center [527, 143] width 82 height 21
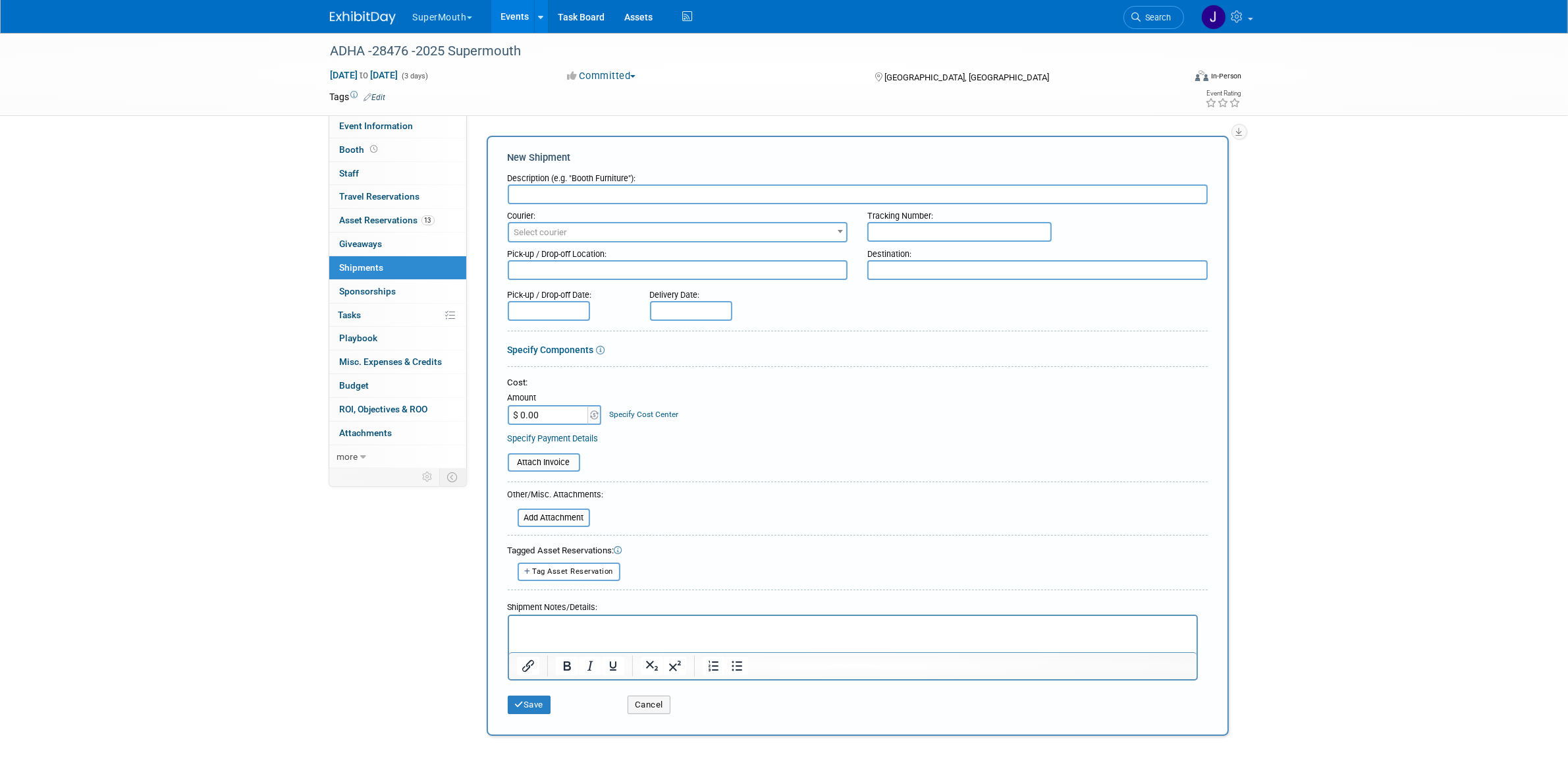
click at [590, 633] on html at bounding box center [852, 624] width 688 height 19
drag, startPoint x: 978, startPoint y: 622, endPoint x: 925, endPoint y: 625, distance: 53.1
click at [925, 625] on p "Set up with teather at TWW by justin. Pickup 22nd at 8am and drop off by 3pm 9/…" at bounding box center [853, 627] width 672 height 13
click at [921, 622] on p "Set up with teather at TWW by justin. Pickup 22nd at 8am and drop off by 3pm 9/…" at bounding box center [853, 627] width 672 height 13
click at [1051, 616] on iframe at bounding box center [853, 633] width 688 height 37
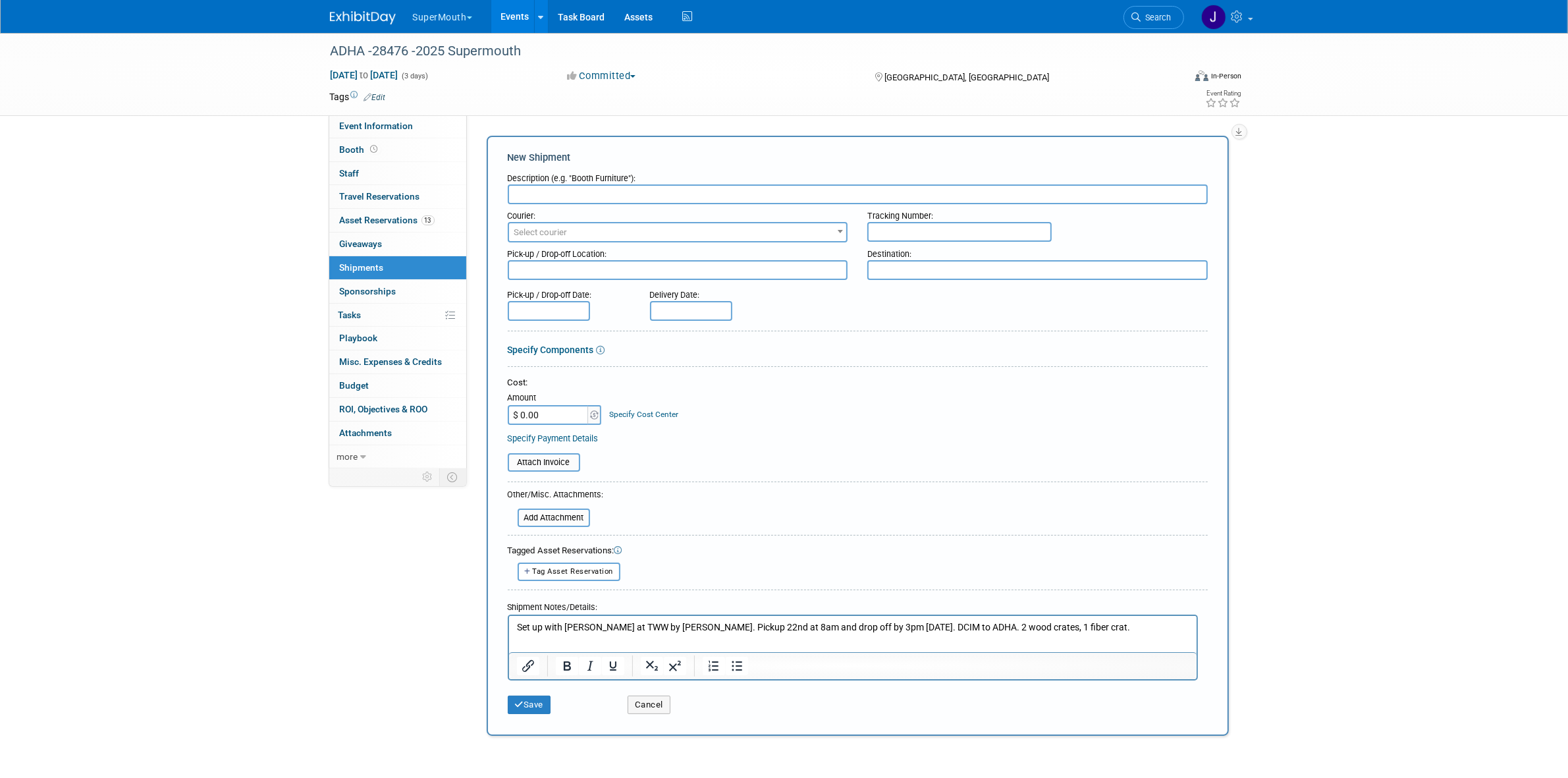
click at [1085, 625] on p "Set up with teather at TWW by justin. Pickup 22nd at 8am and drop off by 3pm 9/…" at bounding box center [853, 627] width 672 height 13
click at [617, 191] on input "text" at bounding box center [857, 194] width 700 height 19
click at [702, 193] on input "text" at bounding box center [857, 194] width 700 height 19
paste input "DCIM to ADHA"
click at [931, 625] on p "Set up with teather at TWW by justin. Pickup 22nd at 8am and drop off by 3pm 9/…" at bounding box center [853, 627] width 672 height 13
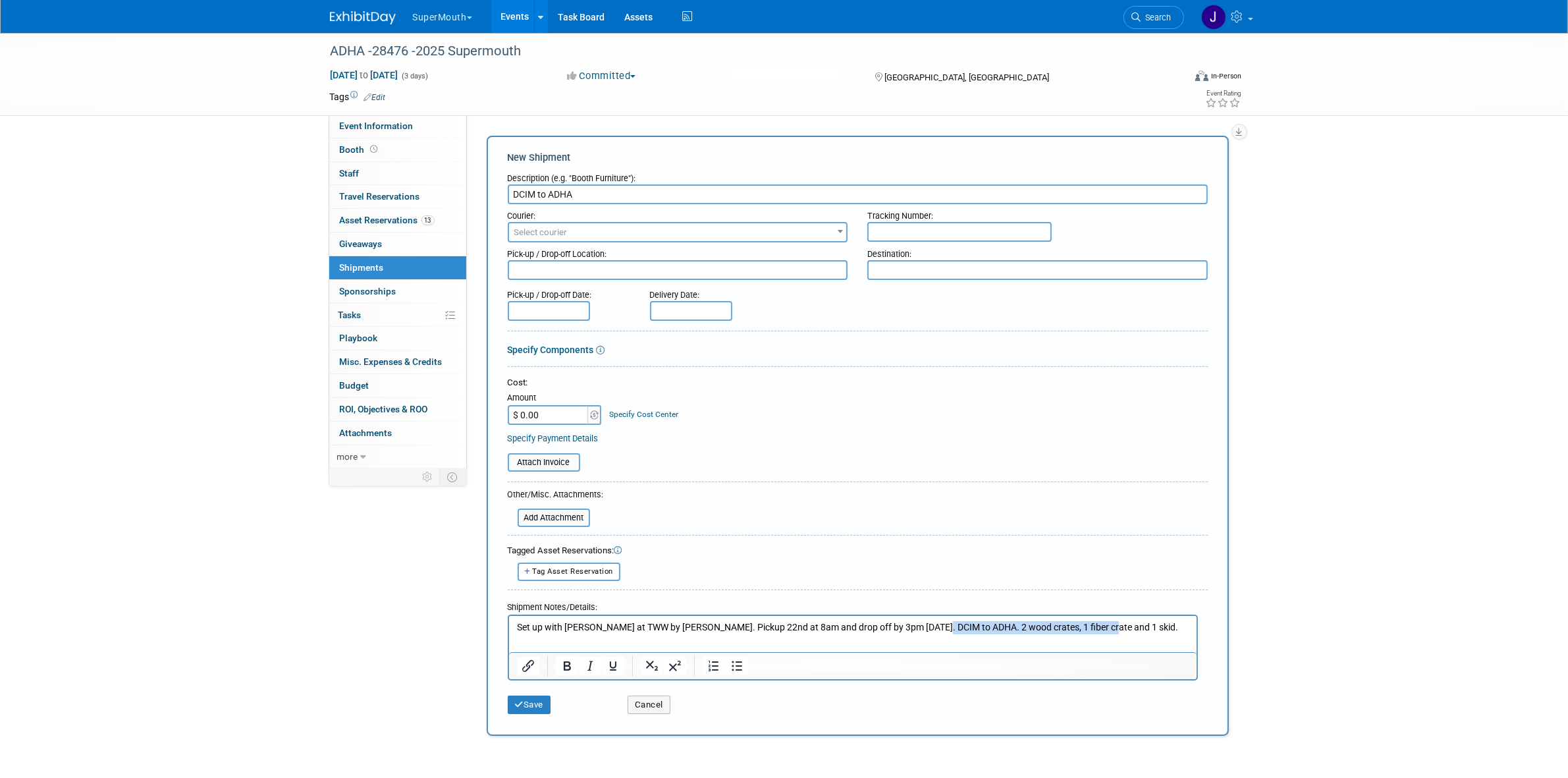
drag, startPoint x: 924, startPoint y: 629, endPoint x: 1098, endPoint y: 643, distance: 174.6
click at [1098, 633] on html "Set up with teather at TWW by justin. Pickup 22nd at 8am and drop off by 3pm 9/…" at bounding box center [852, 624] width 688 height 19
copy p "2 wood crates, 1 fiber crate and 1 skid."
click at [759, 201] on input "DCIM to ADHA" at bounding box center [857, 194] width 700 height 19
click at [761, 201] on input "DCIM to ADHA" at bounding box center [857, 194] width 700 height 19
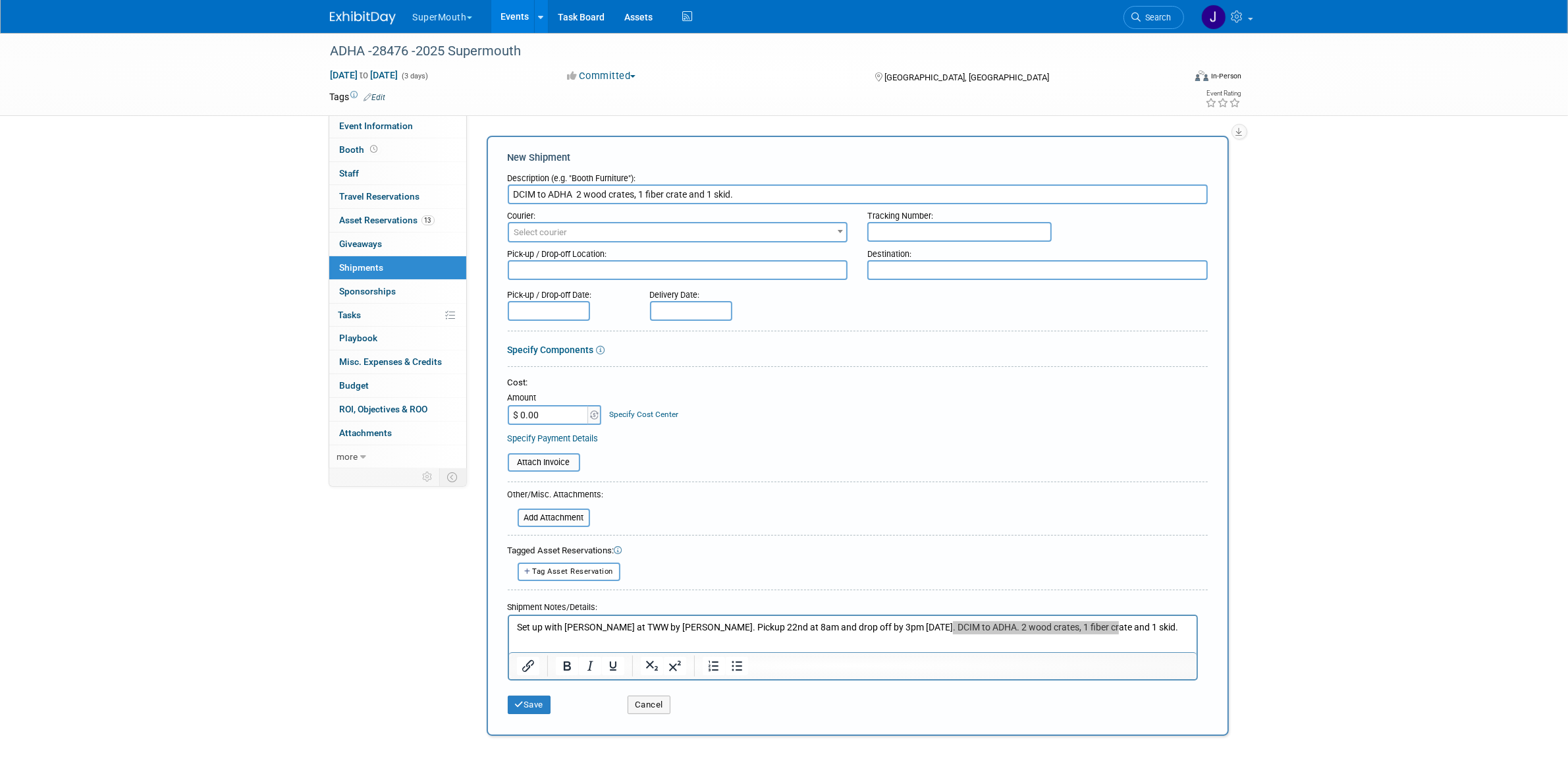
click at [573, 188] on input "DCIM to ADHA 2 wood crates, 1 fiber crate and 1 skid." at bounding box center [857, 194] width 700 height 19
type input "DCIM to ADHA 2 wood crates, 1 fiber crate and 1 skid."
click at [620, 239] on span "Select courier" at bounding box center [678, 232] width 338 height 19
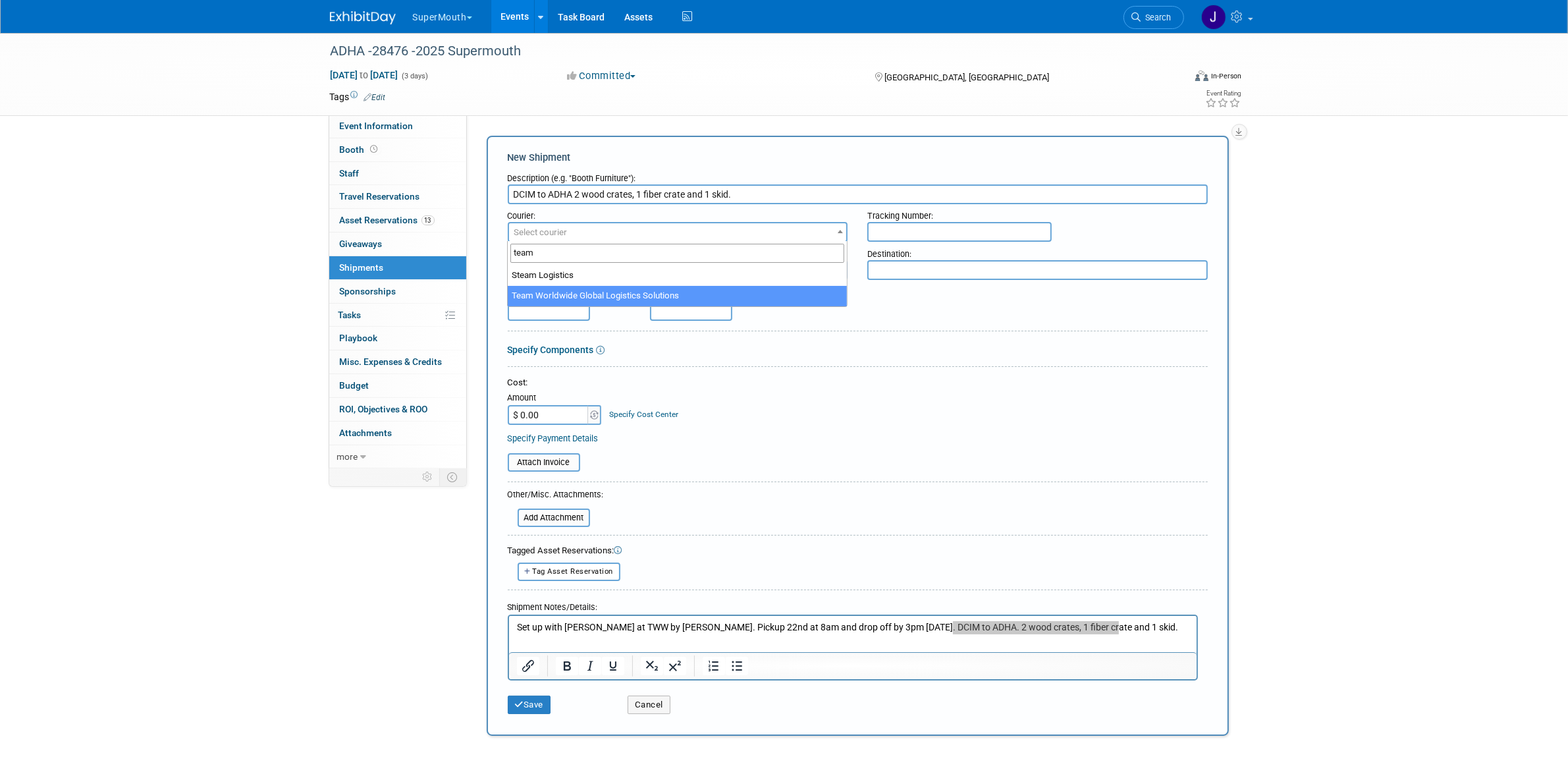
type input "team"
select select "569"
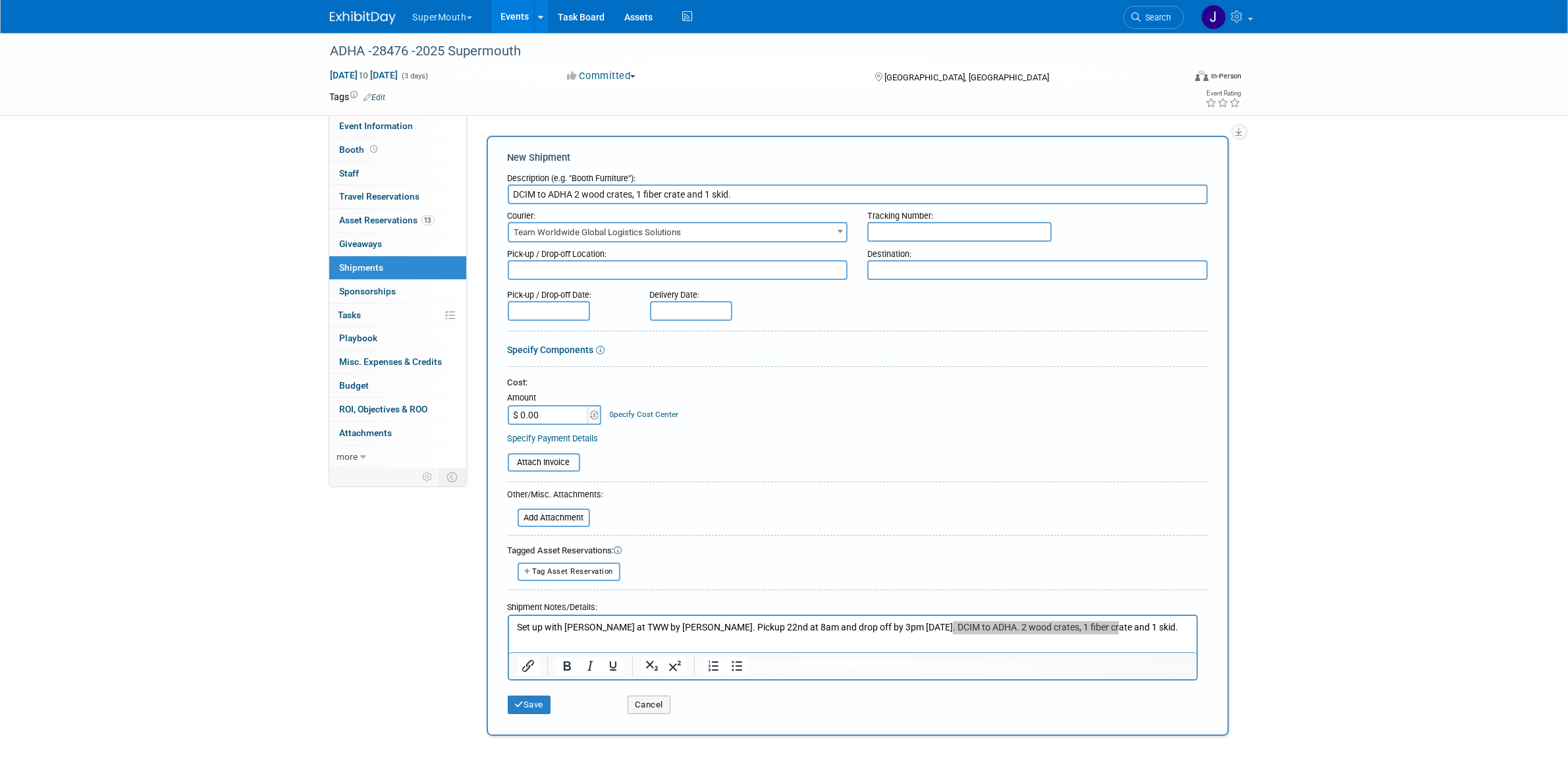
click at [914, 223] on input "text" at bounding box center [959, 231] width 184 height 19
click at [917, 231] on input "text" at bounding box center [959, 231] width 184 height 19
click at [966, 235] on input "text" at bounding box center [959, 231] width 184 height 19
paste input "2 Wood Crates 1 Fiber Crate 2 Skids"
type input "2 Wood Crates 1 Fiber Crate 2 Skids"
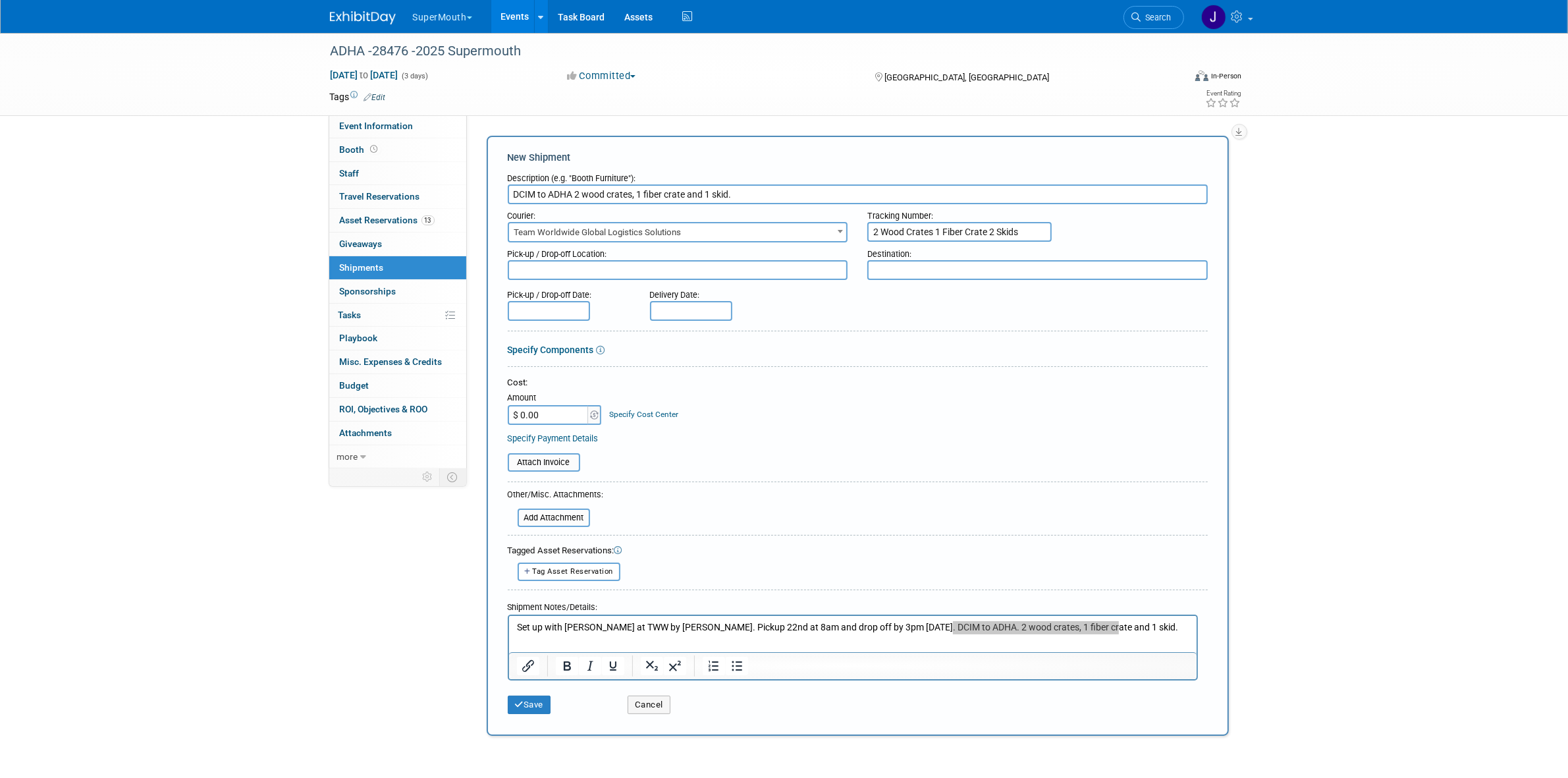
click at [966, 234] on input "2 Wood Crates 1 Fiber Crate 2 Skids" at bounding box center [959, 231] width 184 height 19
click at [891, 236] on input "text" at bounding box center [959, 231] width 184 height 19
click at [914, 228] on input "text" at bounding box center [959, 231] width 184 height 19
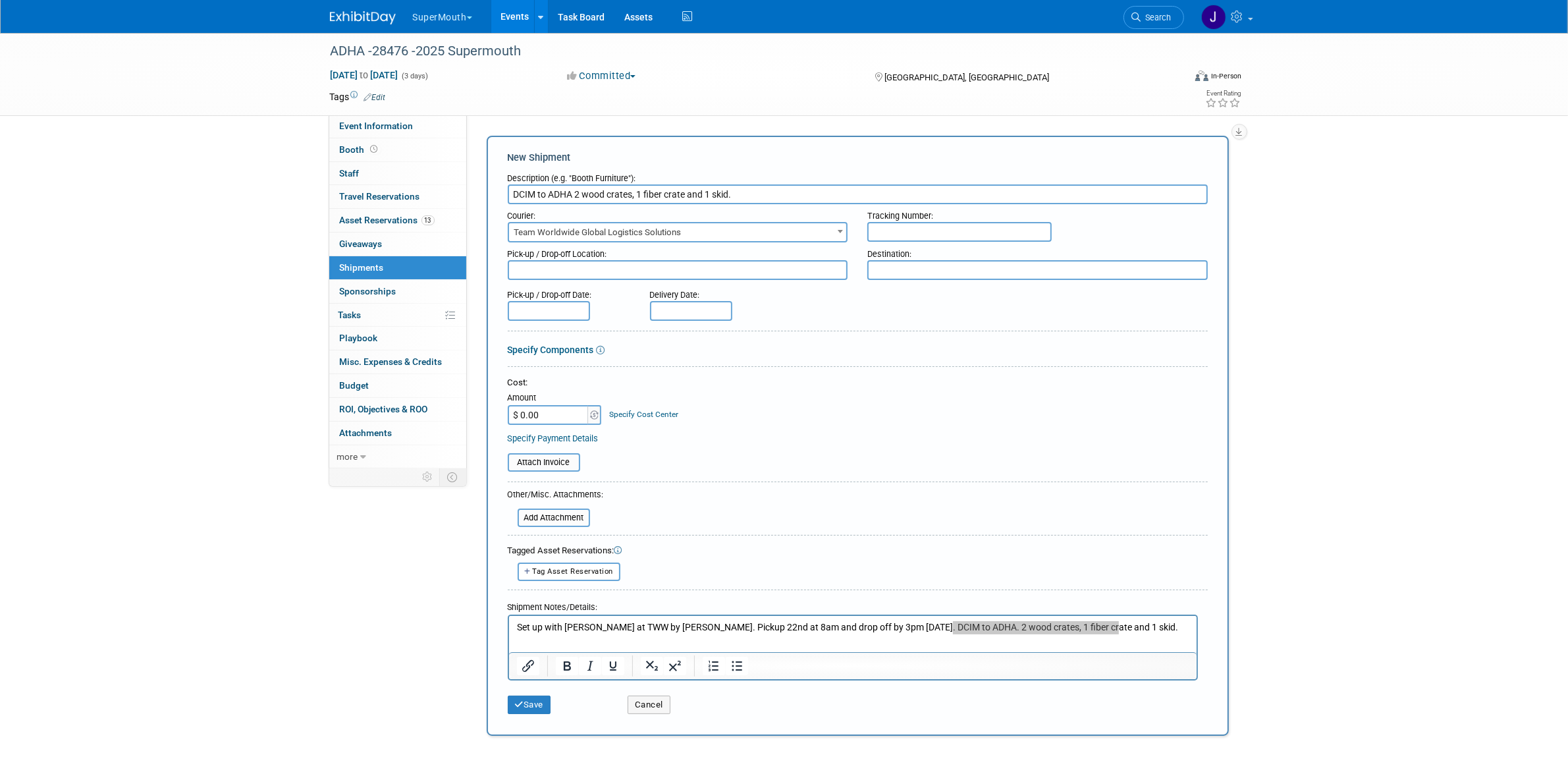
paste input "2 Wood Crates 1 Fiber Crate 2 Skids"
type input "2 Wood Crates 1 Fiber Crate 2 Skids"
click at [995, 236] on input "2 Wood Crates 1 Fiber Crate 2 Skids" at bounding box center [959, 231] width 184 height 19
click at [995, 234] on input "2 Wood Crates 1 Fiber Crate 2 Skids" at bounding box center [959, 231] width 184 height 19
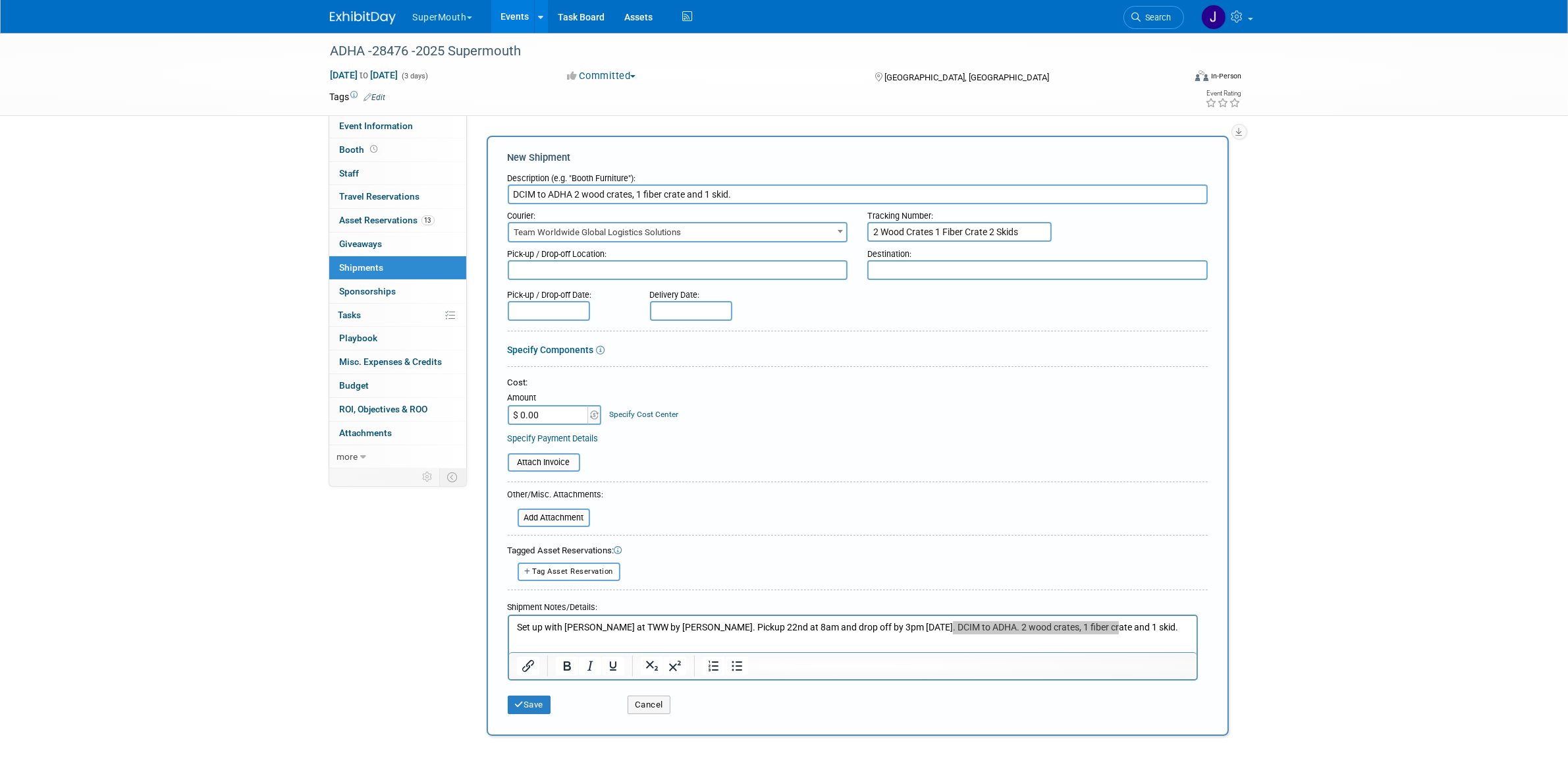
click at [995, 234] on input "2 Wood Crates 1 Fiber Crate 2 Skids" at bounding box center [959, 231] width 184 height 19
click at [1089, 618] on html "Set up with teather at TWW by justin. Pickup 22nd at 8am and drop off by 3pm 9/…" at bounding box center [852, 624] width 688 height 19
click at [970, 231] on input "text" at bounding box center [959, 231] width 184 height 19
type input "ATLTS401875C"
click at [814, 267] on textarea at bounding box center [677, 270] width 340 height 19
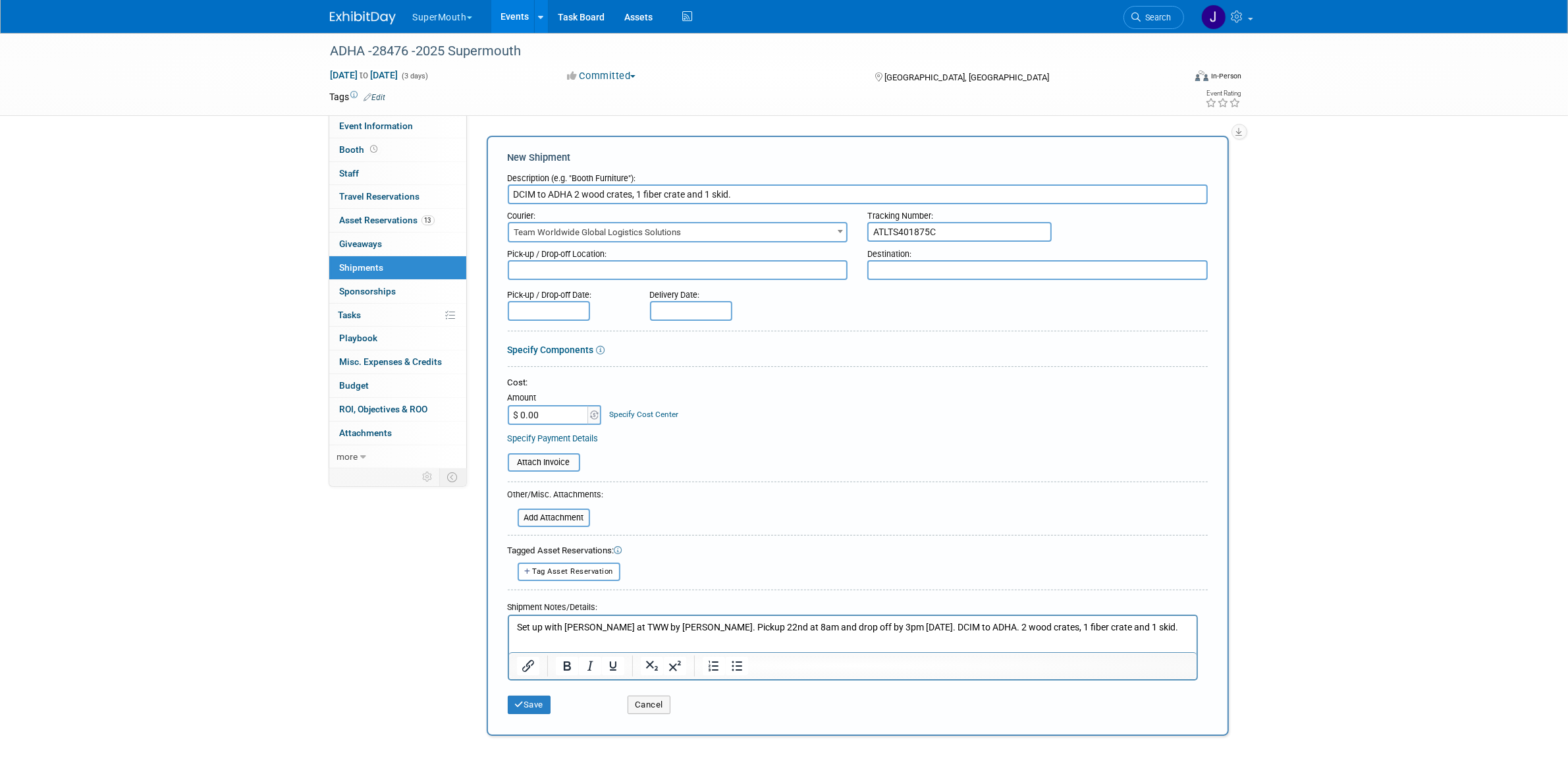
click at [508, 184] on input "DCIM to ADHA 2 wood crates, 1 fiber crate and 1 skid." at bounding box center [857, 194] width 700 height 19
click at [517, 194] on input "DCIM to ADHA 2 wood crates, 1 fiber crate and 1 skid." at bounding box center [857, 194] width 700 height 19
click at [574, 262] on textarea at bounding box center [677, 270] width 340 height 19
paste textarea "DCIM"
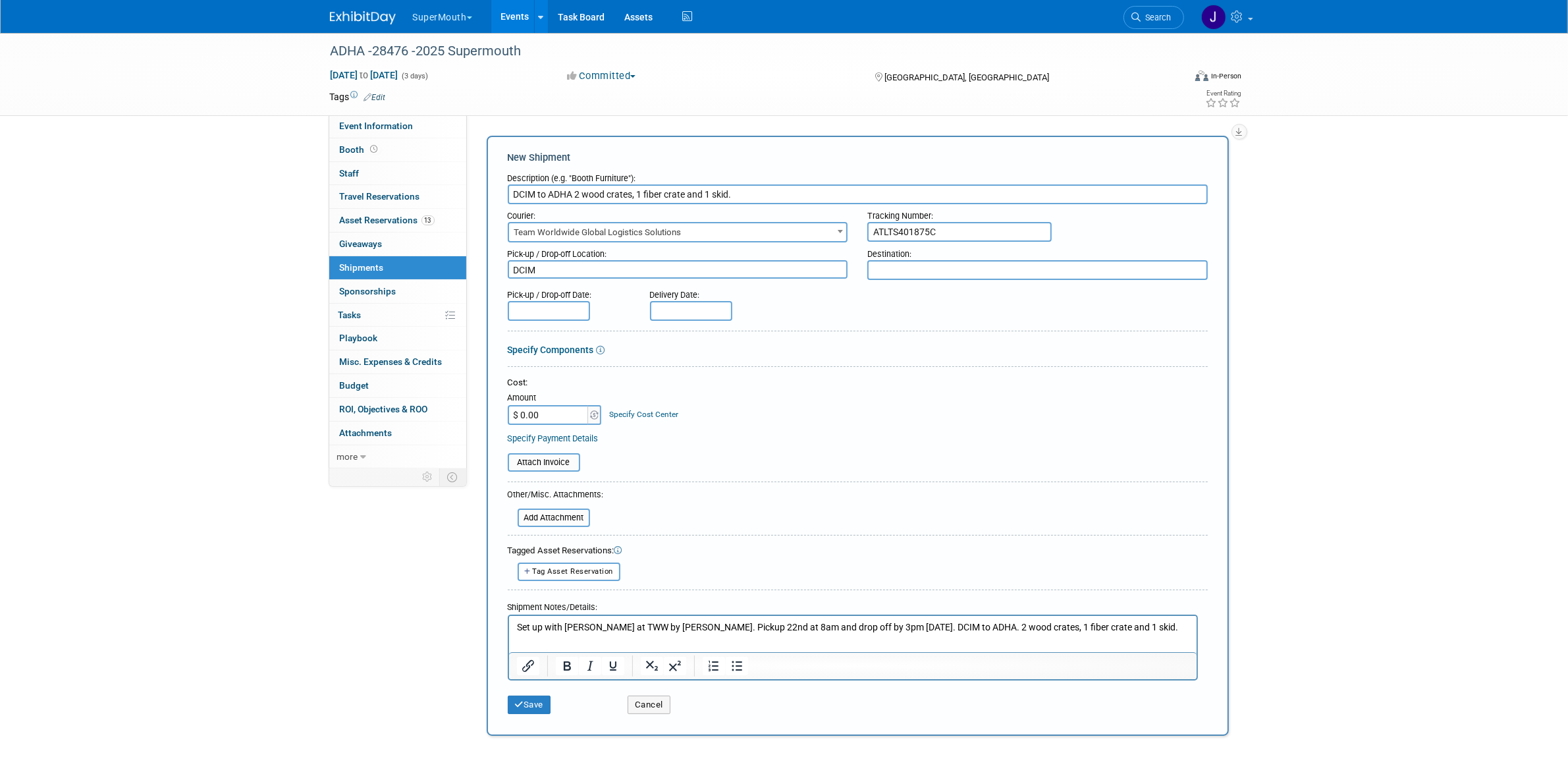
type textarea "DCIM"
click at [567, 193] on input "DCIM to ADHA 2 wood crates, 1 fiber crate and 1 skid." at bounding box center [857, 194] width 700 height 19
click at [567, 192] on input "DCIM to ADHA 2 wood crates, 1 fiber crate and 1 skid." at bounding box center [857, 194] width 700 height 19
click at [1043, 265] on textarea at bounding box center [1037, 270] width 340 height 19
paste textarea "ADHA"
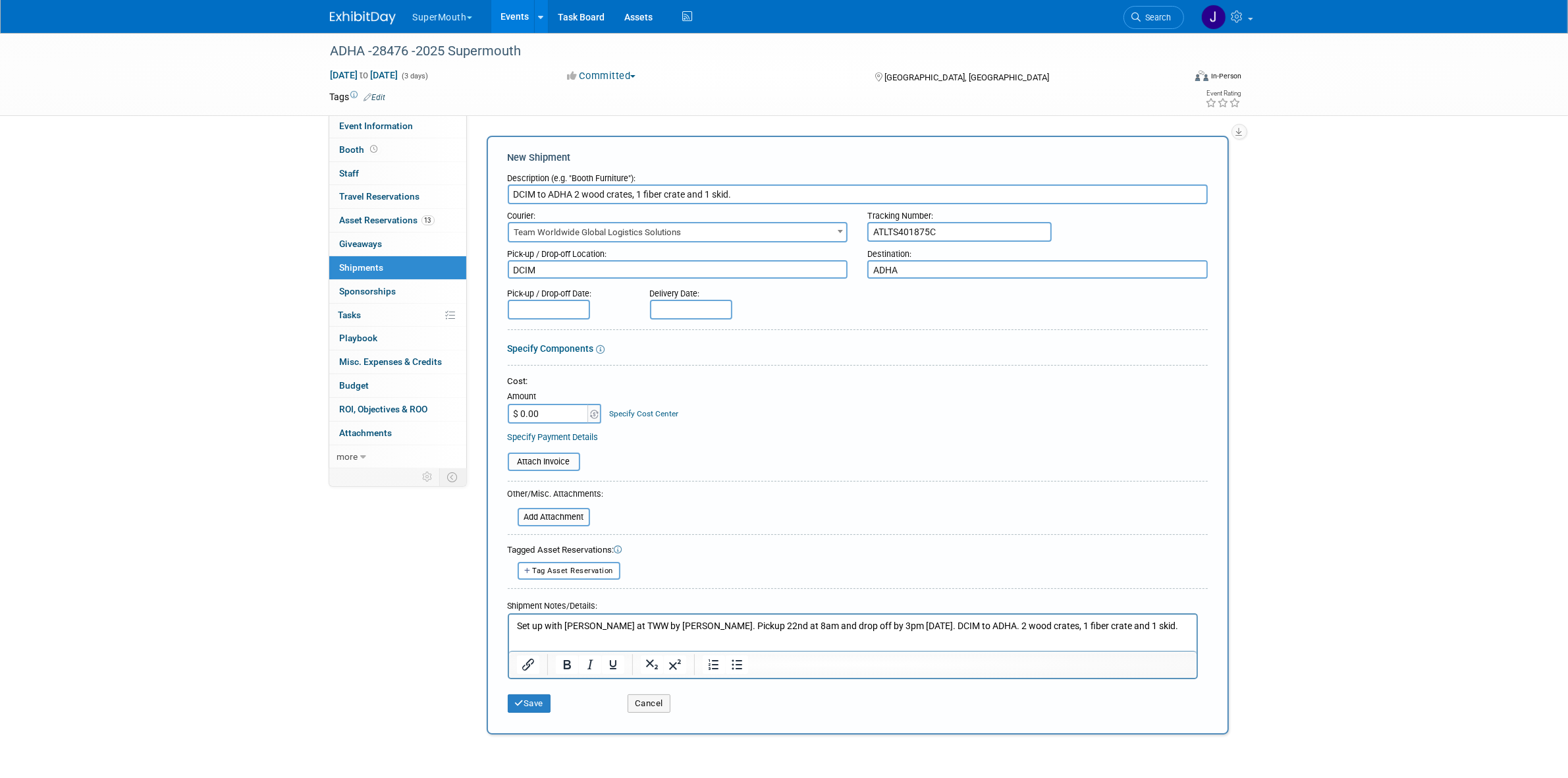
type textarea "ADHA"
click at [558, 305] on input "text" at bounding box center [548, 309] width 82 height 19
click at [508, 328] on div "January February March April May June July August September October November De…" at bounding box center [608, 330] width 203 height 23
click at [514, 327] on span at bounding box center [521, 333] width 24 height 23
select select "8"
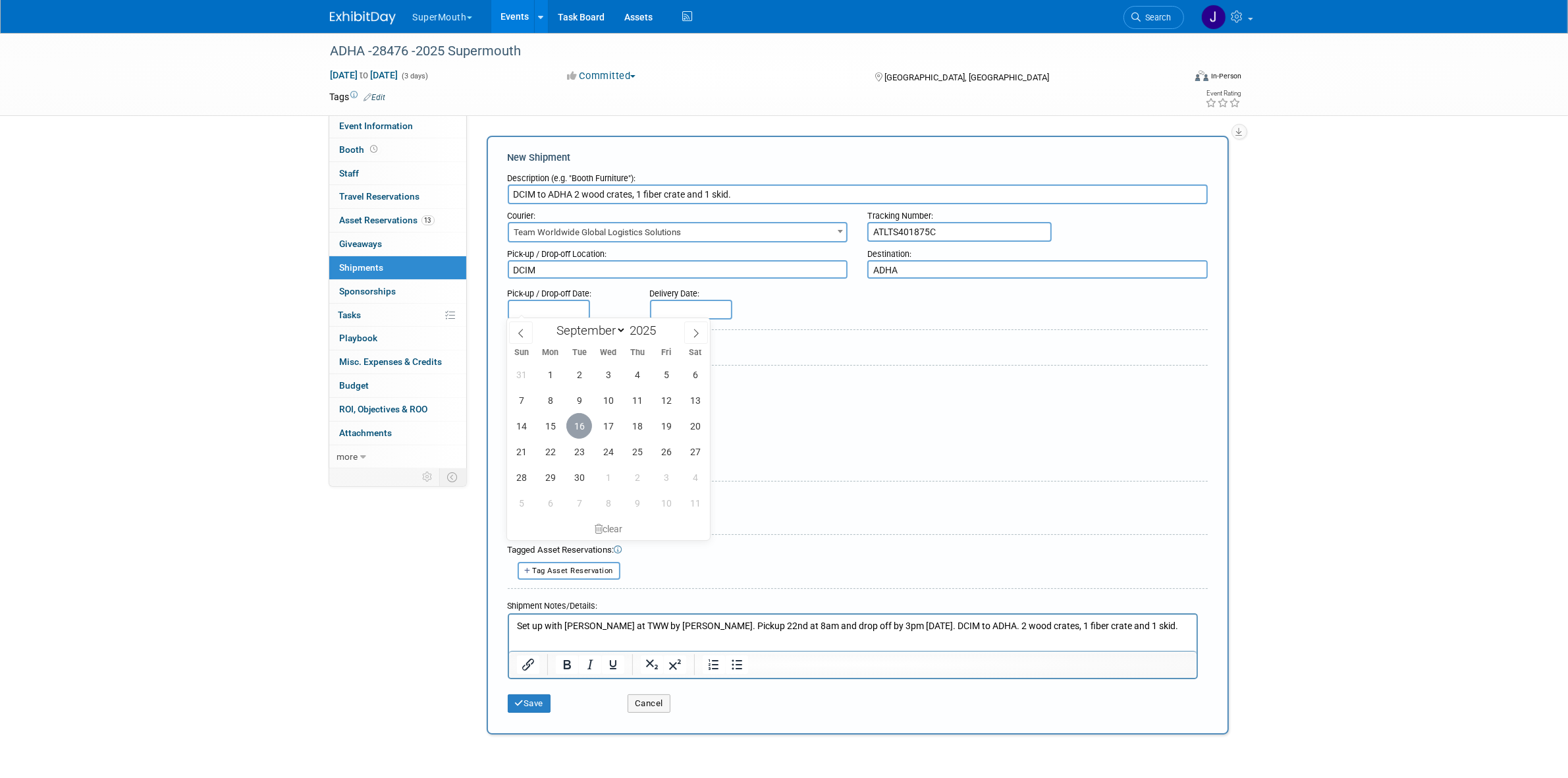
click at [578, 434] on span "16" at bounding box center [579, 426] width 26 height 26
click at [572, 307] on input "Sep 16, 2025" at bounding box center [548, 309] width 82 height 19
click at [555, 446] on span "22" at bounding box center [551, 452] width 26 height 26
type input "Sep 22, 2025"
click at [654, 318] on form "Description (e.g. "Booth Furniture"): DCIM to ADHA 2 wood crates, 1 fiber crate…" at bounding box center [857, 443] width 700 height 552
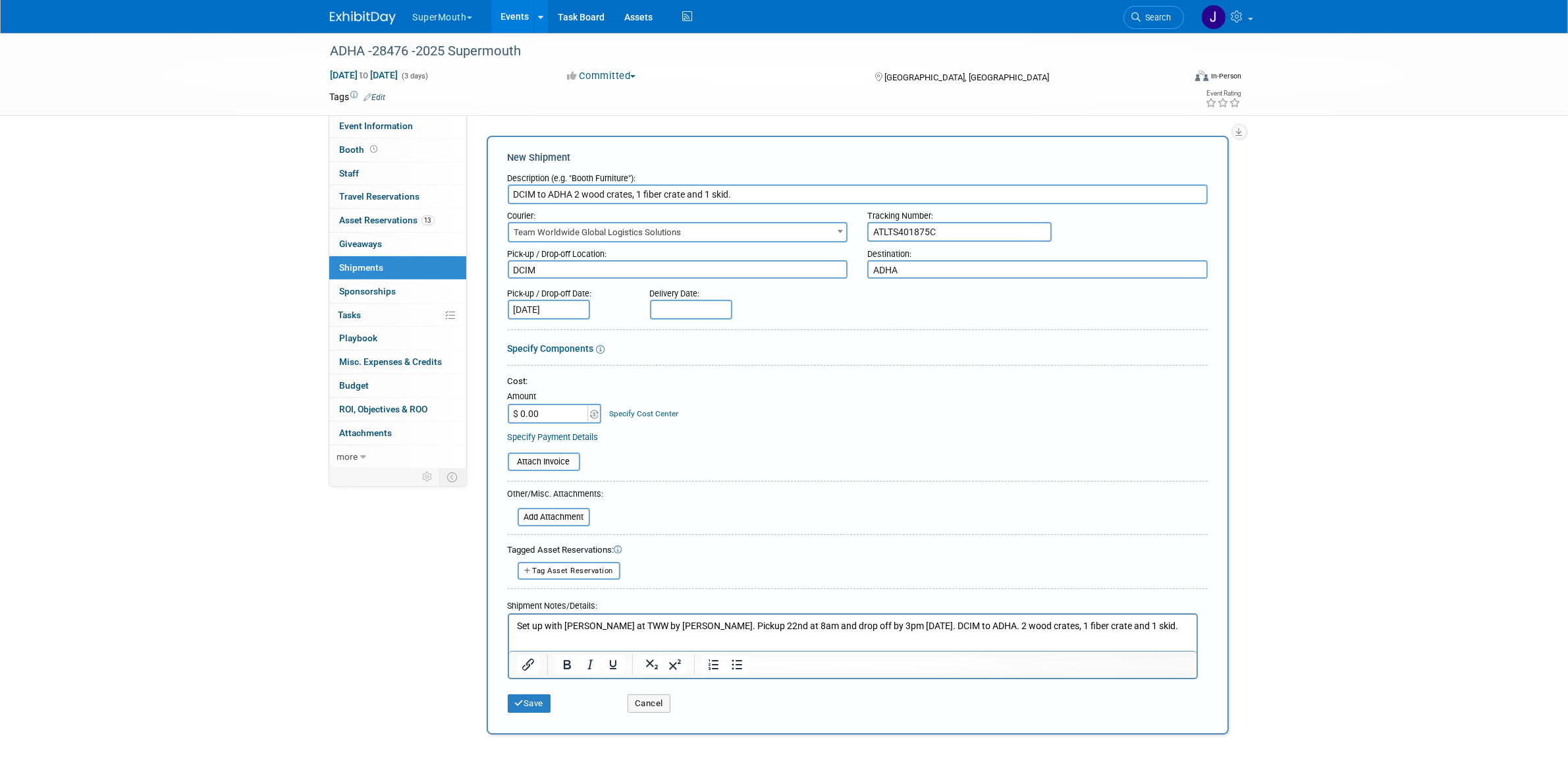
click at [662, 313] on body "SuperMouth Explore: My Workspaces 28 Go to Workspace: Accutron Axiodent BaseVac…" at bounding box center [784, 389] width 1568 height 778
click at [669, 344] on span at bounding box center [663, 333] width 24 height 23
select select "8"
click at [815, 455] on span "26" at bounding box center [809, 452] width 26 height 26
type input "Sep 26, 2025"
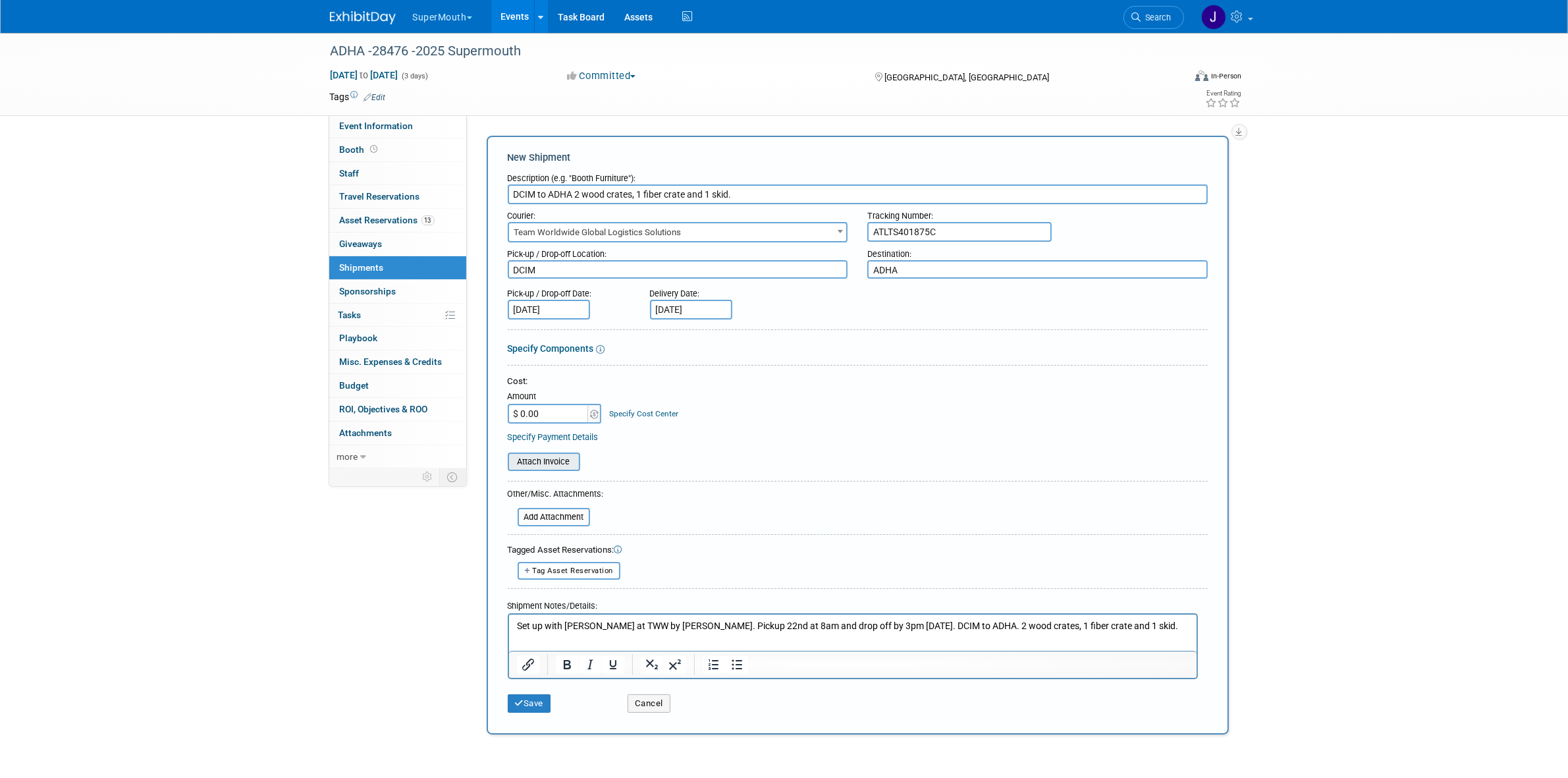
click at [555, 461] on input "file" at bounding box center [500, 461] width 157 height 15
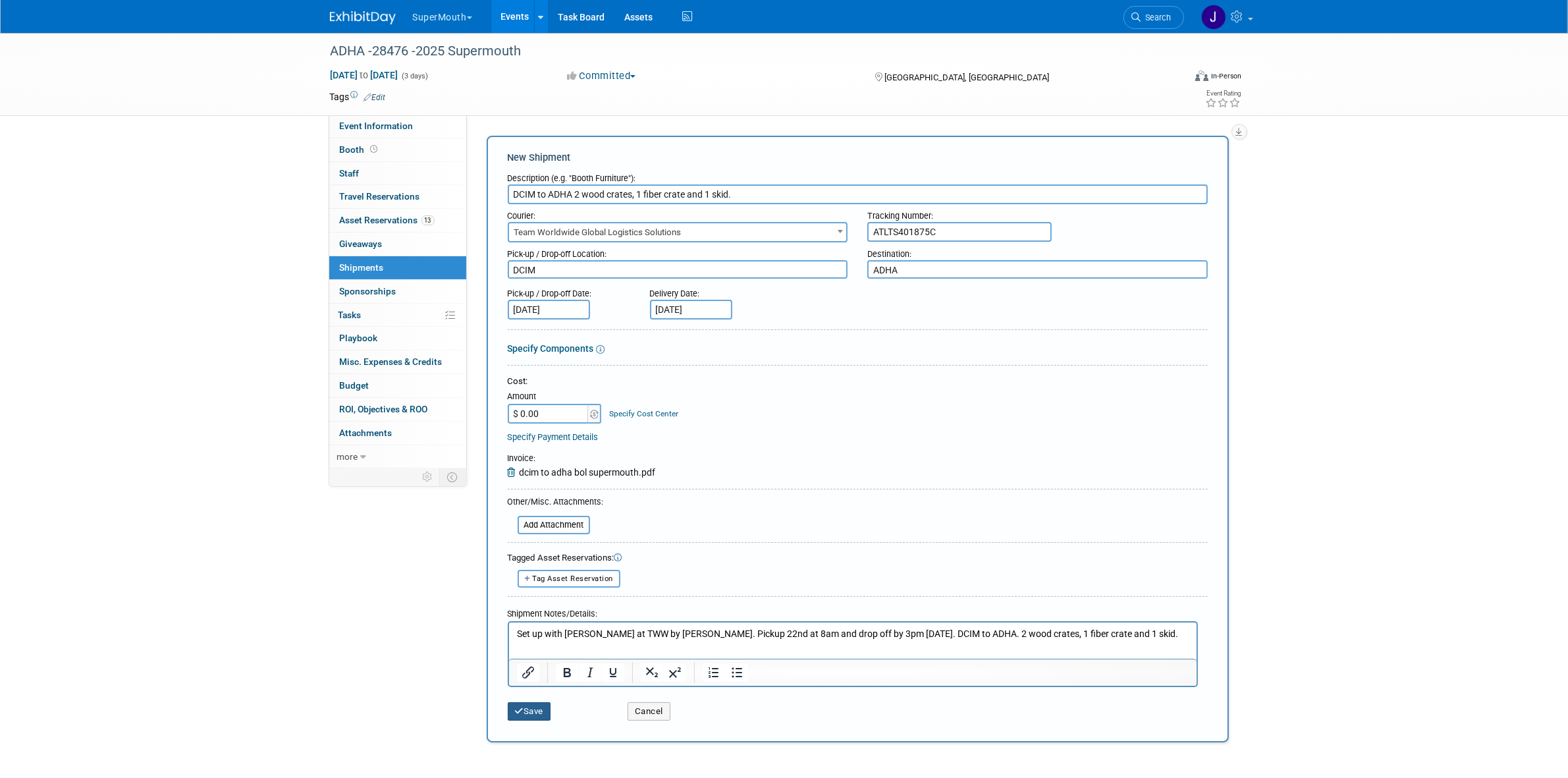
click at [525, 702] on button "Save" at bounding box center [529, 711] width 44 height 19
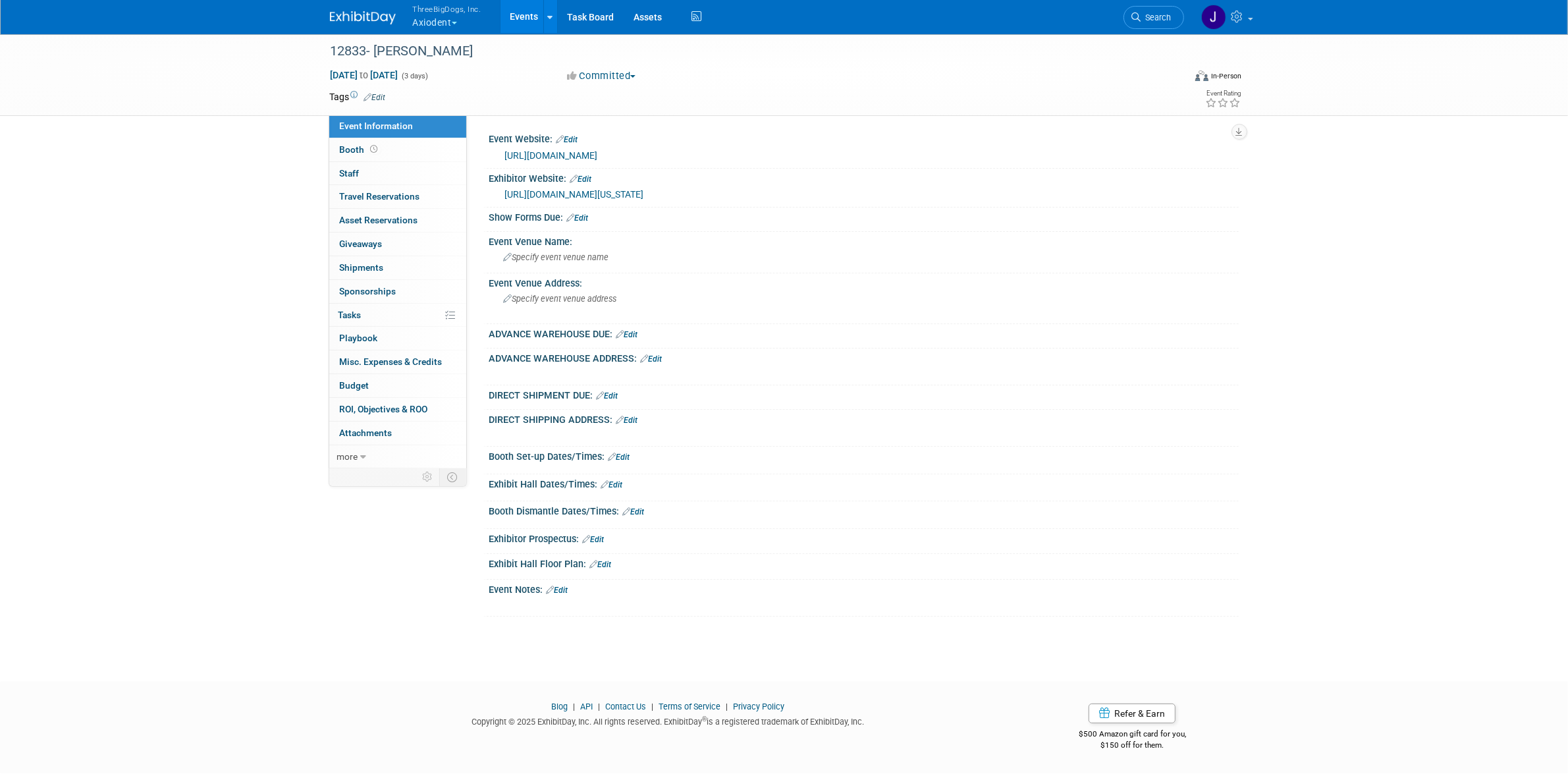
click at [465, 19] on button "ThreeBigDogs, Inc. Axiodent" at bounding box center [455, 17] width 86 height 34
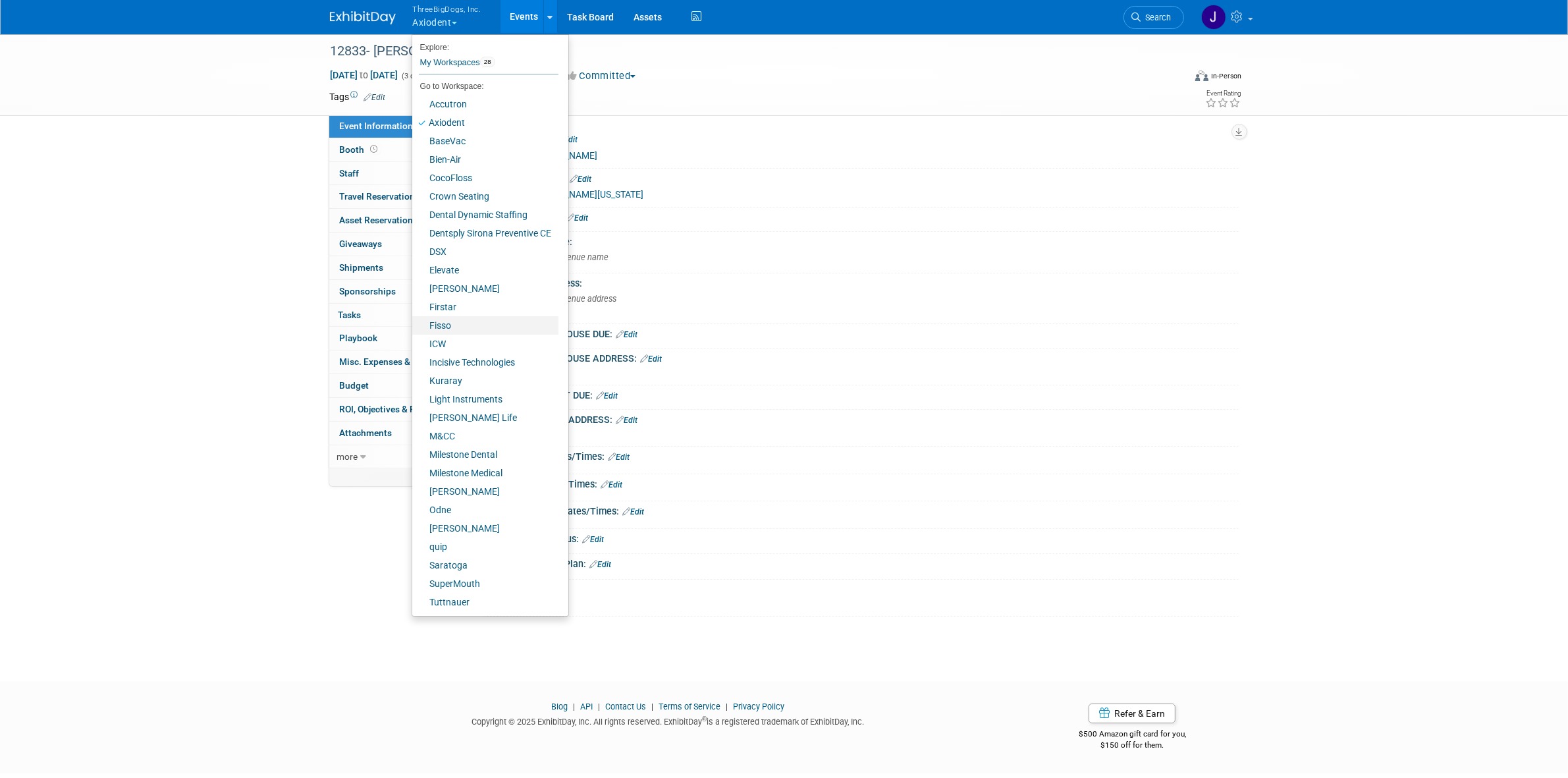
click at [481, 320] on link "Fisso" at bounding box center [486, 325] width 146 height 19
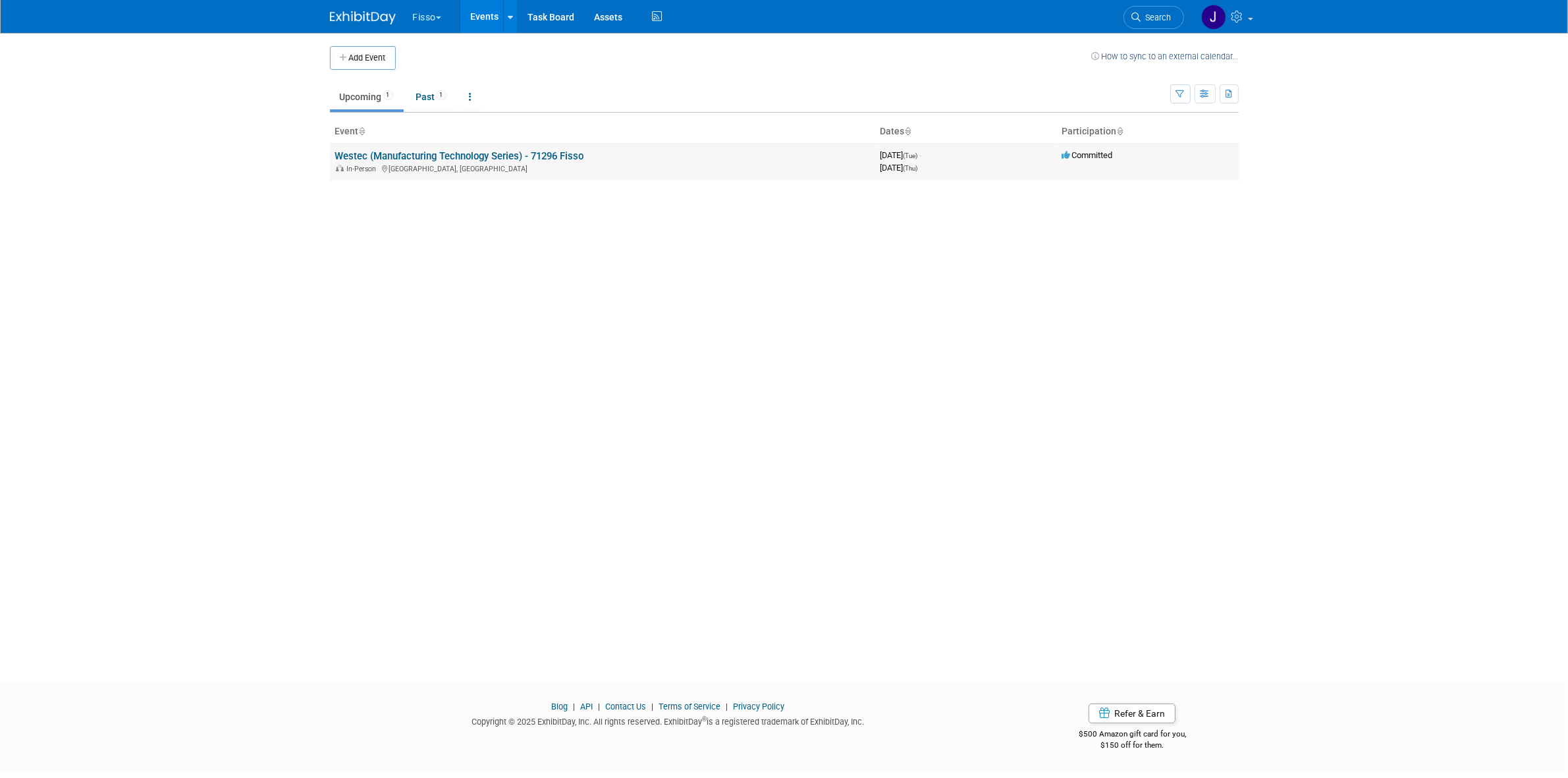
click at [413, 157] on link "Westec (Manufacturing Technology Series) - 71296 Fisso" at bounding box center [460, 156] width 249 height 12
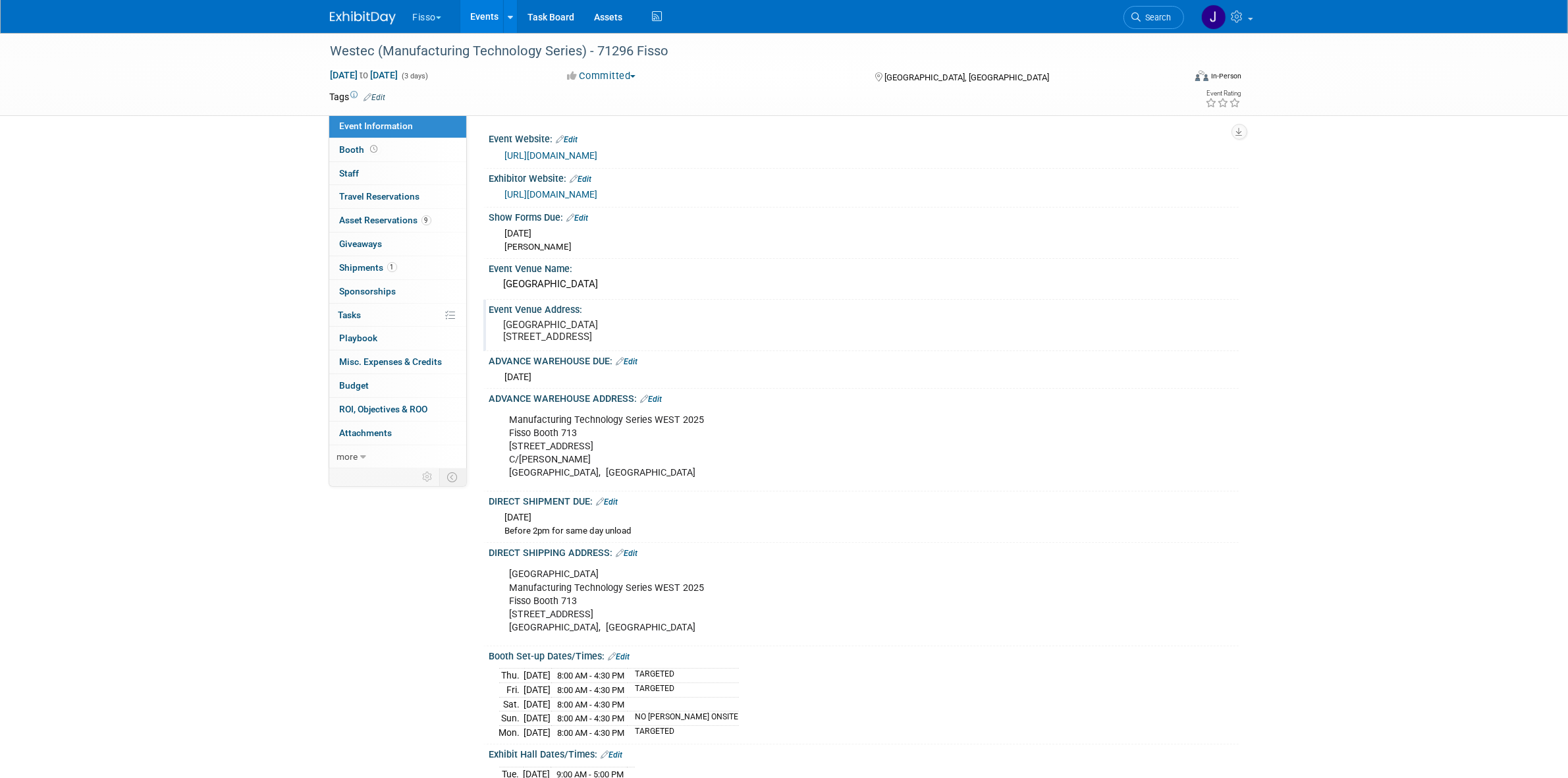
click at [528, 336] on pre "[GEOGRAPHIC_DATA] [STREET_ADDRESS]" at bounding box center [645, 331] width 283 height 24
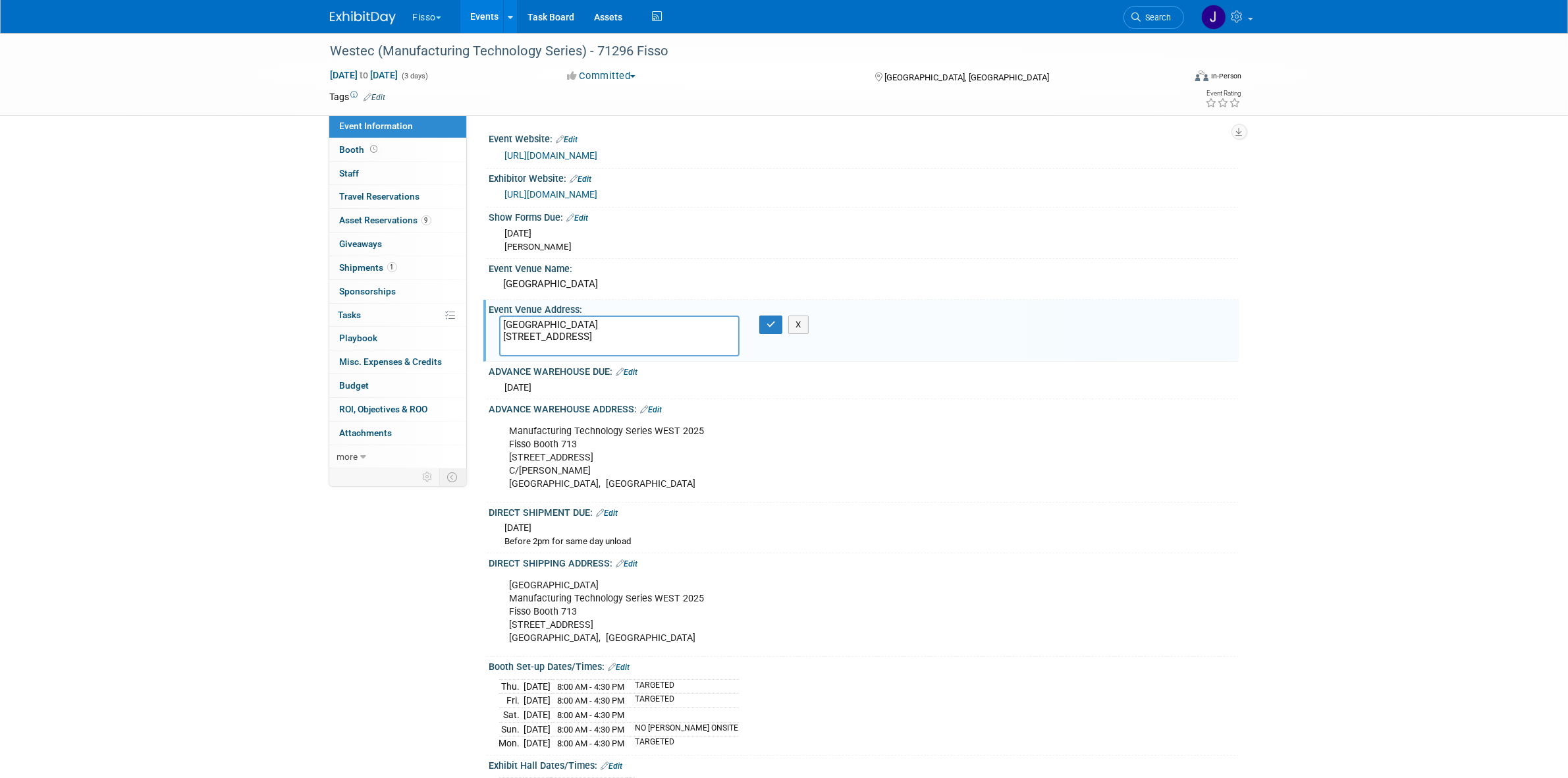
click at [528, 336] on textarea "[GEOGRAPHIC_DATA] [STREET_ADDRESS]" at bounding box center [620, 335] width 240 height 41
click at [555, 443] on div "Manufacturing Technology Series WEST 2025 Fisso Booth [STREET_ADDRESS][PERSON_N…" at bounding box center [797, 457] width 594 height 79
click at [550, 456] on div "Manufacturing Technology Series WEST 2025 Fisso Booth [STREET_ADDRESS][PERSON_N…" at bounding box center [797, 457] width 594 height 79
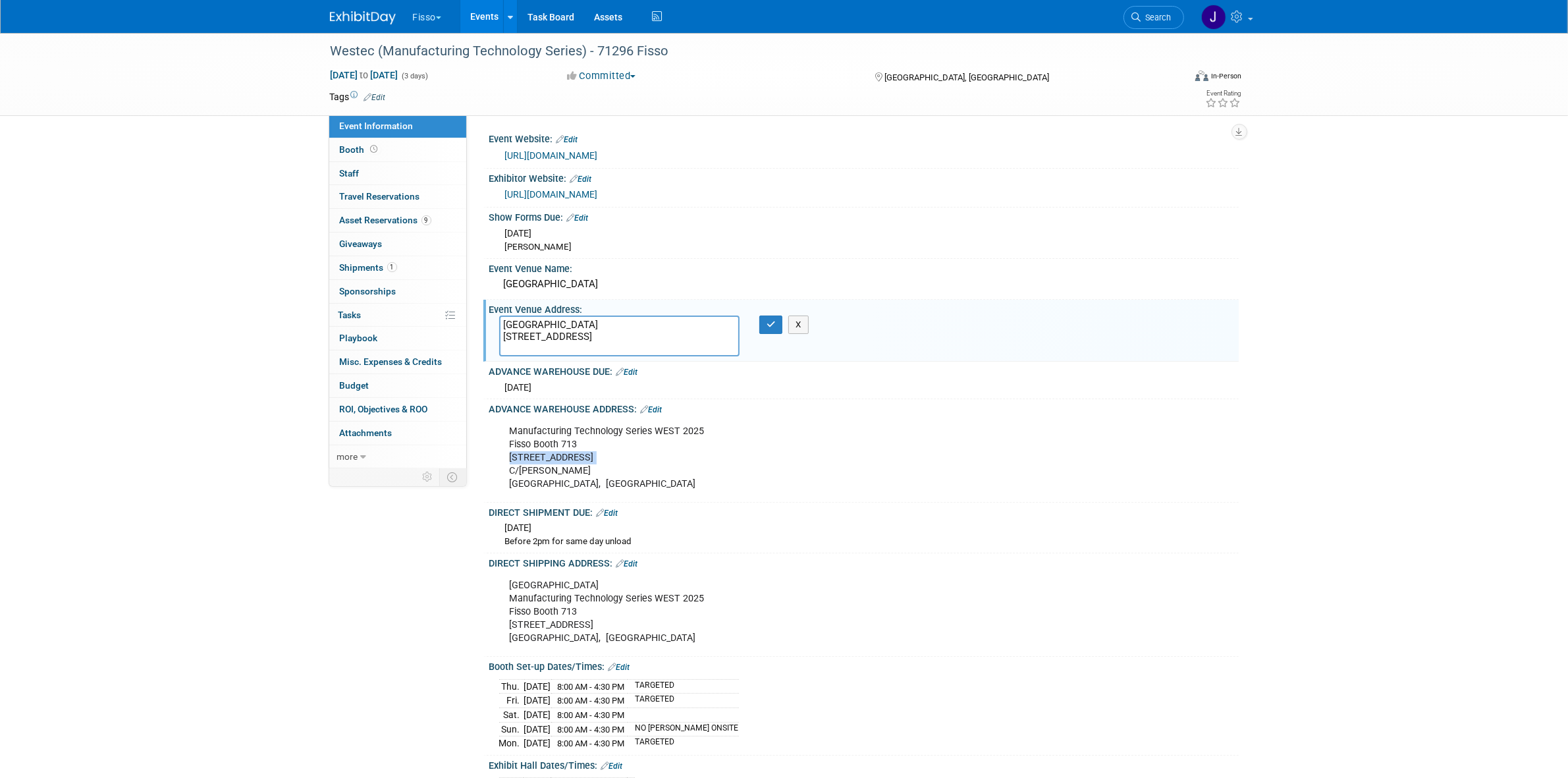
copy div "[STREET_ADDRESS]"
click at [555, 471] on div "Manufacturing Technology Series WEST 2025 Fisso Booth [STREET_ADDRESS][PERSON_N…" at bounding box center [797, 457] width 594 height 79
click at [555, 469] on div "Manufacturing Technology Series WEST 2025 Fisso Booth [STREET_ADDRESS][PERSON_N…" at bounding box center [797, 457] width 594 height 79
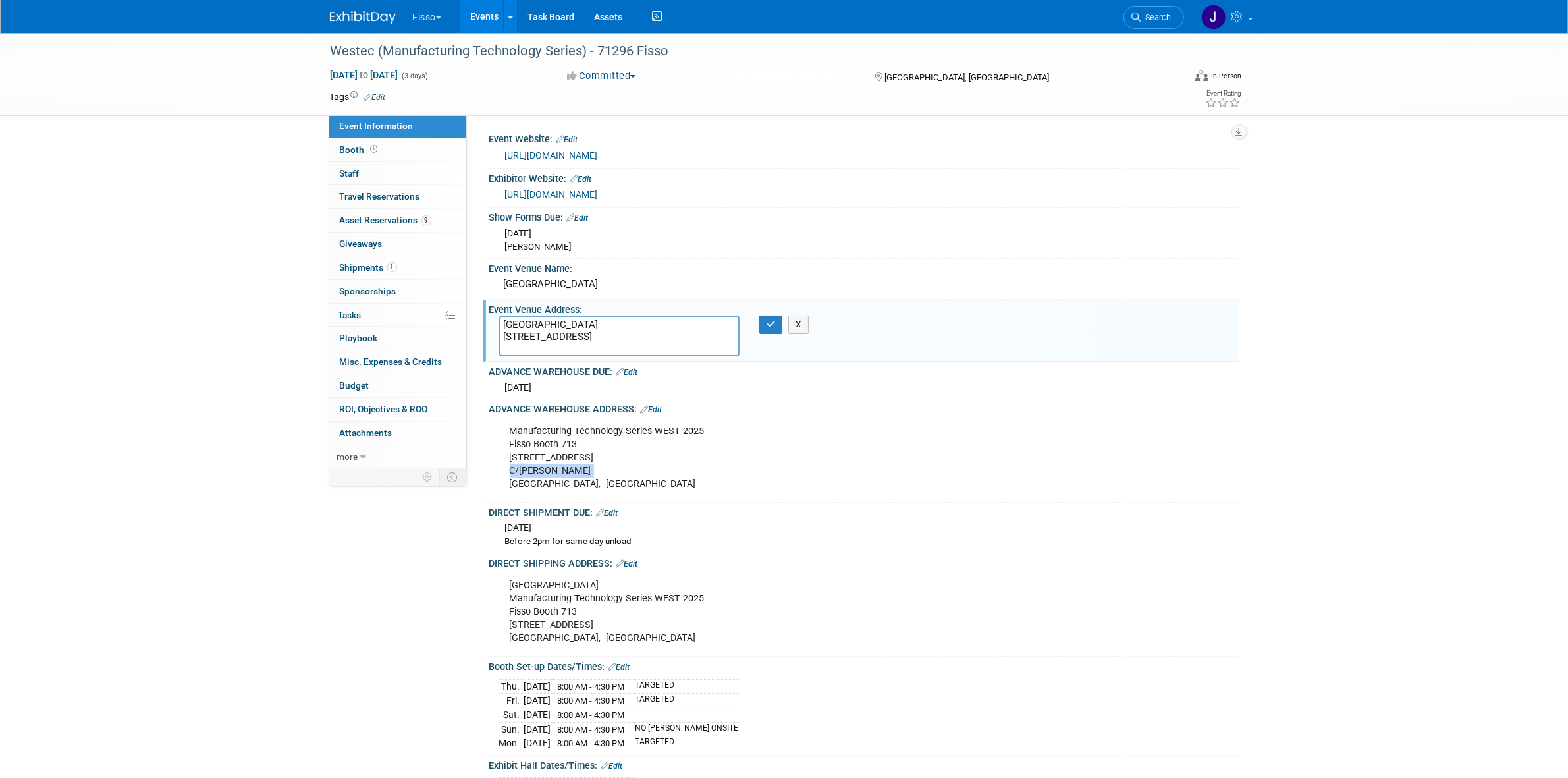
copy div "C/[PERSON_NAME]"
click at [561, 450] on div "Manufacturing Technology Series WEST 2025 Fisso Booth [STREET_ADDRESS][PERSON_N…" at bounding box center [797, 457] width 594 height 79
click at [559, 439] on div "Manufacturing Technology Series WEST 2025 Fisso Booth [STREET_ADDRESS][PERSON_N…" at bounding box center [797, 457] width 594 height 79
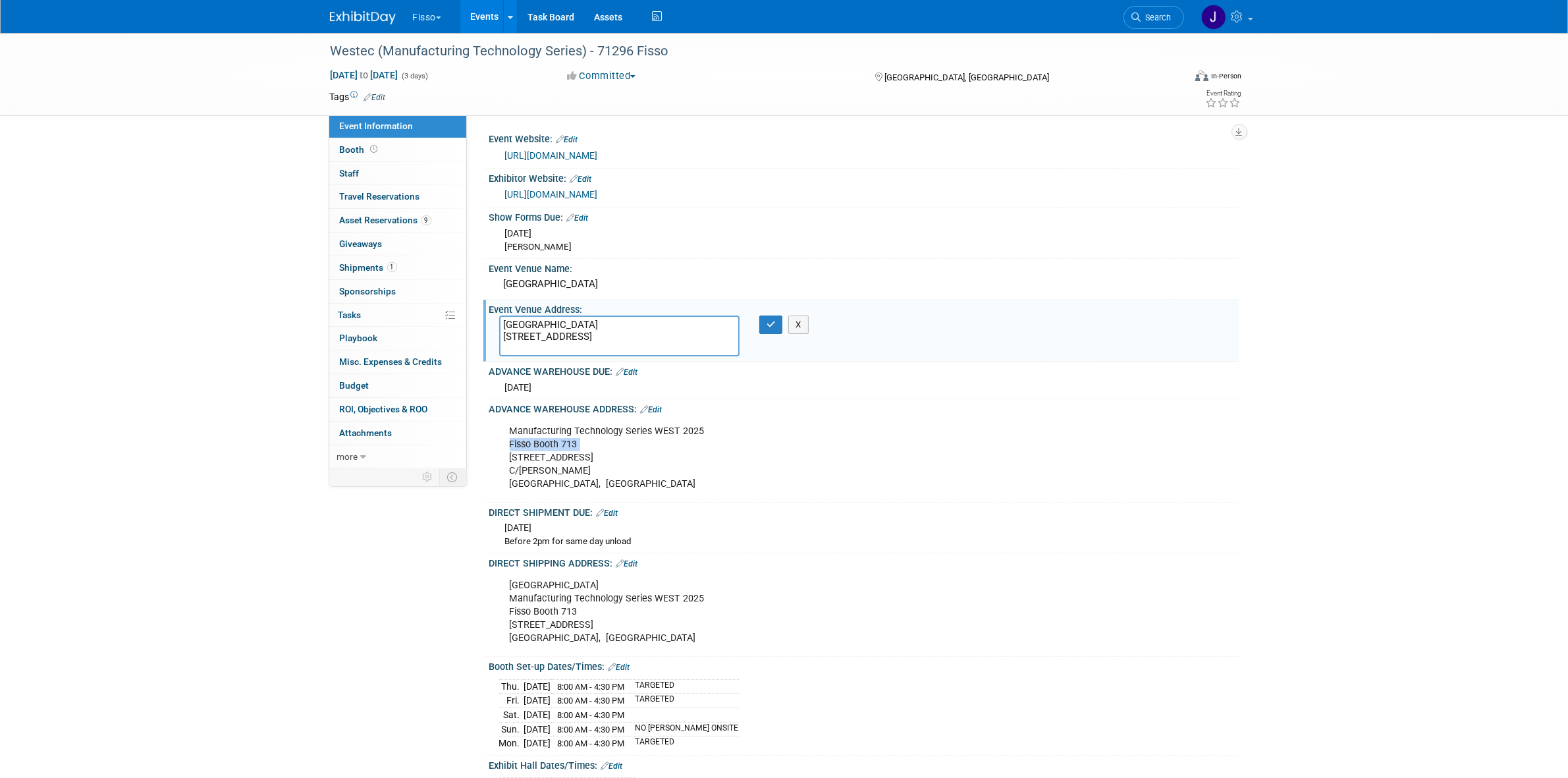
copy div "Fisso Booth 713"
click at [643, 434] on div "Manufacturing Technology Series WEST 2025 Fisso Booth [STREET_ADDRESS][PERSON_N…" at bounding box center [797, 457] width 594 height 79
copy div "Manufacturing Technology Series WEST 2025"
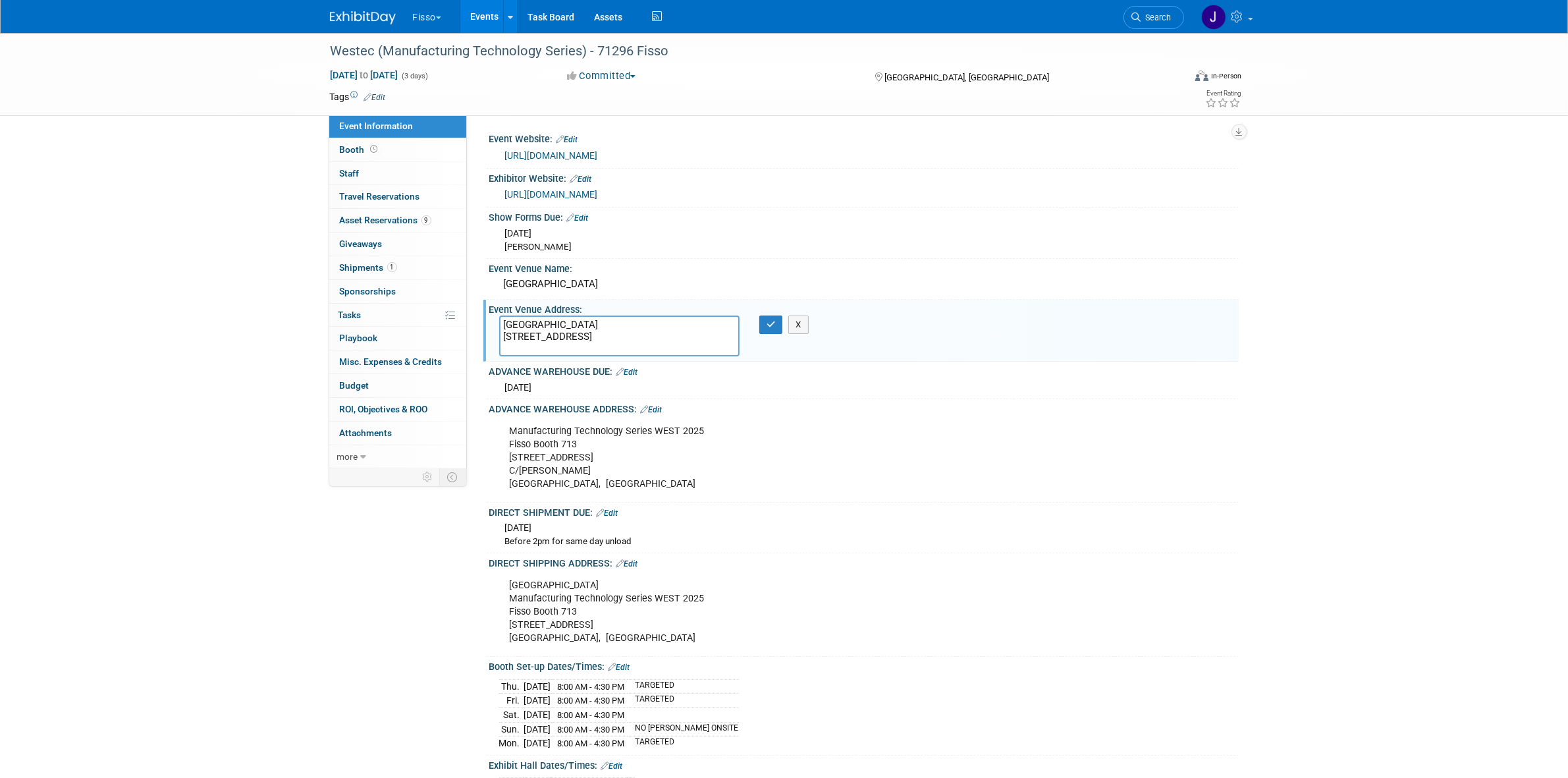
click at [586, 482] on div "Manufacturing Technology Series WEST 2025 Fisso Booth [STREET_ADDRESS][PERSON_N…" at bounding box center [797, 457] width 594 height 79
copy div "92806"
click at [417, 598] on div "Event Information Event Info Booth Booth 0 Staff 0 Staff 0 Travel Reservations …" at bounding box center [784, 521] width 929 height 975
click at [617, 51] on div "Westec (Manufacturing Technology Series) - 71296 Fisso" at bounding box center [745, 51] width 838 height 24
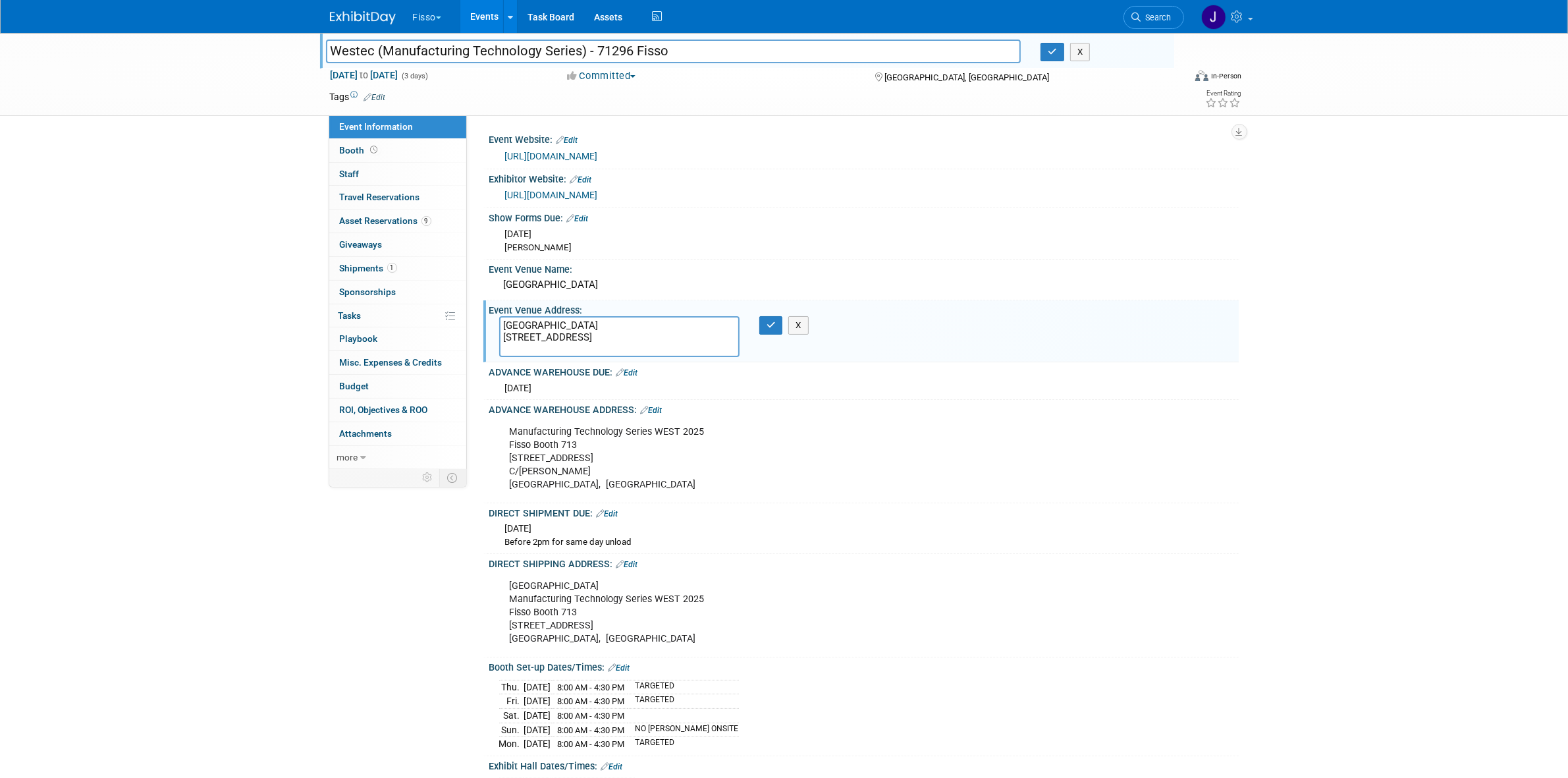
click at [617, 51] on input "Westec (Manufacturing Technology Series) - 71296 Fisso" at bounding box center [673, 51] width 695 height 23
drag, startPoint x: 598, startPoint y: 53, endPoint x: 630, endPoint y: 53, distance: 32.0
click at [630, 53] on input "Westec (Manufacturing Technology Series) - 71296 Fisso" at bounding box center [673, 51] width 695 height 23
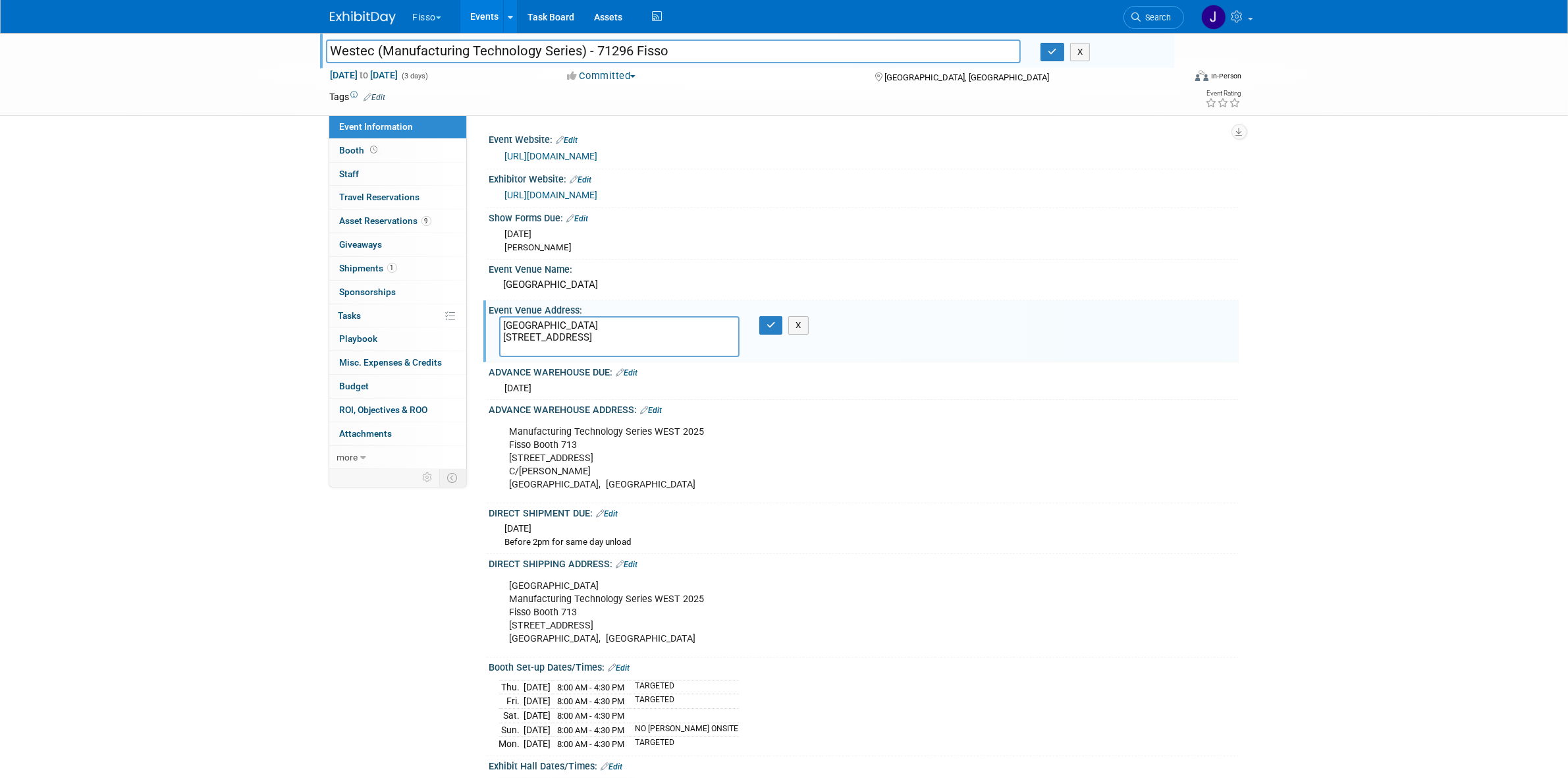
click at [612, 50] on input "Westec (Manufacturing Technology Series) - 71296 Fisso" at bounding box center [673, 51] width 695 height 23
click at [1311, 314] on div "Westec (Manufacturing Technology Series) - 71296 Fisso Westec (Manufacturing Te…" at bounding box center [784, 534] width 1568 height 1002
click at [802, 331] on button "X" at bounding box center [798, 325] width 20 height 19
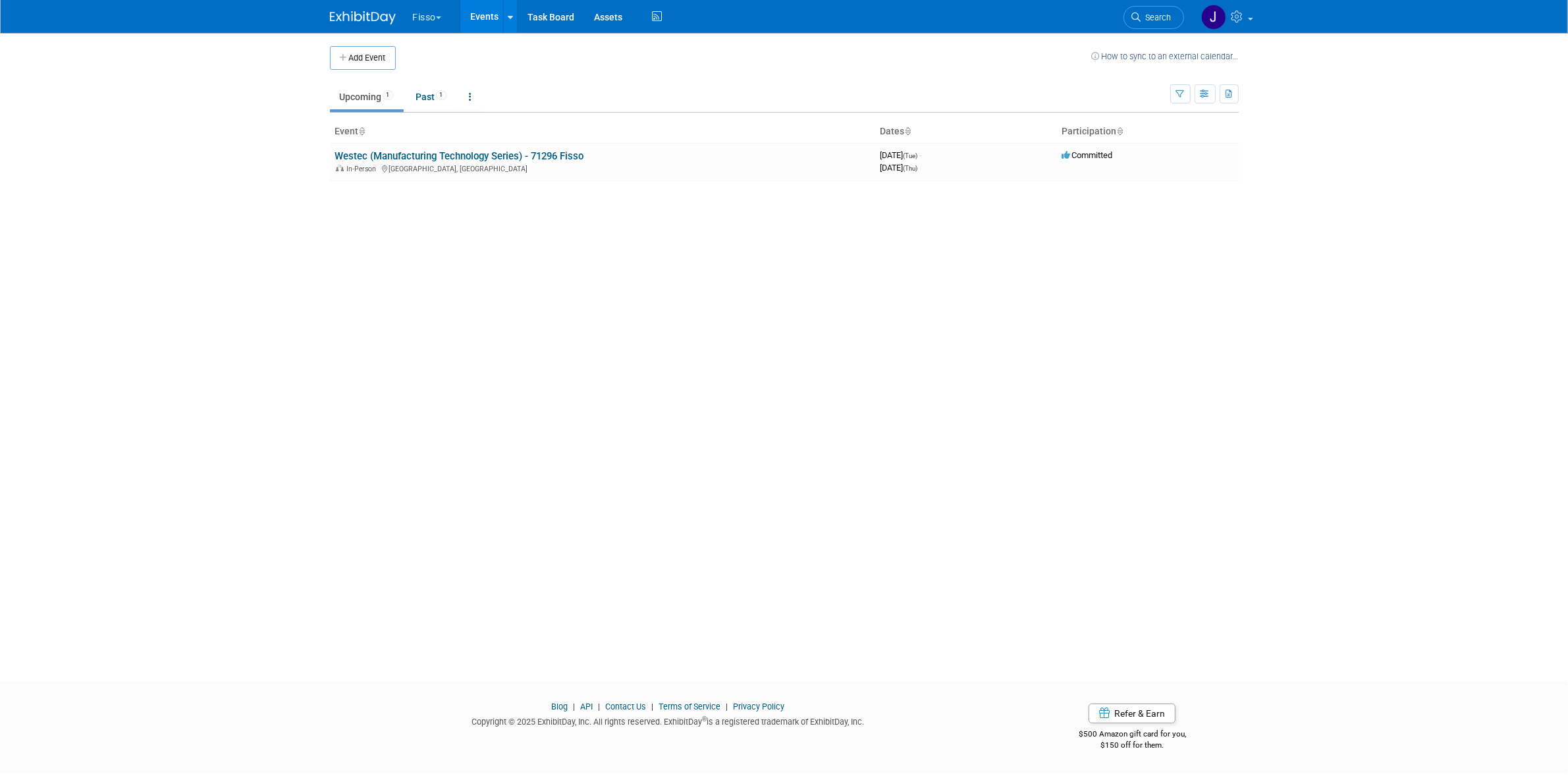
click at [446, 11] on button "Fisso" at bounding box center [435, 15] width 47 height 29
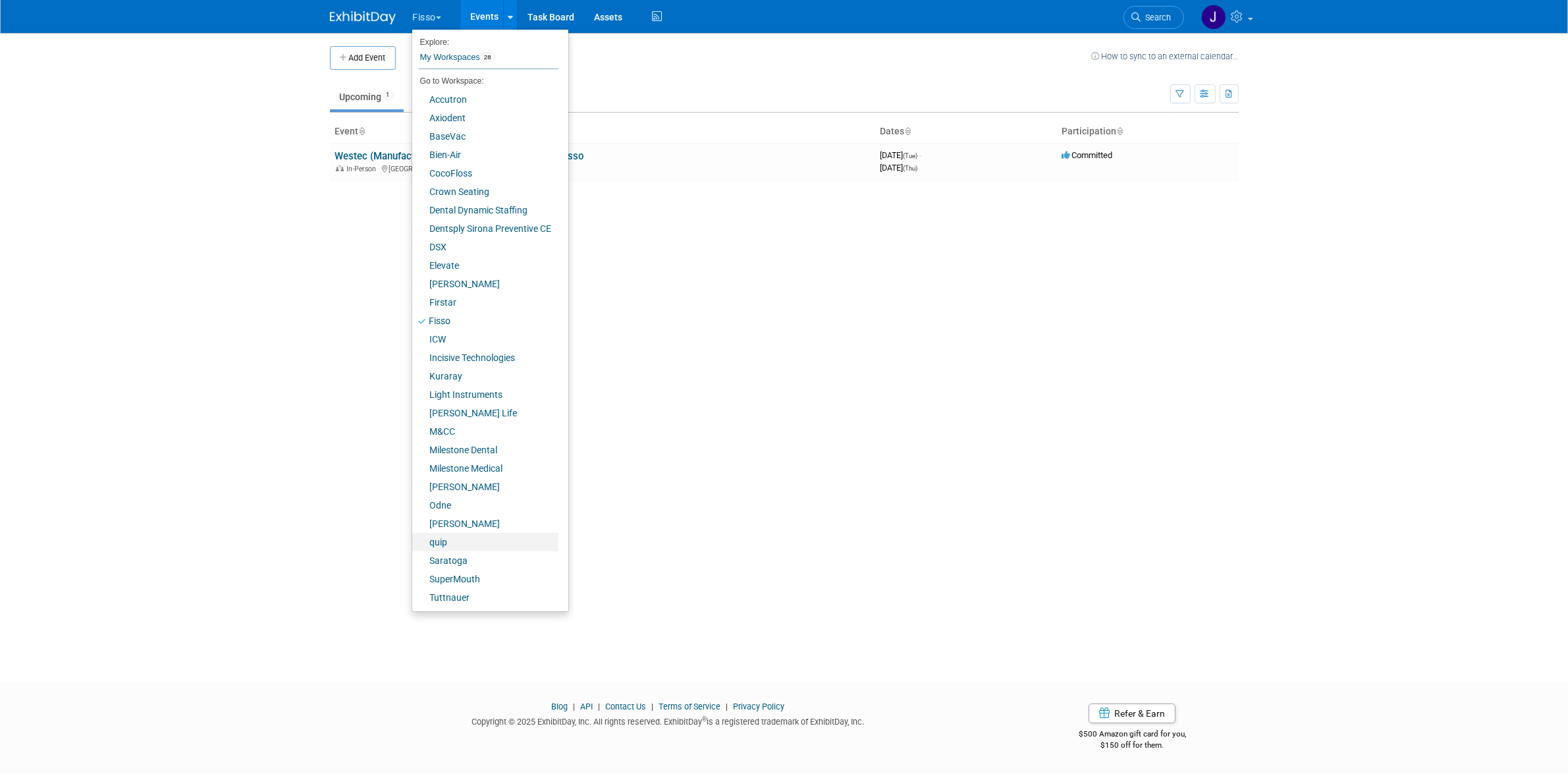
click at [458, 540] on link "quip" at bounding box center [486, 542] width 146 height 19
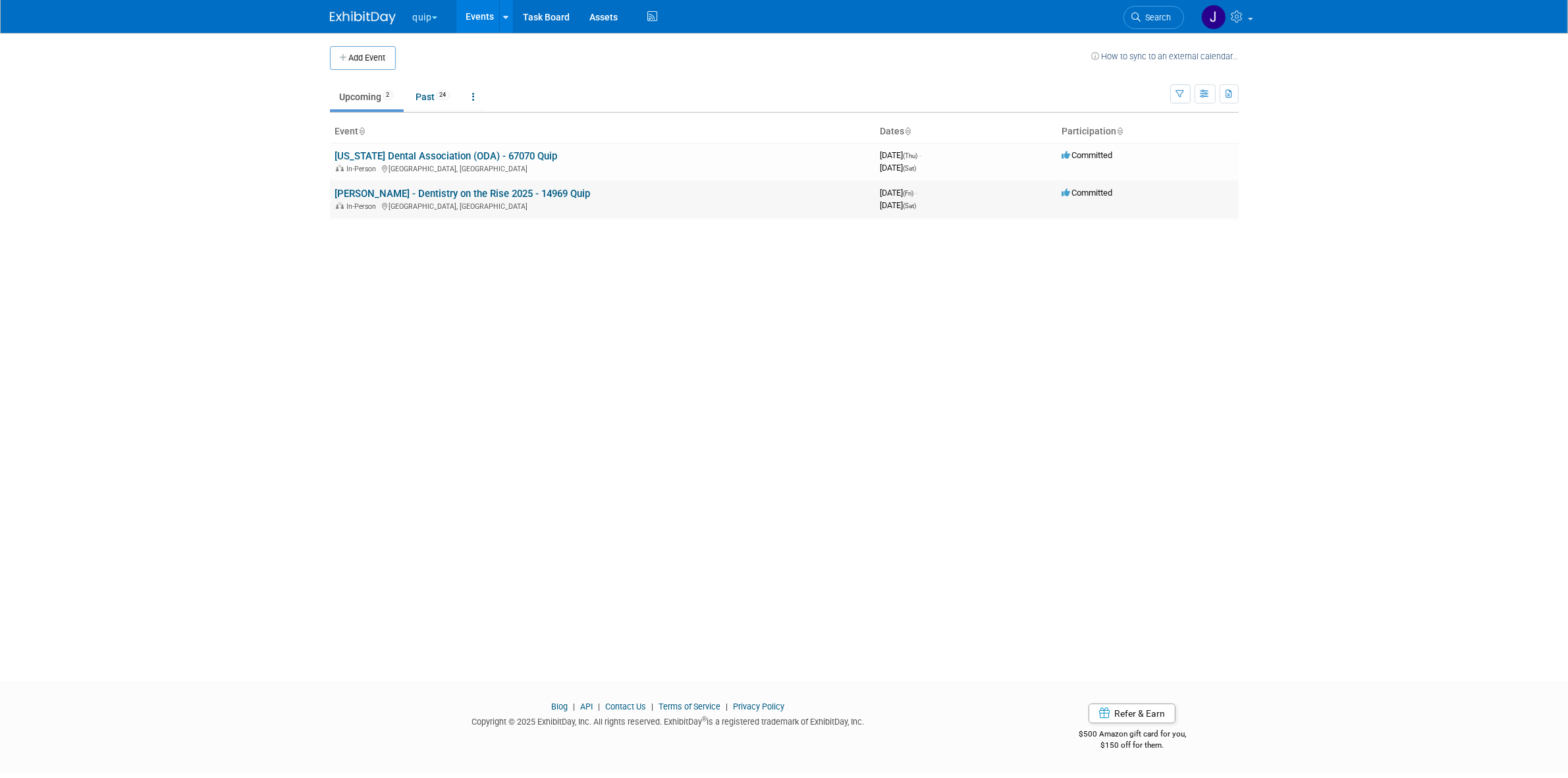
click at [458, 192] on link "[PERSON_NAME] - Dentistry on the Rise 2025 - 14969 Quip" at bounding box center [463, 193] width 256 height 12
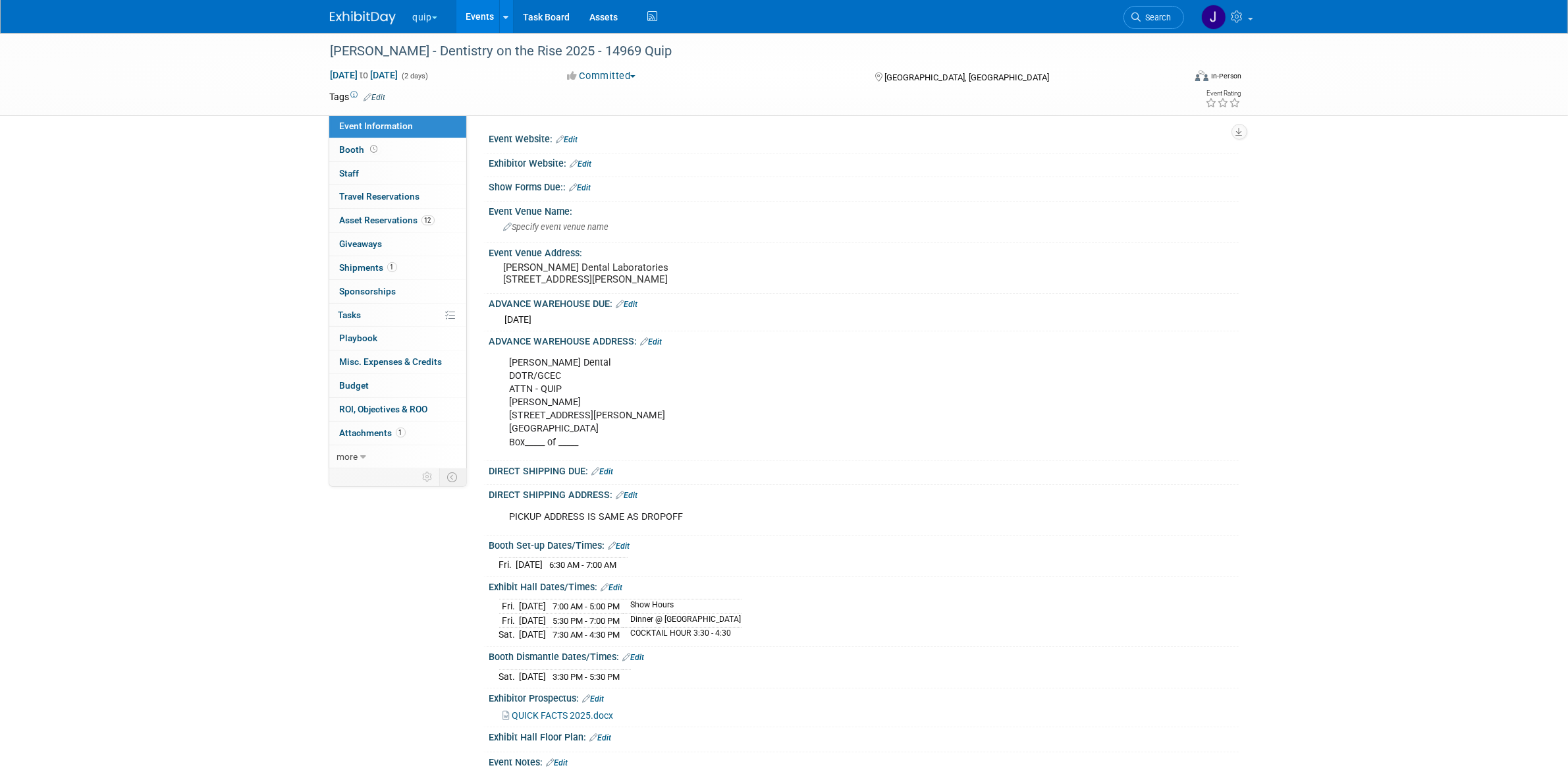
click at [559, 425] on div "Glidewell Dental DOTR/GCEC ATTN - QUIP Suzeanne Harms 2168 Michelson Dr. Irvine…" at bounding box center [797, 403] width 594 height 106
click at [556, 426] on div "Glidewell Dental DOTR/GCEC ATTN - QUIP Suzeanne Harms 2168 Michelson Dr. Irvine…" at bounding box center [797, 403] width 594 height 106
copy div "2168 Michelson Dr."
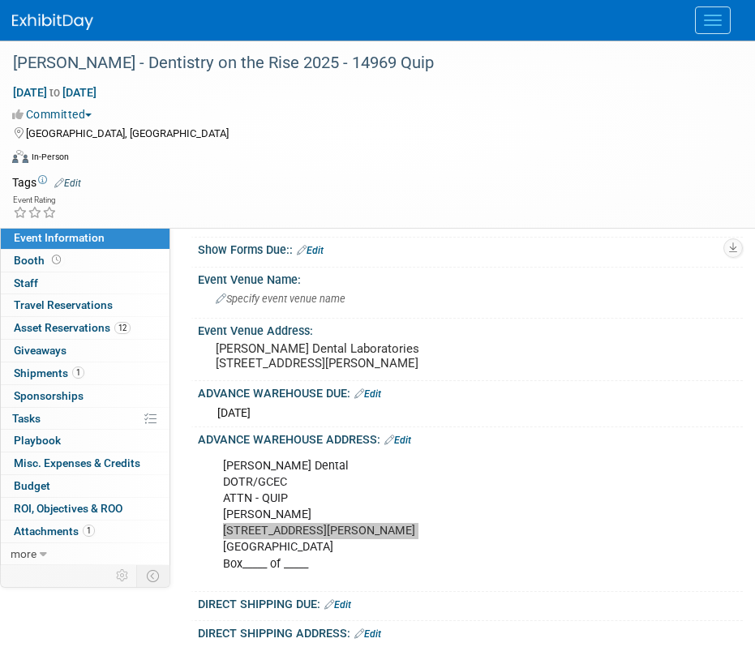
scroll to position [101, 0]
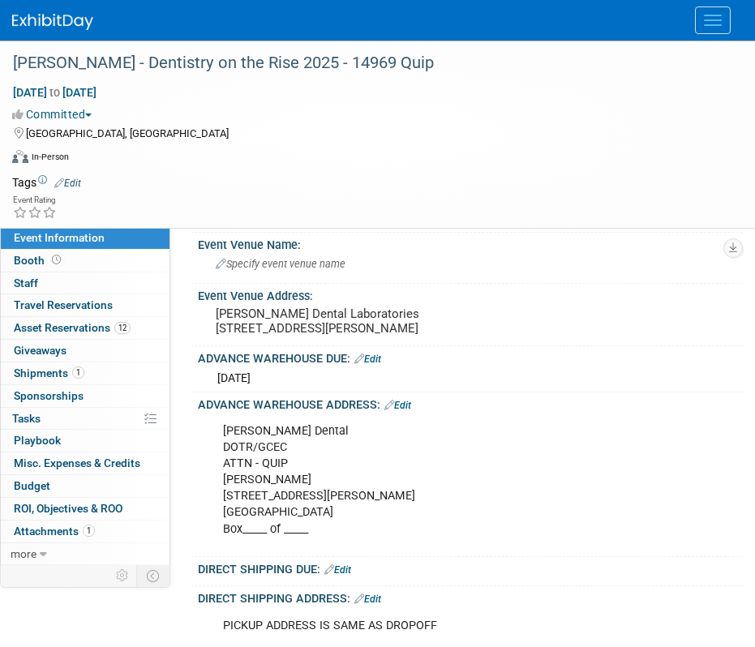
click at [276, 485] on div "Glidewell Dental DOTR/GCEC ATTN - QUIP Suzeanne Harms 2168 Michelson Dr. Irvine…" at bounding box center [462, 480] width 501 height 131
click at [273, 487] on div "Glidewell Dental DOTR/GCEC ATTN - QUIP Suzeanne Harms 2168 Michelson Dr. Irvine…" at bounding box center [462, 480] width 501 height 131
click at [271, 491] on div "Glidewell Dental DOTR/GCEC ATTN - QUIP Suzeanne Harms 2168 Michelson Dr. Irvine…" at bounding box center [462, 480] width 501 height 131
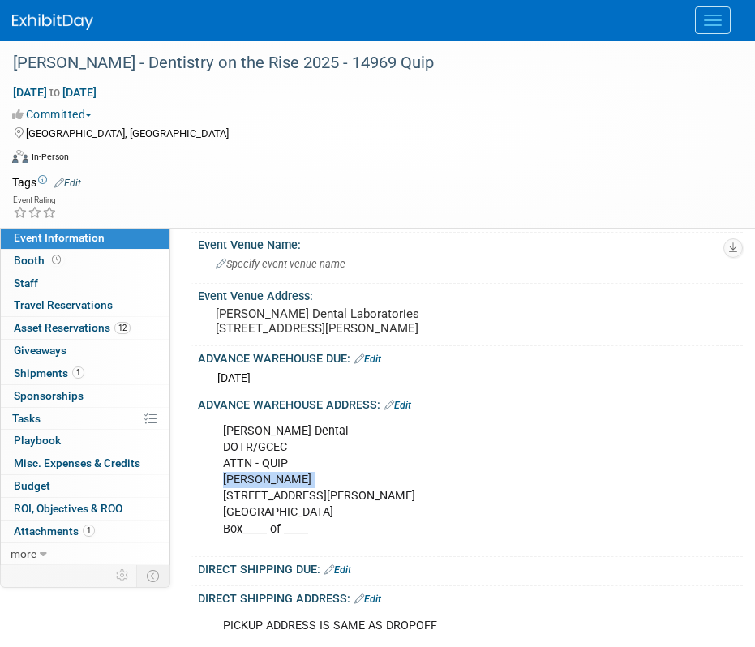
click at [271, 491] on div "Glidewell Dental DOTR/GCEC ATTN - QUIP Suzeanne Harms 2168 Michelson Dr. Irvine…" at bounding box center [462, 480] width 501 height 131
click at [260, 477] on div "Glidewell Dental DOTR/GCEC ATTN - QUIP Suzeanne Harms 2168 Michelson Dr. Irvine…" at bounding box center [462, 480] width 501 height 131
copy div "ATTN - QUIP"
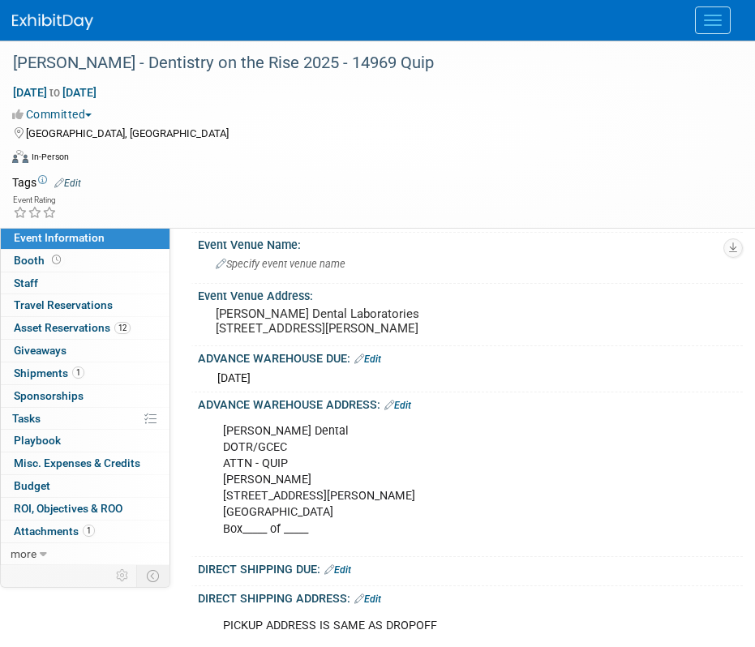
click at [254, 446] on div "Glidewell Dental DOTR/GCEC ATTN - QUIP Suzeanne Harms 2168 Michelson Dr. Irvine…" at bounding box center [462, 480] width 501 height 131
copy div "Glidewell Dental"
click at [327, 466] on div "Glidewell Dental DOTR/GCEC ATTN - QUIP Suzeanne Harms 2168 Michelson Dr. Irvine…" at bounding box center [462, 480] width 501 height 131
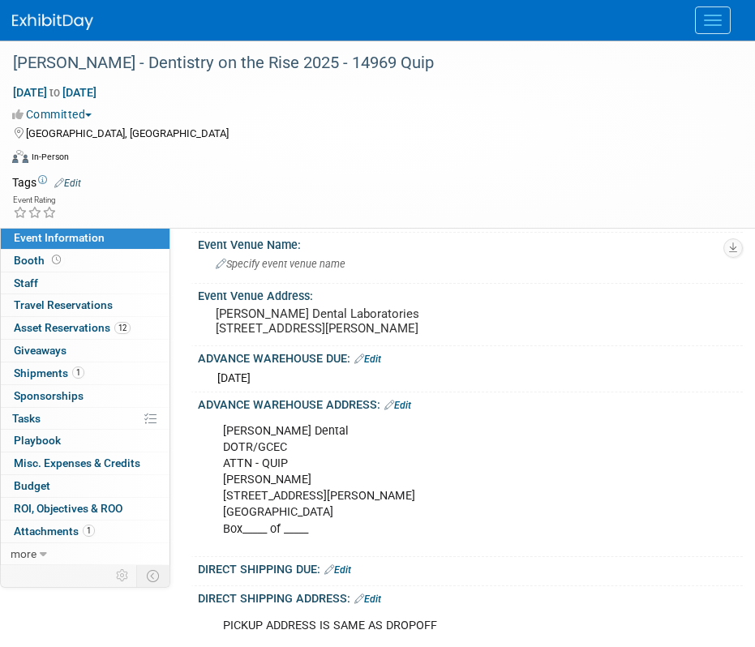
click at [265, 461] on div "Glidewell Dental DOTR/GCEC ATTN - QUIP Suzeanne Harms 2168 Michelson Dr. Irvine…" at bounding box center [462, 480] width 501 height 131
click at [294, 524] on div "Glidewell Dental DOTR/GCEC ATTN - QUIP Suzeanne Harms 2168 Michelson Dr. Irvine…" at bounding box center [462, 480] width 501 height 131
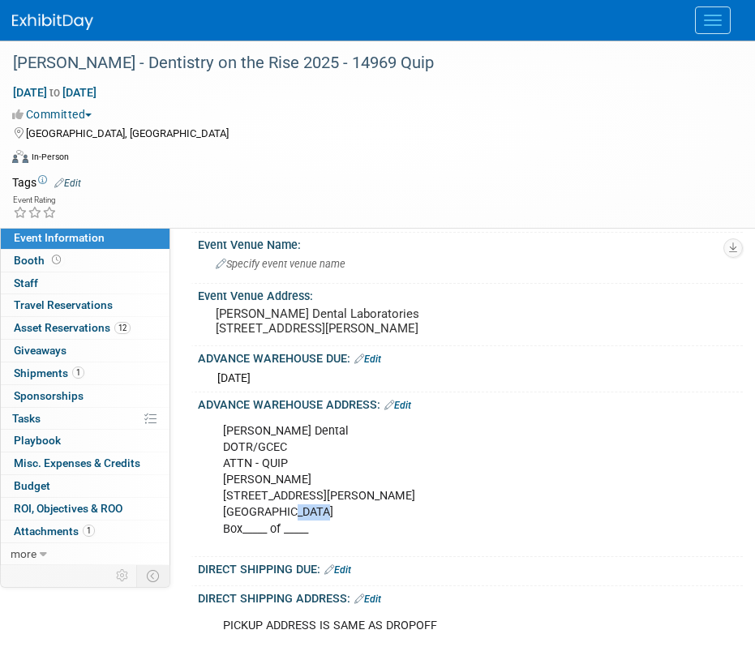
copy div "92612"
click at [345, 471] on div "Glidewell Dental DOTR/GCEC ATTN - QUIP Suzeanne Harms 2168 Michelson Dr. Irvine…" at bounding box center [462, 480] width 501 height 131
click at [270, 455] on div "Glidewell Dental DOTR/GCEC ATTN - QUIP Suzeanne Harms 2168 Michelson Dr. Irvine…" at bounding box center [462, 480] width 501 height 131
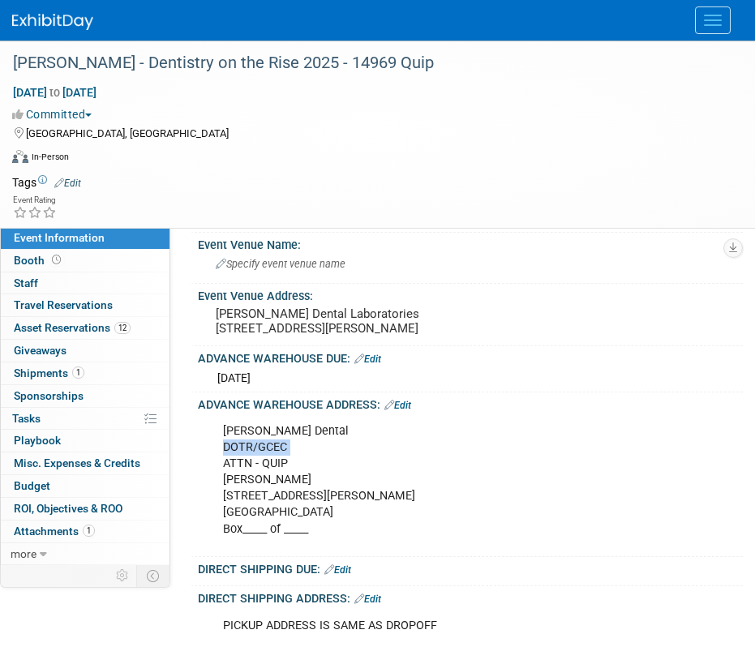
copy div "DOTR/GCEC"
click at [257, 470] on div "Glidewell Dental DOTR/GCEC ATTN - QUIP Suzeanne Harms 2168 Michelson Dr. Irvine…" at bounding box center [462, 480] width 501 height 131
click at [251, 478] on div "Glidewell Dental DOTR/GCEC ATTN - QUIP Suzeanne Harms 2168 Michelson Dr. Irvine…" at bounding box center [462, 480] width 501 height 131
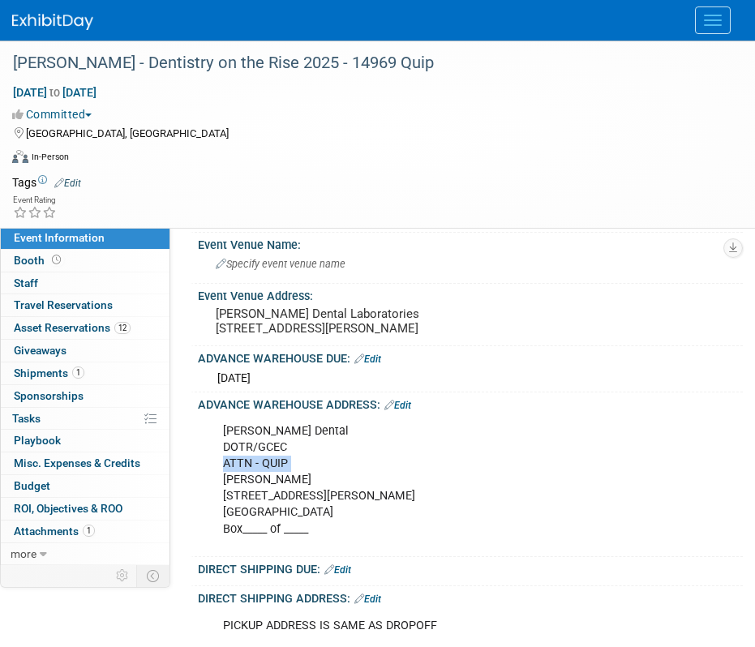
click at [251, 478] on div "Glidewell Dental DOTR/GCEC ATTN - QUIP Suzeanne Harms 2168 Michelson Dr. Irvine…" at bounding box center [462, 480] width 501 height 131
click at [234, 460] on div "Glidewell Dental DOTR/GCEC ATTN - QUIP Suzeanne Harms 2168 Michelson Dr. Irvine…" at bounding box center [462, 480] width 501 height 131
copy div "DOTR/GCEC"
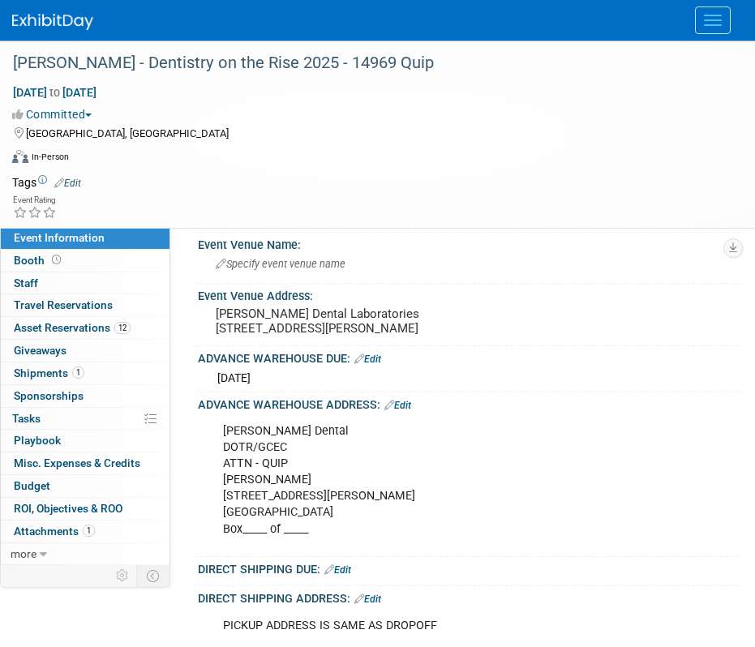
click at [369, 483] on div "Glidewell Dental DOTR/GCEC ATTN - QUIP Suzeanne Harms 2168 Michelson Dr. Irvine…" at bounding box center [462, 480] width 501 height 131
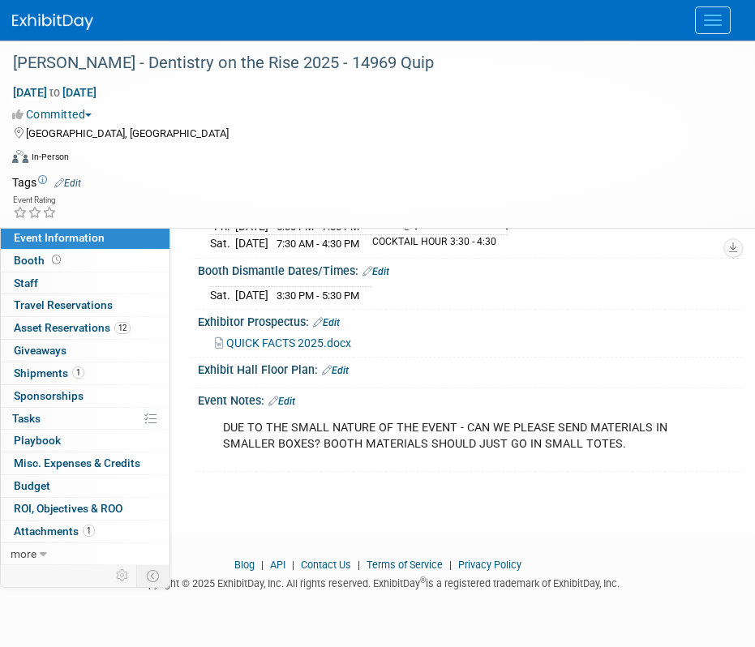
scroll to position [645, 0]
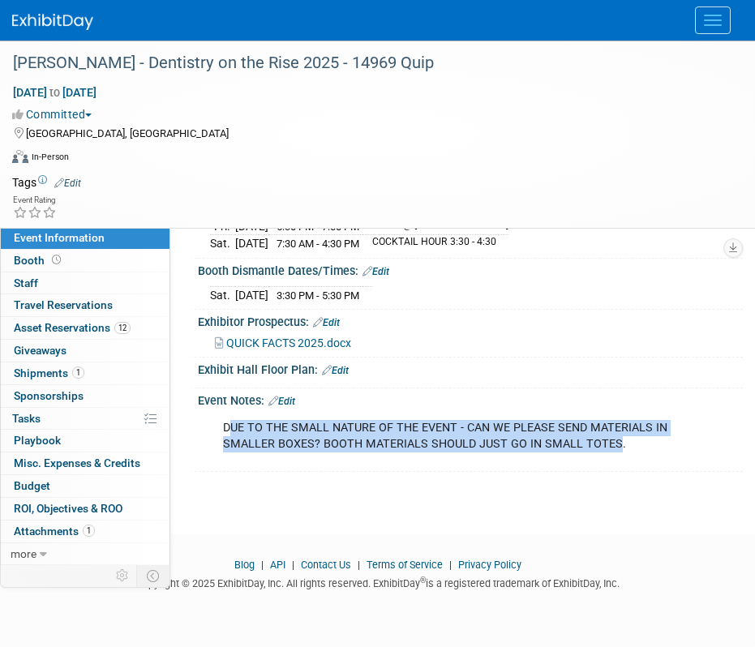
drag, startPoint x: 228, startPoint y: 427, endPoint x: 615, endPoint y: 453, distance: 387.7
click at [615, 453] on div "DUE TO THE SMALL NATURE OF THE EVENT - CAN WE PLEASE SEND MATERIALS IN SMALLER …" at bounding box center [462, 436] width 501 height 49
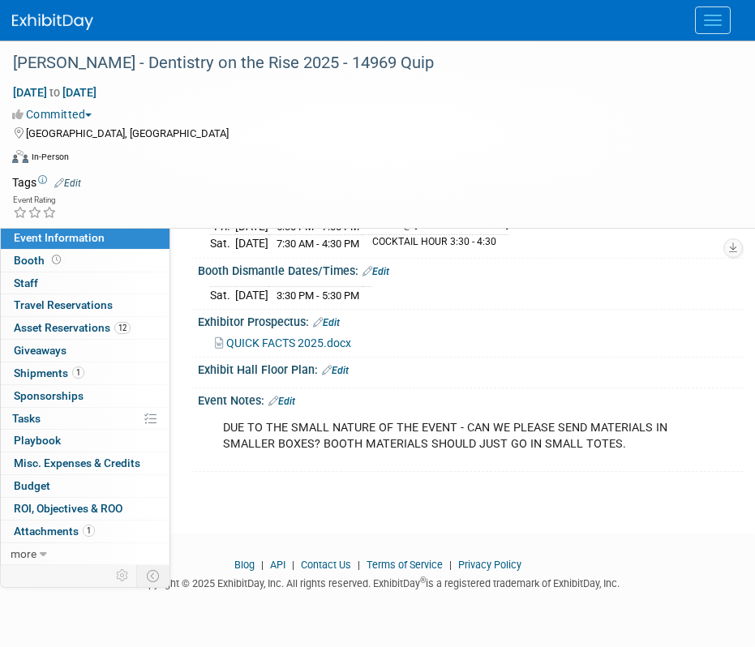
click at [620, 439] on div "DUE TO THE SMALL NATURE OF THE EVENT - CAN WE PLEASE SEND MATERIALS IN SMALLER …" at bounding box center [462, 436] width 501 height 49
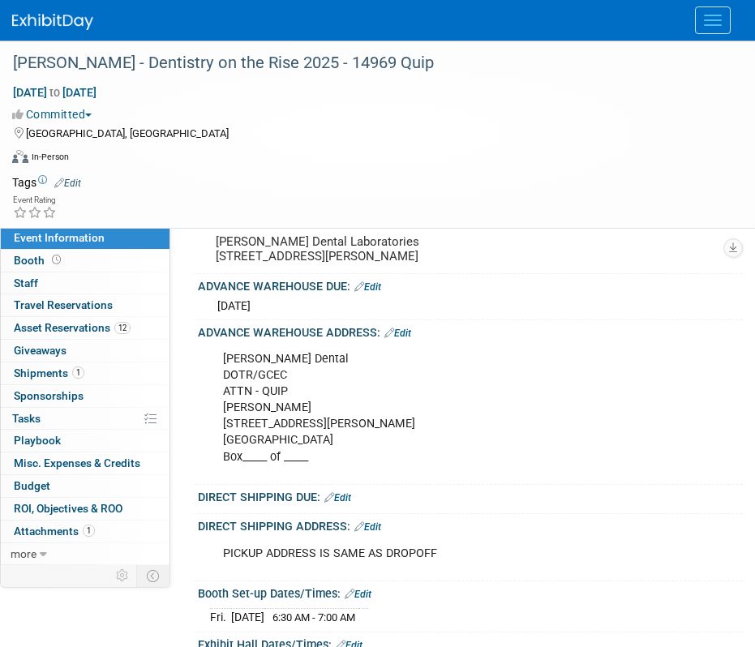
scroll to position [138, 0]
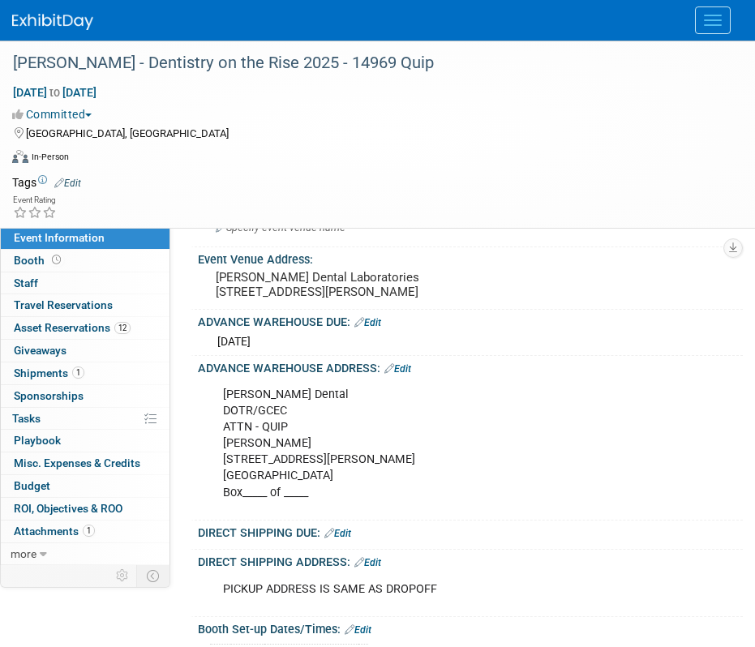
click at [227, 474] on div "Glidewell Dental DOTR/GCEC ATTN - QUIP Suzeanne Harms 2168 Michelson Dr. Irvine…" at bounding box center [462, 444] width 501 height 131
drag, startPoint x: 224, startPoint y: 475, endPoint x: 321, endPoint y: 496, distance: 99.4
click at [321, 496] on div "Glidewell Dental DOTR/GCEC ATTN - QUIP Suzeanne Harms 2168 Michelson Dr. Irvine…" at bounding box center [462, 444] width 501 height 131
copy div "2168 Michelson Dr. Irvine, CA 92612"
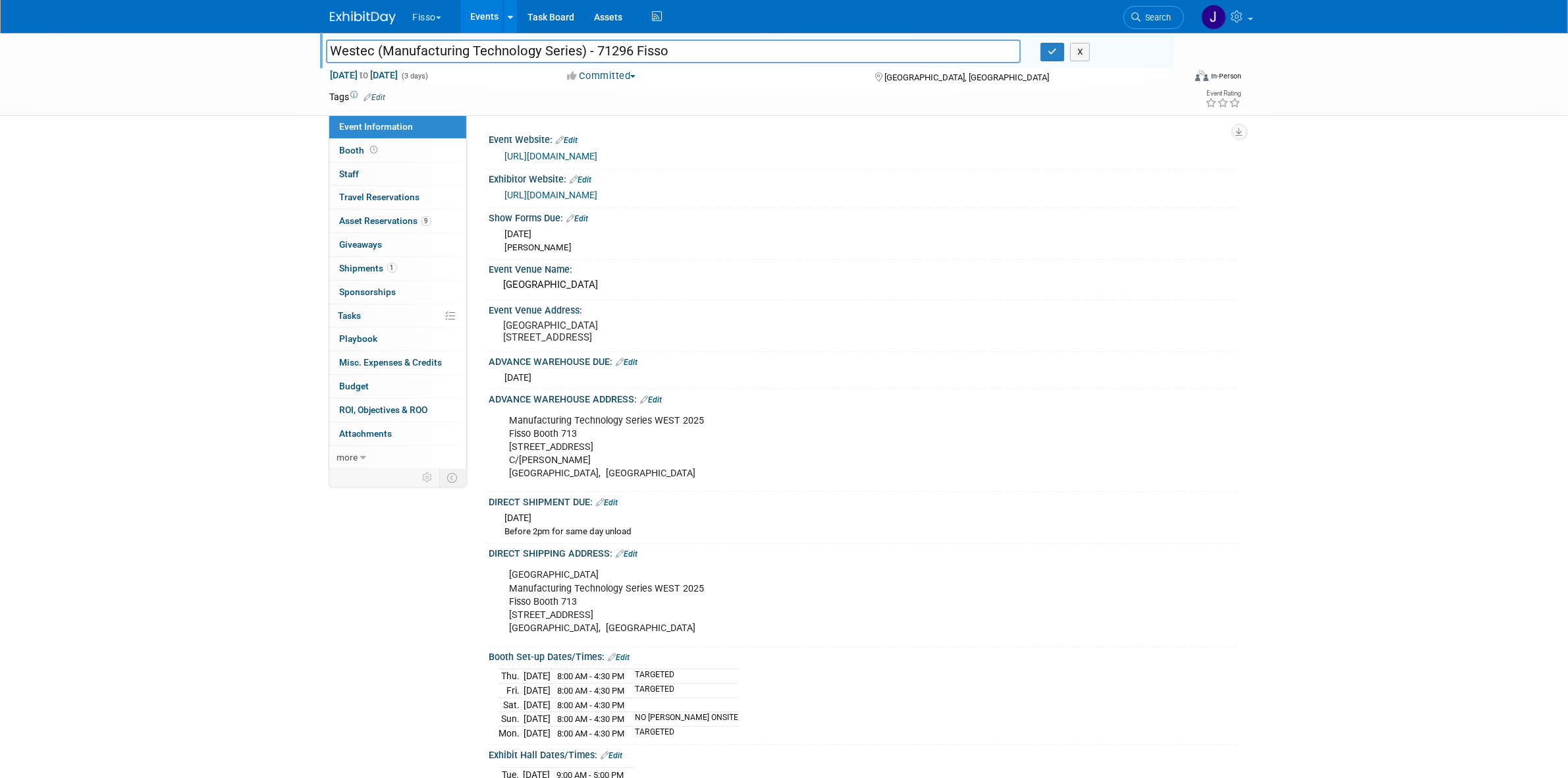
drag, startPoint x: 0, startPoint y: 0, endPoint x: 225, endPoint y: 231, distance: 322.5
click at [225, 231] on div "Westec (Manufacturing Technology Series) - 71296 Fisso Westec (Manufacturing Te…" at bounding box center [784, 529] width 1568 height 992
click at [1077, 54] on button "X" at bounding box center [1080, 52] width 20 height 19
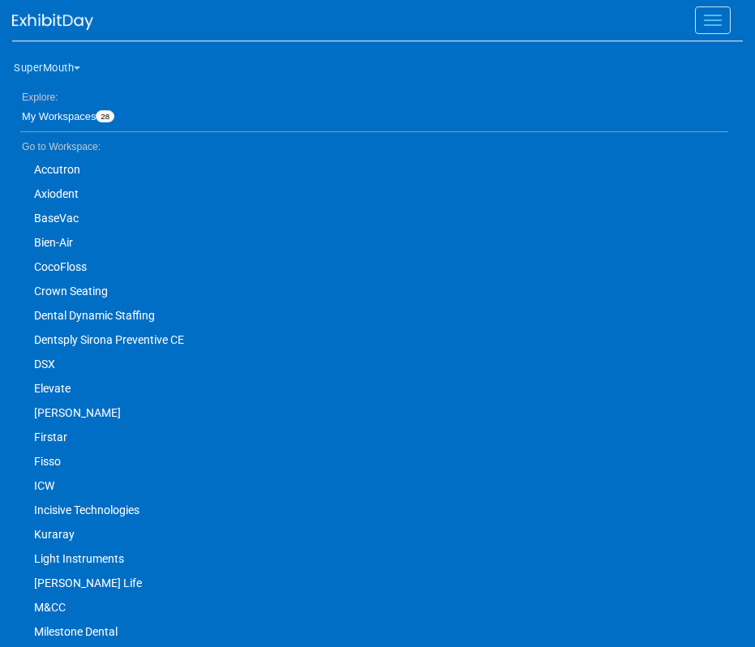
click at [704, 15] on span "Menu" at bounding box center [713, 16] width 18 height 2
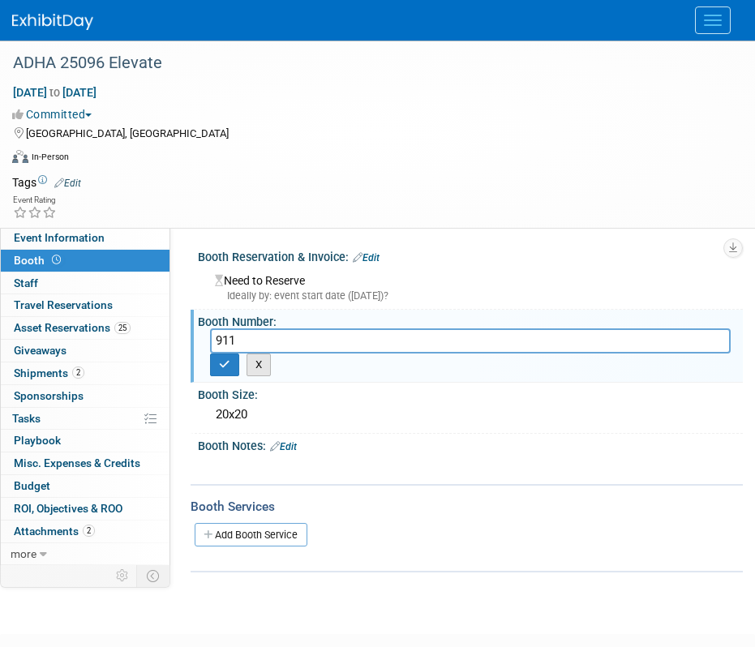
click at [271, 367] on button "X" at bounding box center [259, 365] width 25 height 23
